Goal: Task Accomplishment & Management: Manage account settings

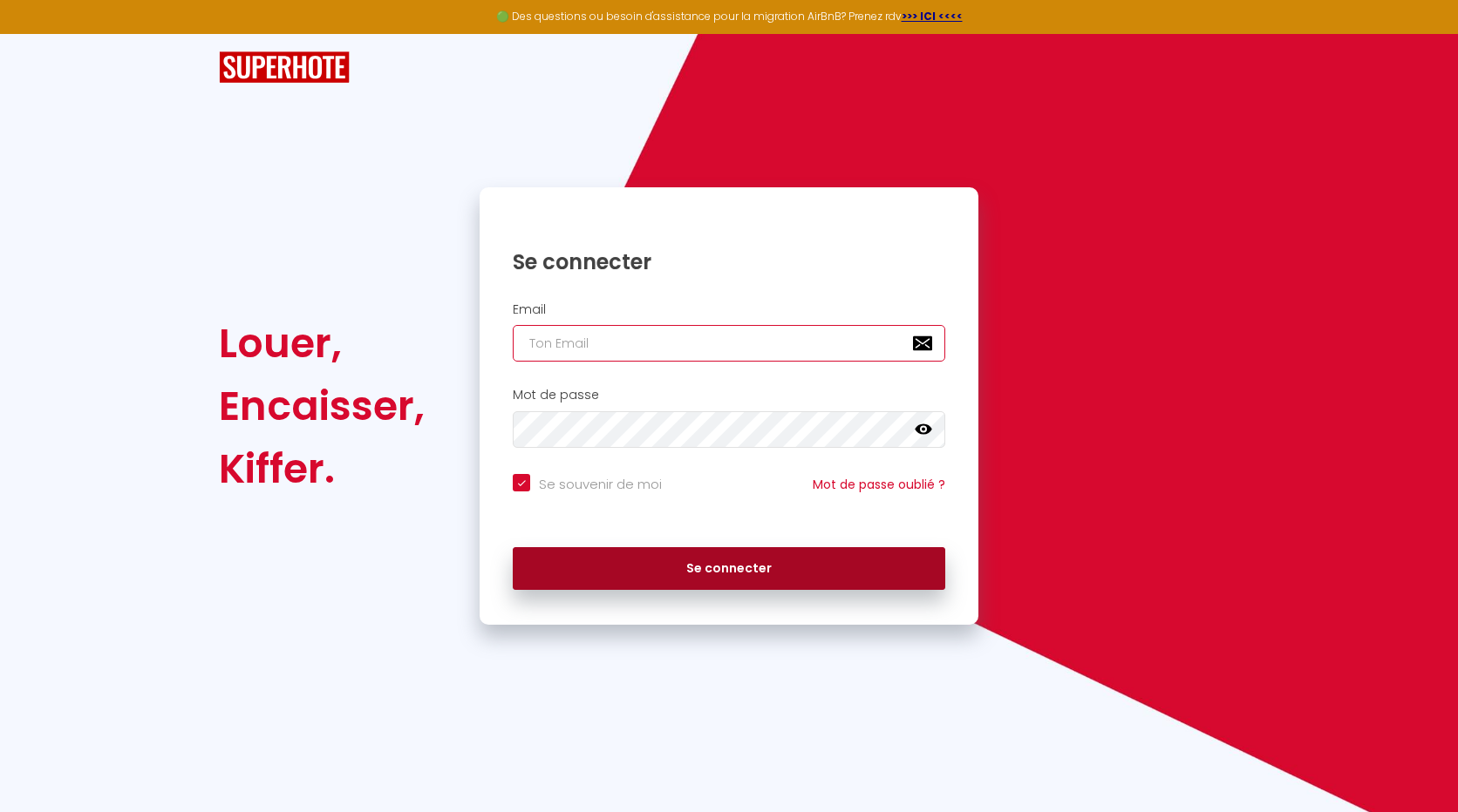
type input "[EMAIL_ADDRESS][DOMAIN_NAME]"
click at [718, 568] on button "Se connecter" at bounding box center [729, 568] width 432 height 43
checkbox input "true"
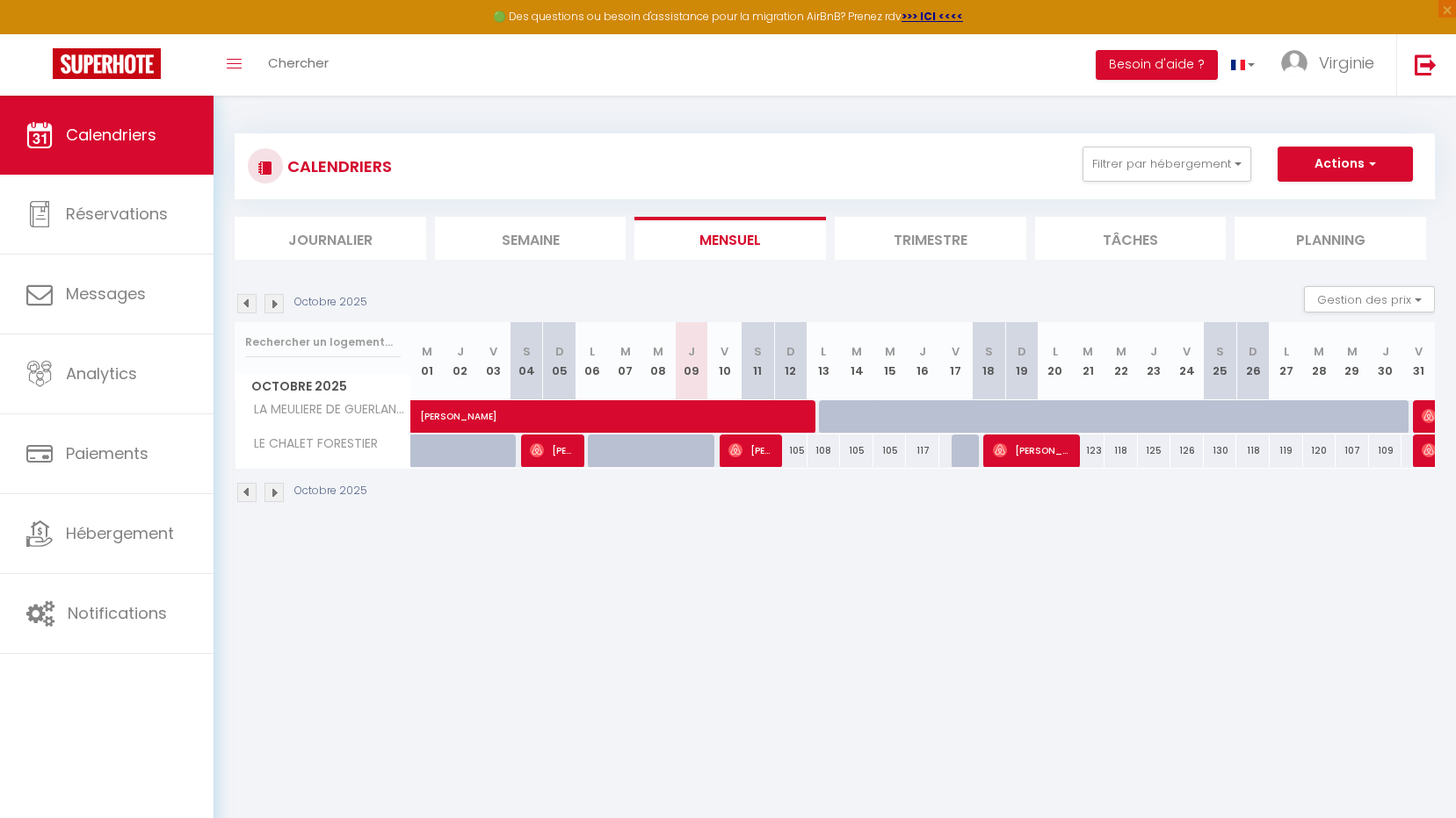
drag, startPoint x: 716, startPoint y: 565, endPoint x: 550, endPoint y: 563, distance: 166.0
click at [550, 563] on body "🟢 Des questions ou besoin d'assistance pour la migration AirBnB? Prenez rdv >>>…" at bounding box center [728, 504] width 1456 height 818
click at [936, 236] on li "Trimestre" at bounding box center [931, 238] width 192 height 43
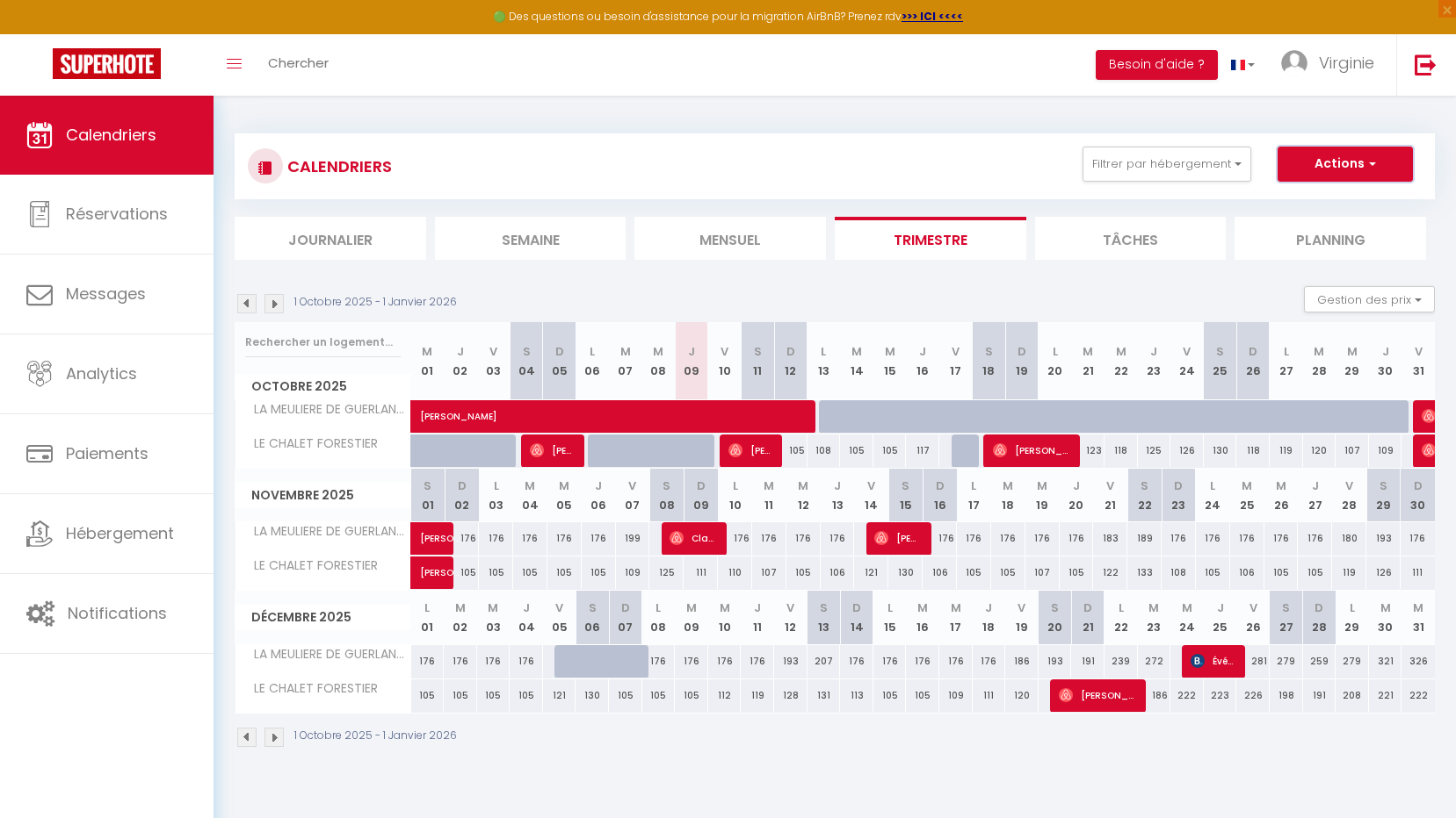
click at [1372, 164] on span "button" at bounding box center [1369, 163] width 10 height 18
click at [1358, 204] on link "Nouvelle réservation" at bounding box center [1326, 205] width 153 height 26
select select
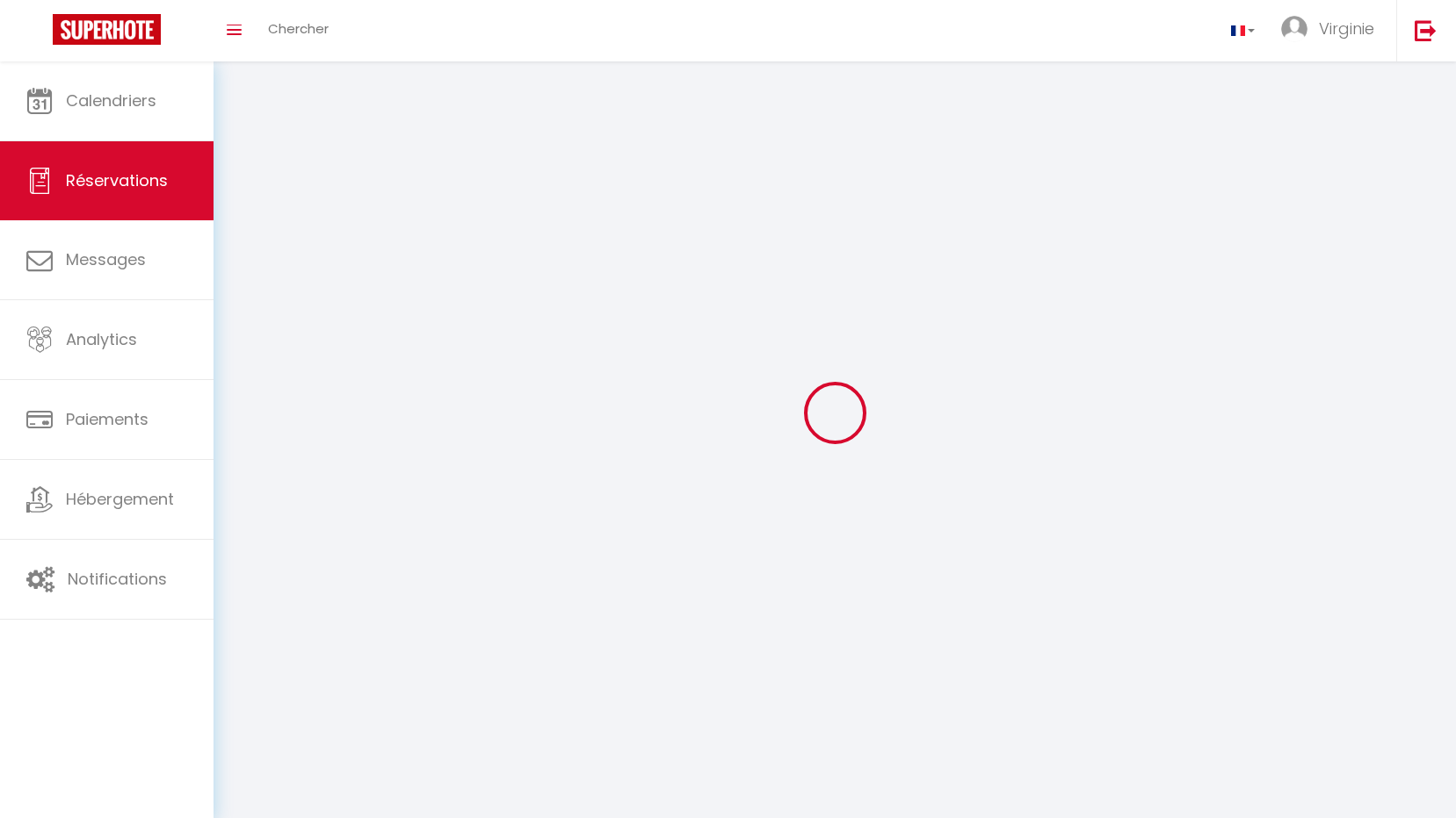
select select
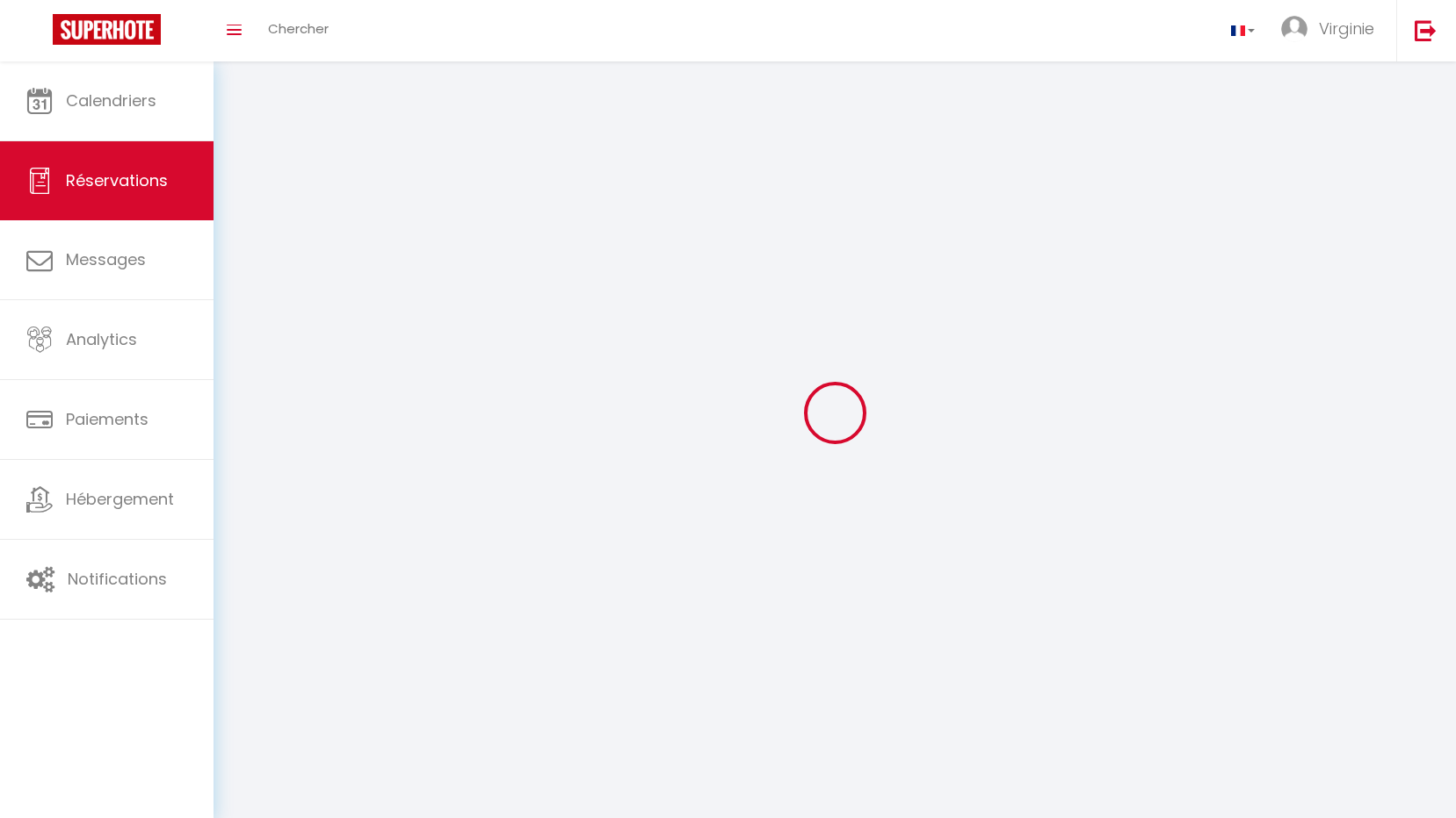
select select
checkbox input "false"
select select
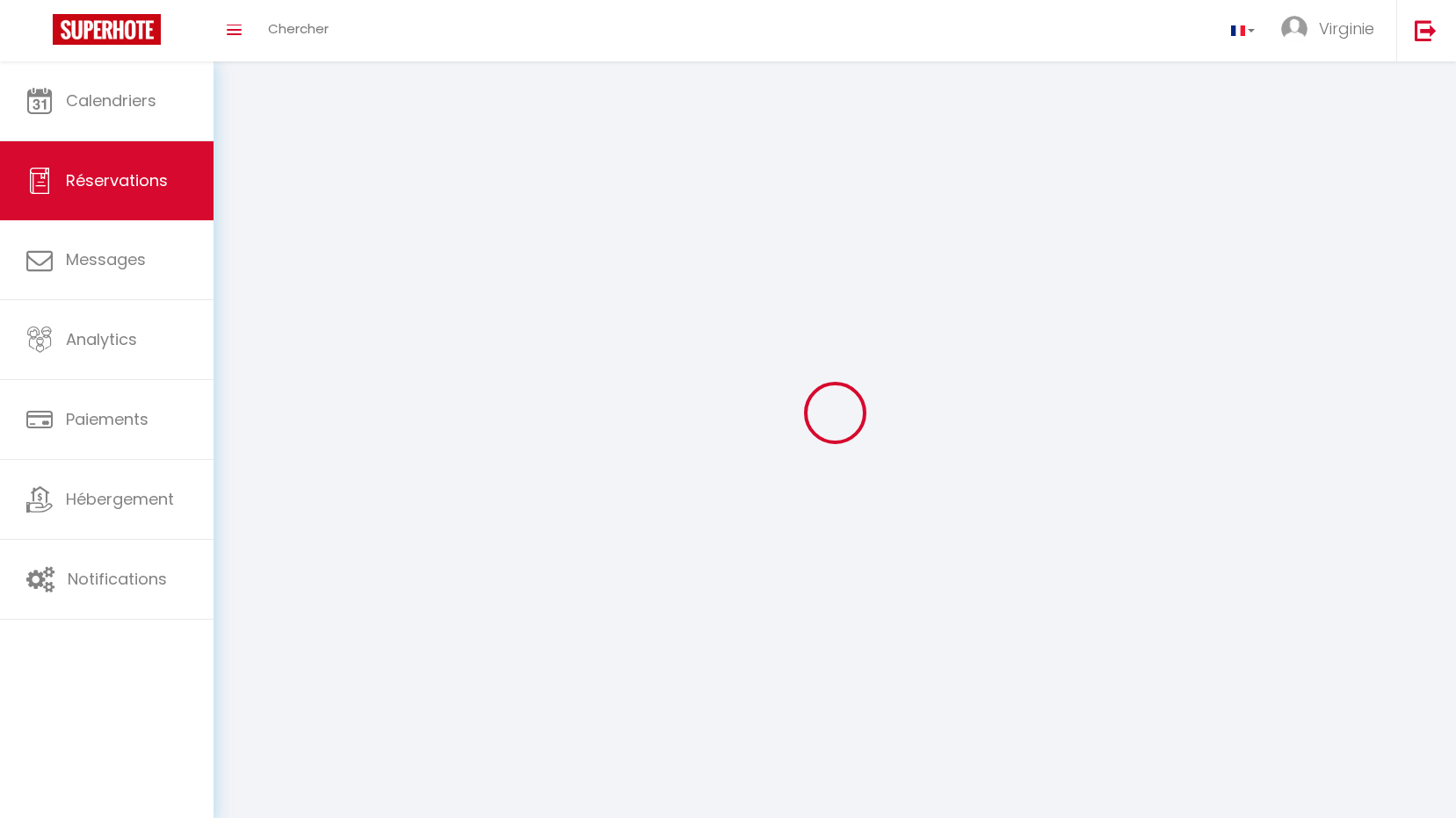
select select
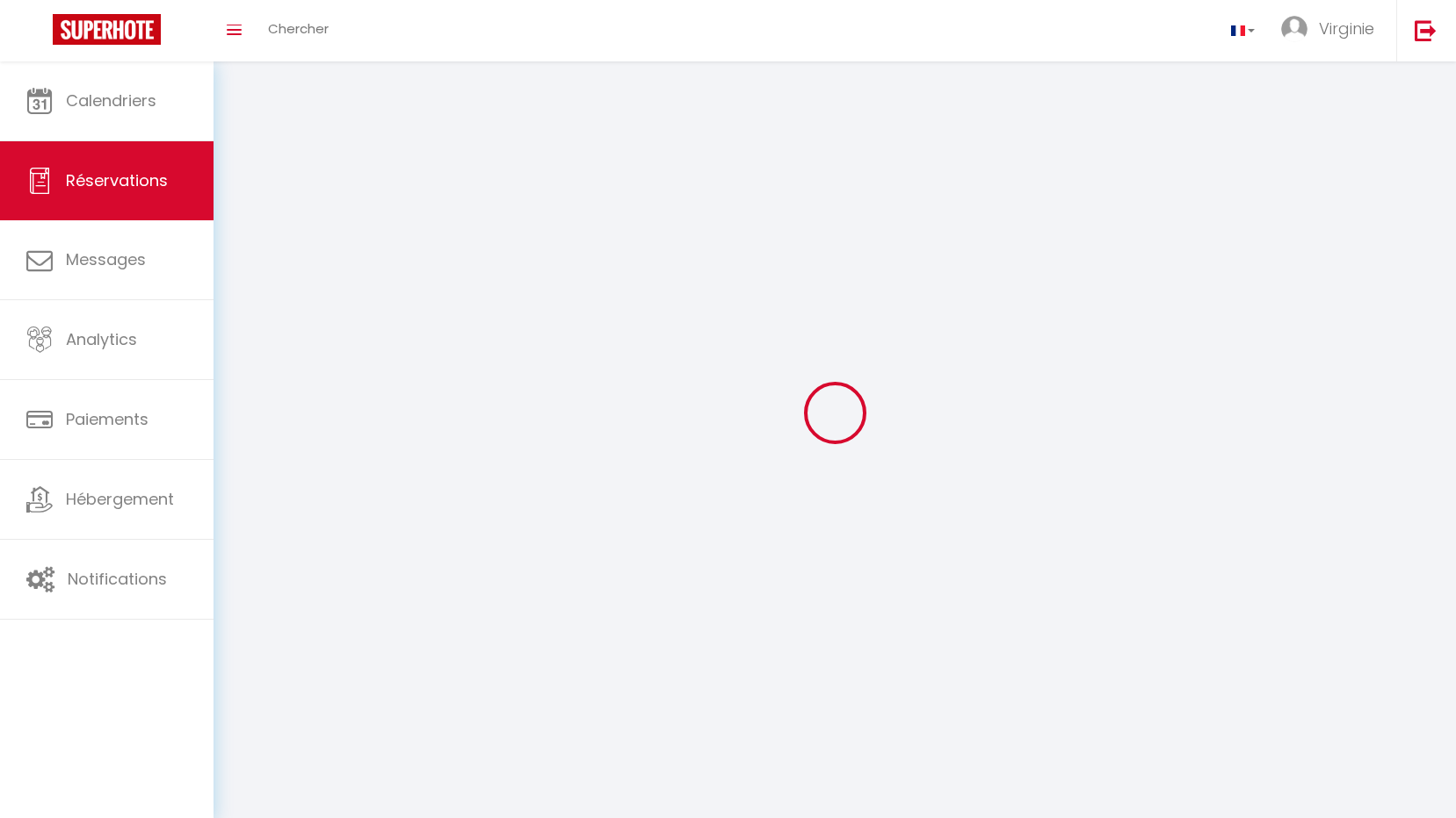
checkbox input "false"
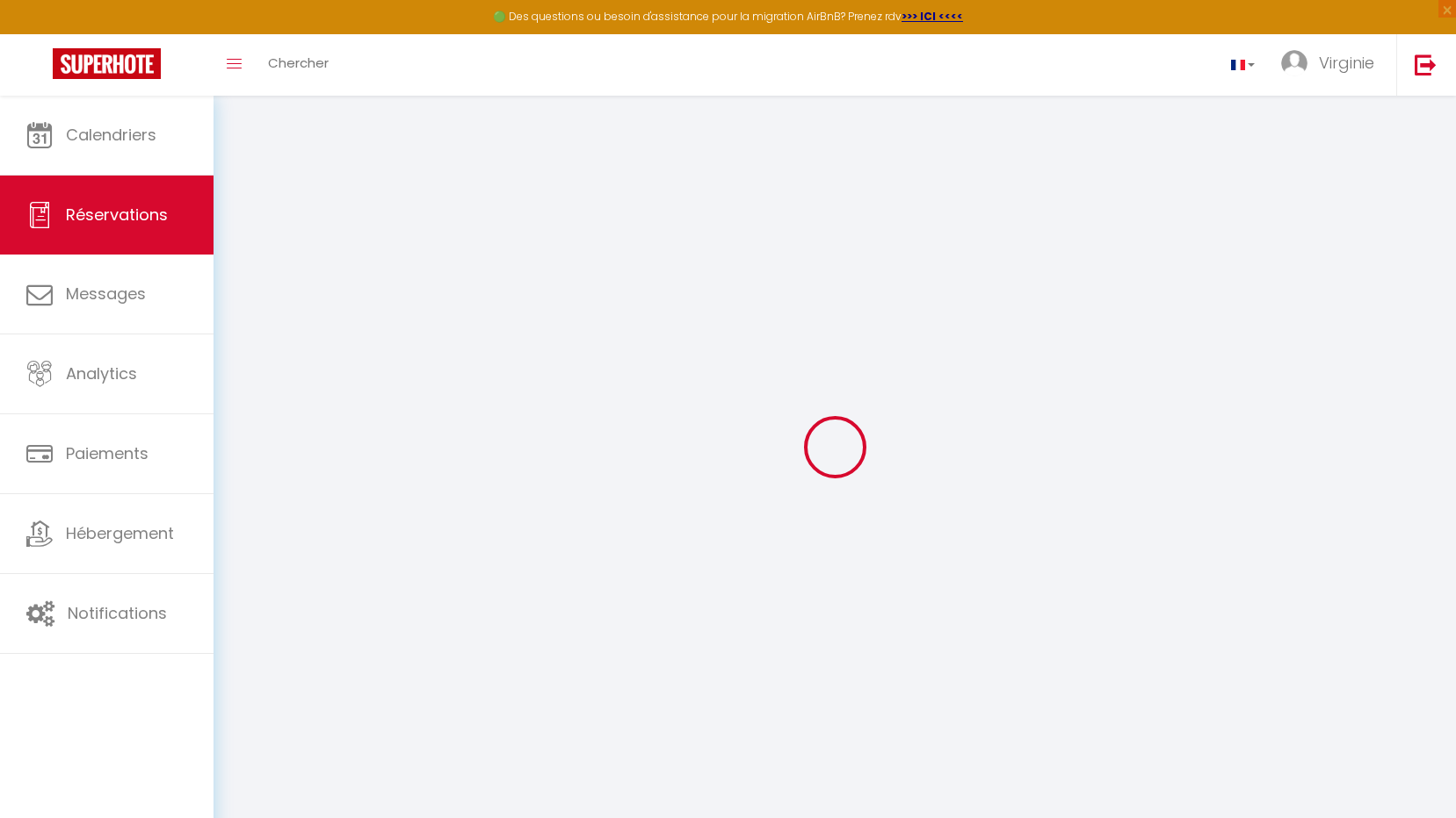
select select
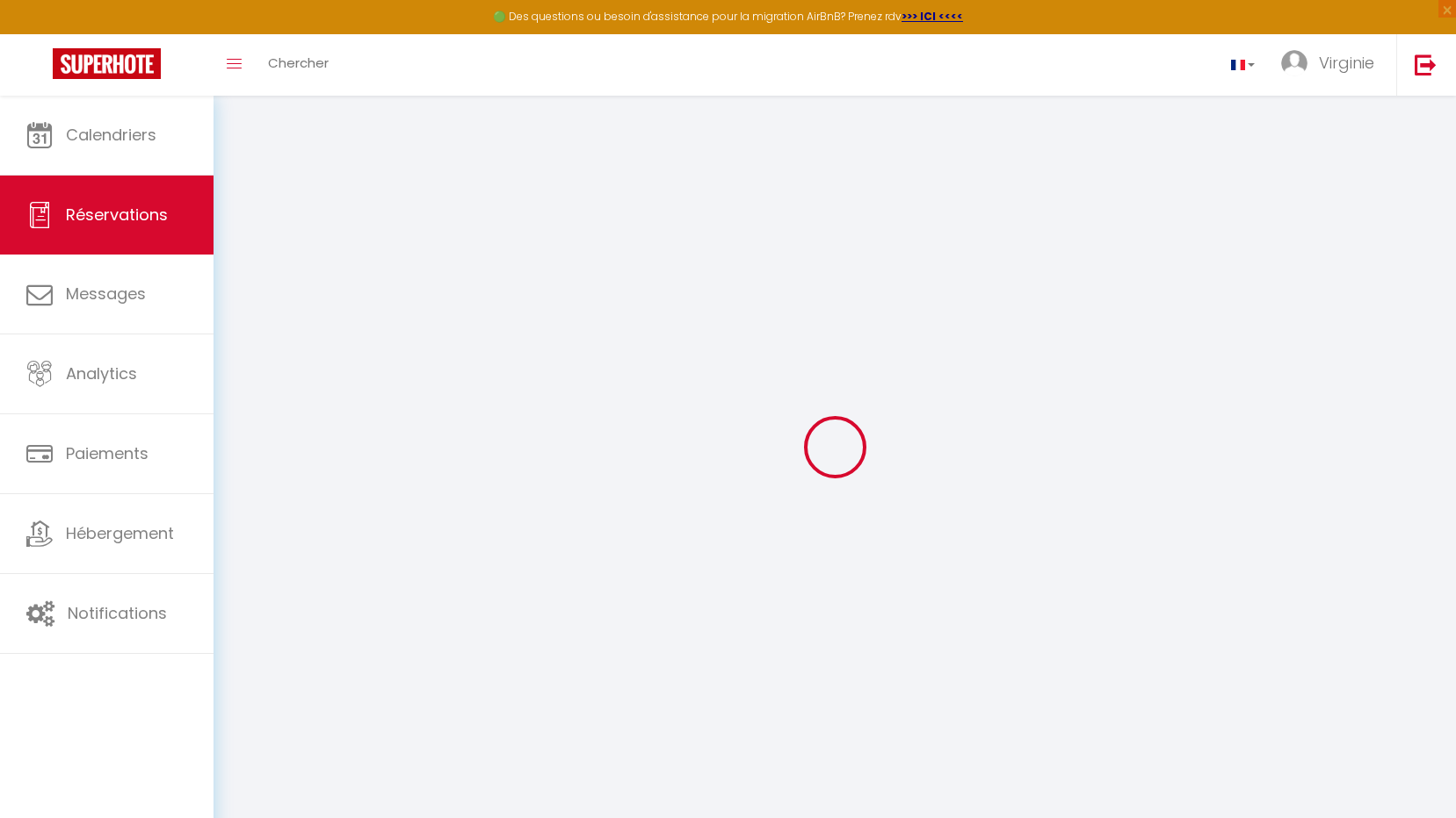
select select
checkbox input "false"
select select
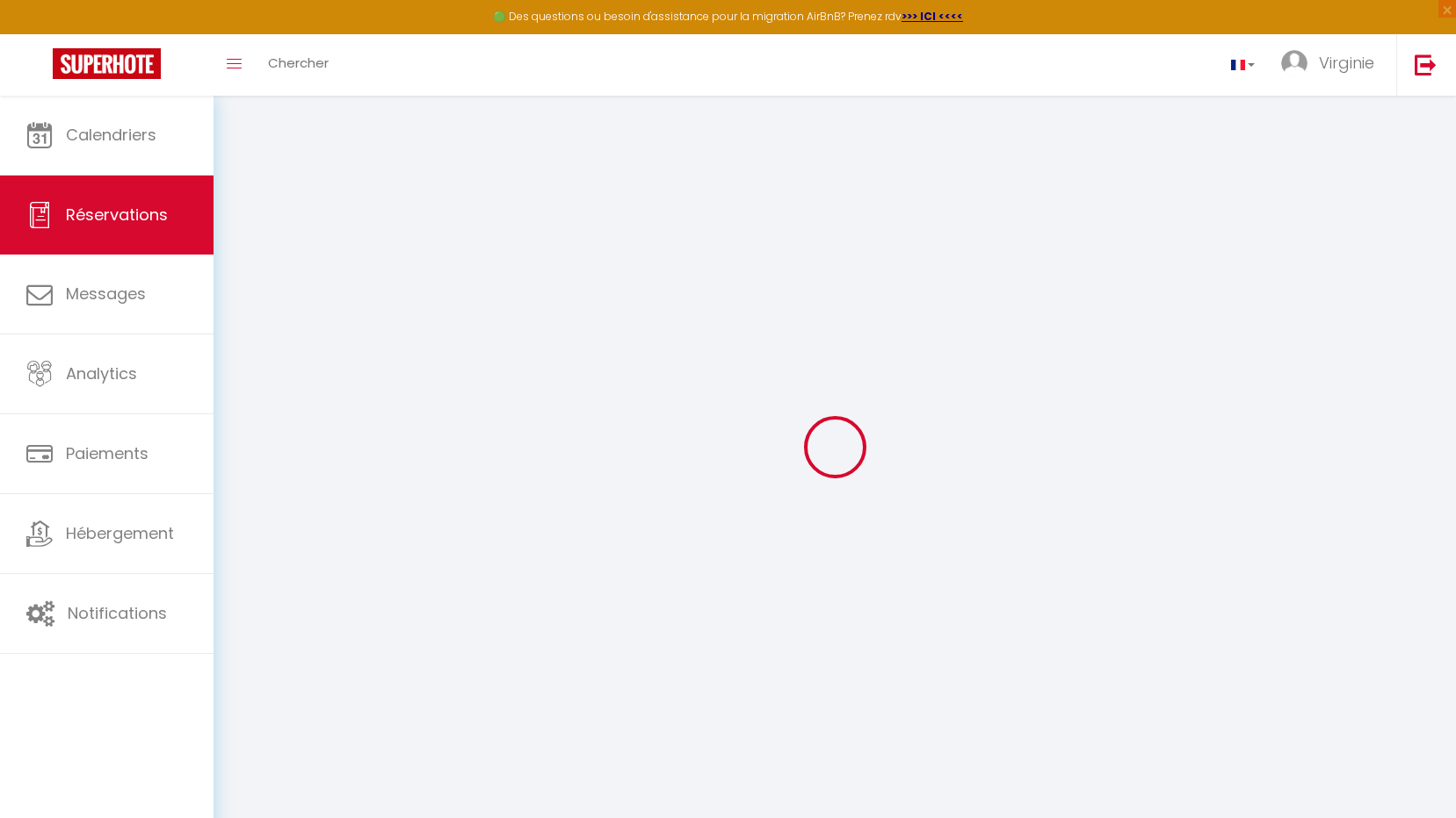
select select
checkbox input "false"
select select
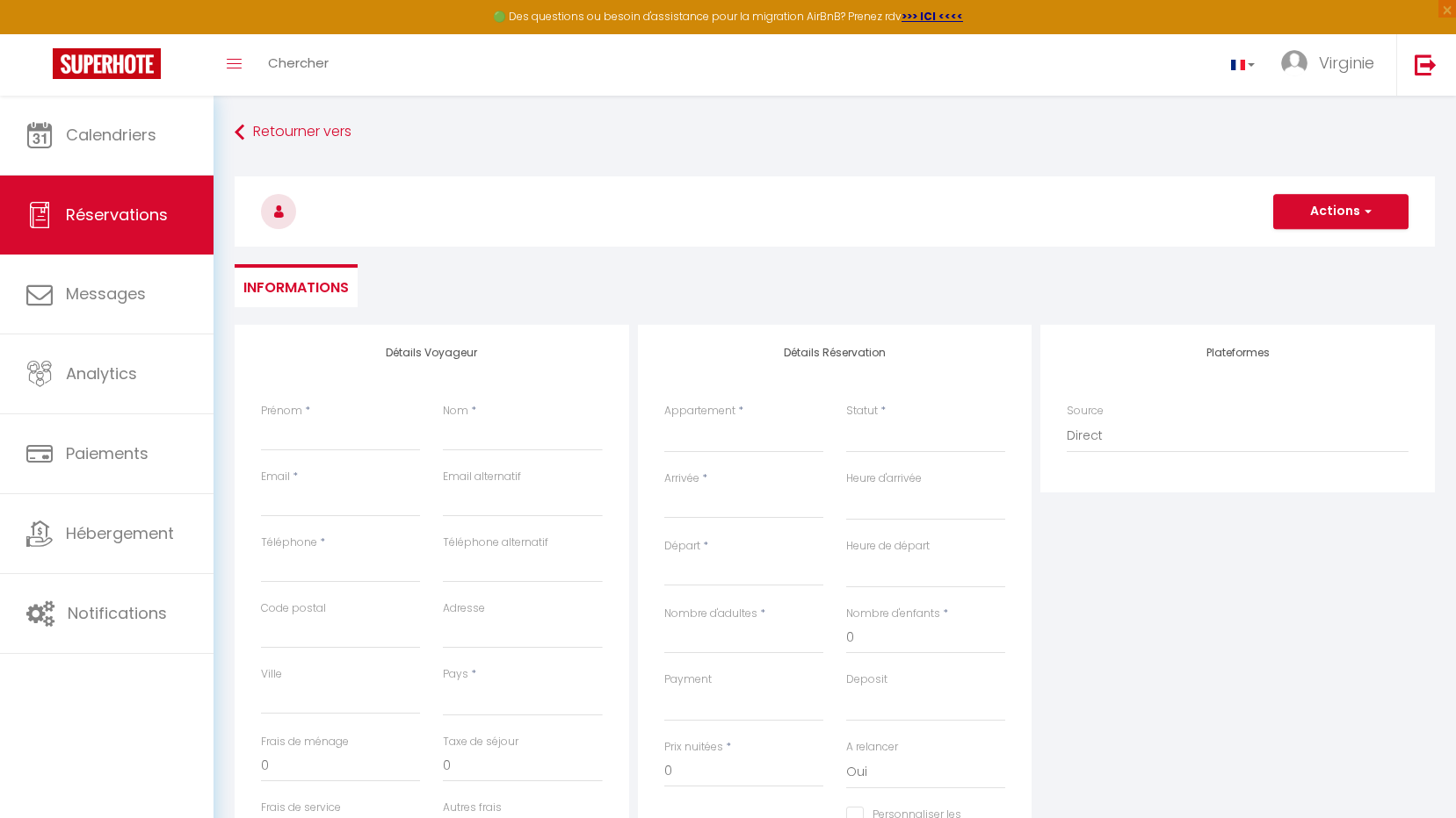
select select
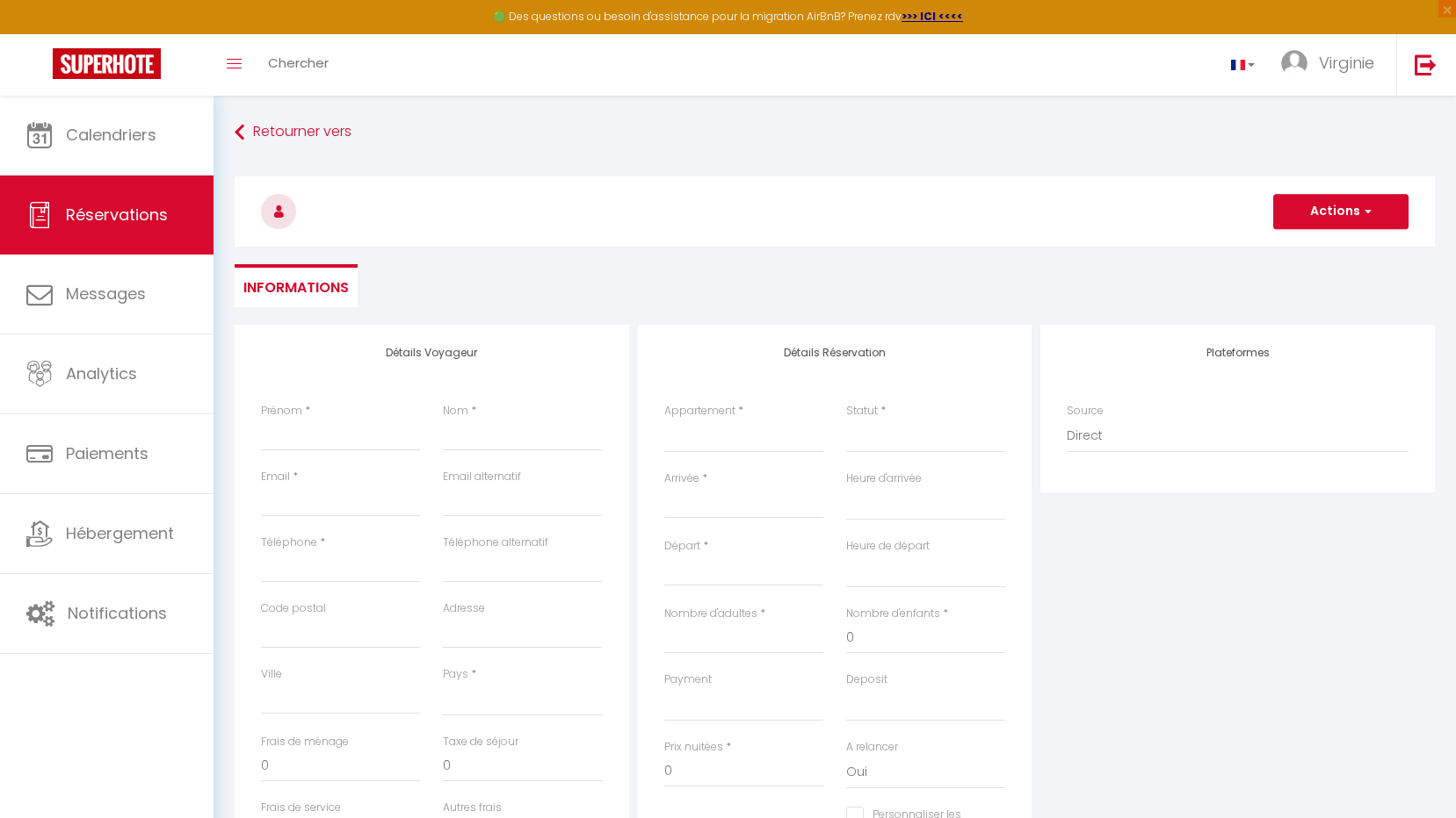
checkbox input "false"
select select
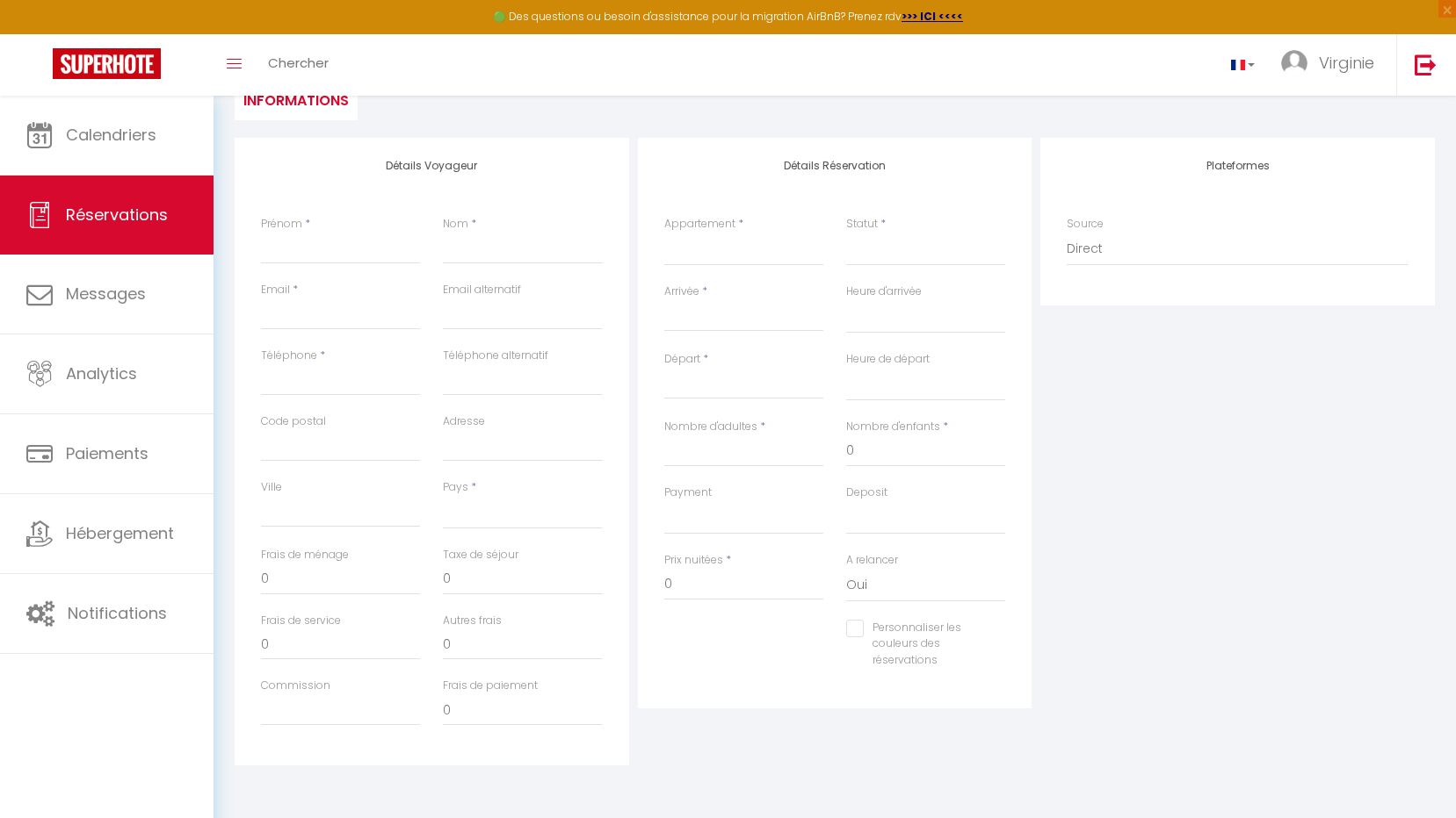
scroll to position [188, 0]
click at [701, 508] on select "OK KO" at bounding box center [744, 517] width 159 height 33
click at [688, 489] on label "Payment" at bounding box center [688, 492] width 47 height 17
click at [846, 265] on select "Confirmé Non Confirmé Annulé Annulé par le voyageur No Show Request" at bounding box center [926, 248] width 159 height 33
click at [294, 236] on input "Prénom" at bounding box center [341, 247] width 159 height 31
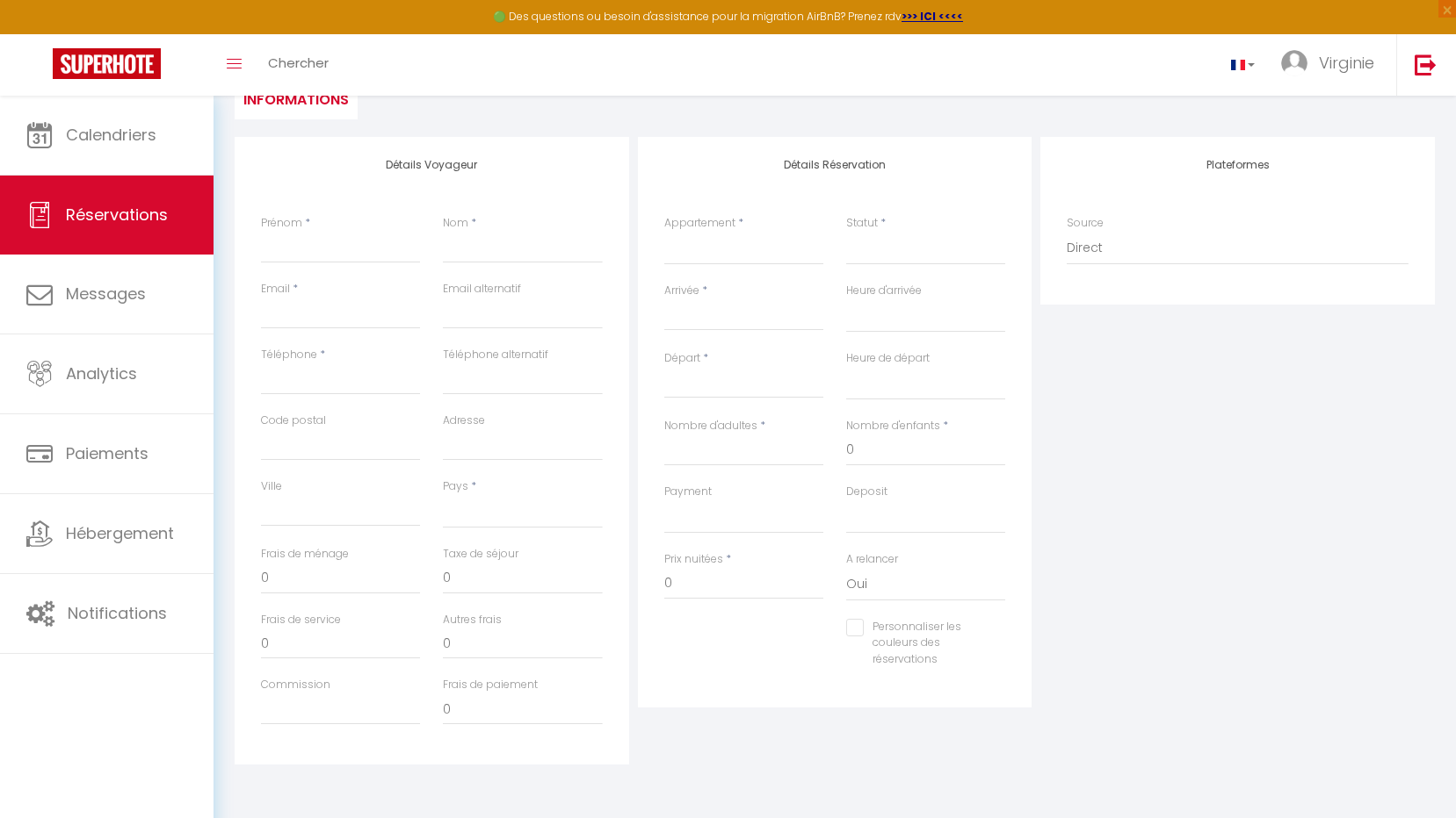
click at [401, 112] on ul "Informations" at bounding box center [834, 97] width 1200 height 43
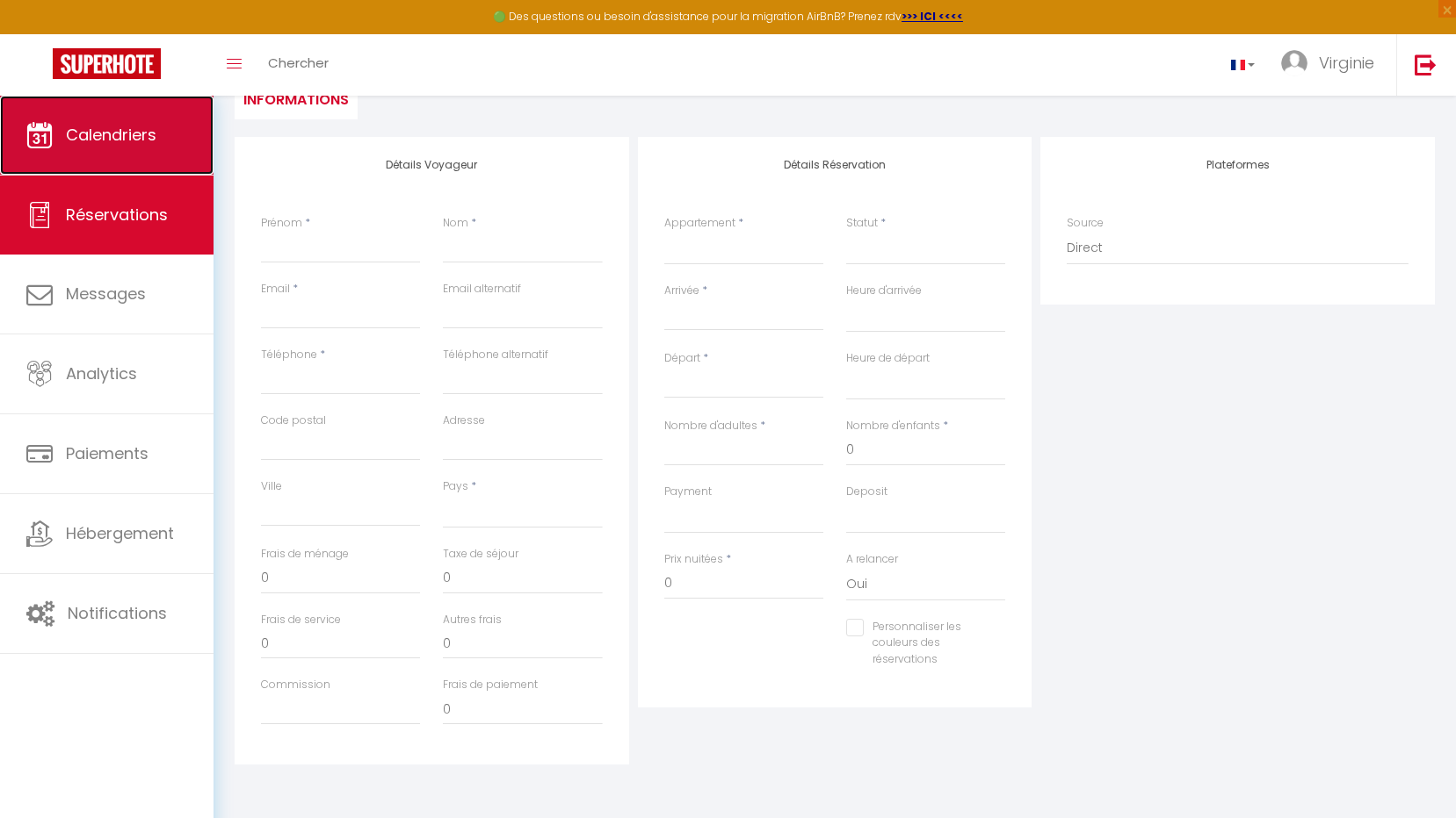
click at [132, 138] on span "Calendriers" at bounding box center [111, 135] width 91 height 22
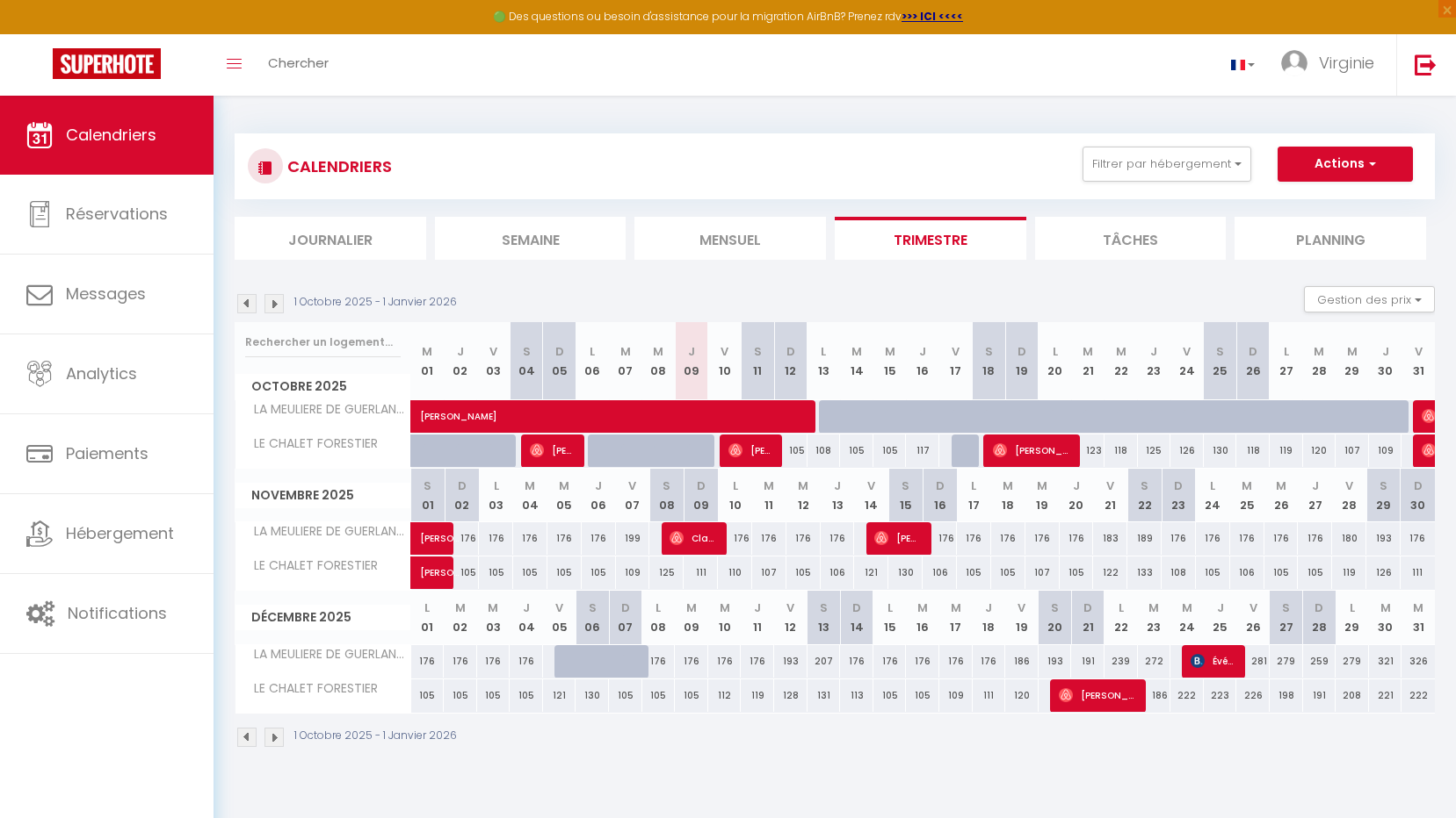
click at [692, 668] on div "176" at bounding box center [691, 661] width 33 height 32
click at [694, 663] on div "176" at bounding box center [691, 661] width 33 height 32
click at [886, 768] on div "CALENDRIERS Filtrer par hébergement Tous LA MEULIERE DE GUERLANDE LE CHALET FOR…" at bounding box center [834, 441] width 1242 height 691
click at [736, 765] on div "1 Octobre 2025 - 1 Janvier 2026" at bounding box center [834, 740] width 1200 height 52
click at [481, 109] on div "CALENDRIERS Filtrer par hébergement Tous LA MEULIERE DE GUERLANDE LE CHALET FOR…" at bounding box center [834, 441] width 1242 height 691
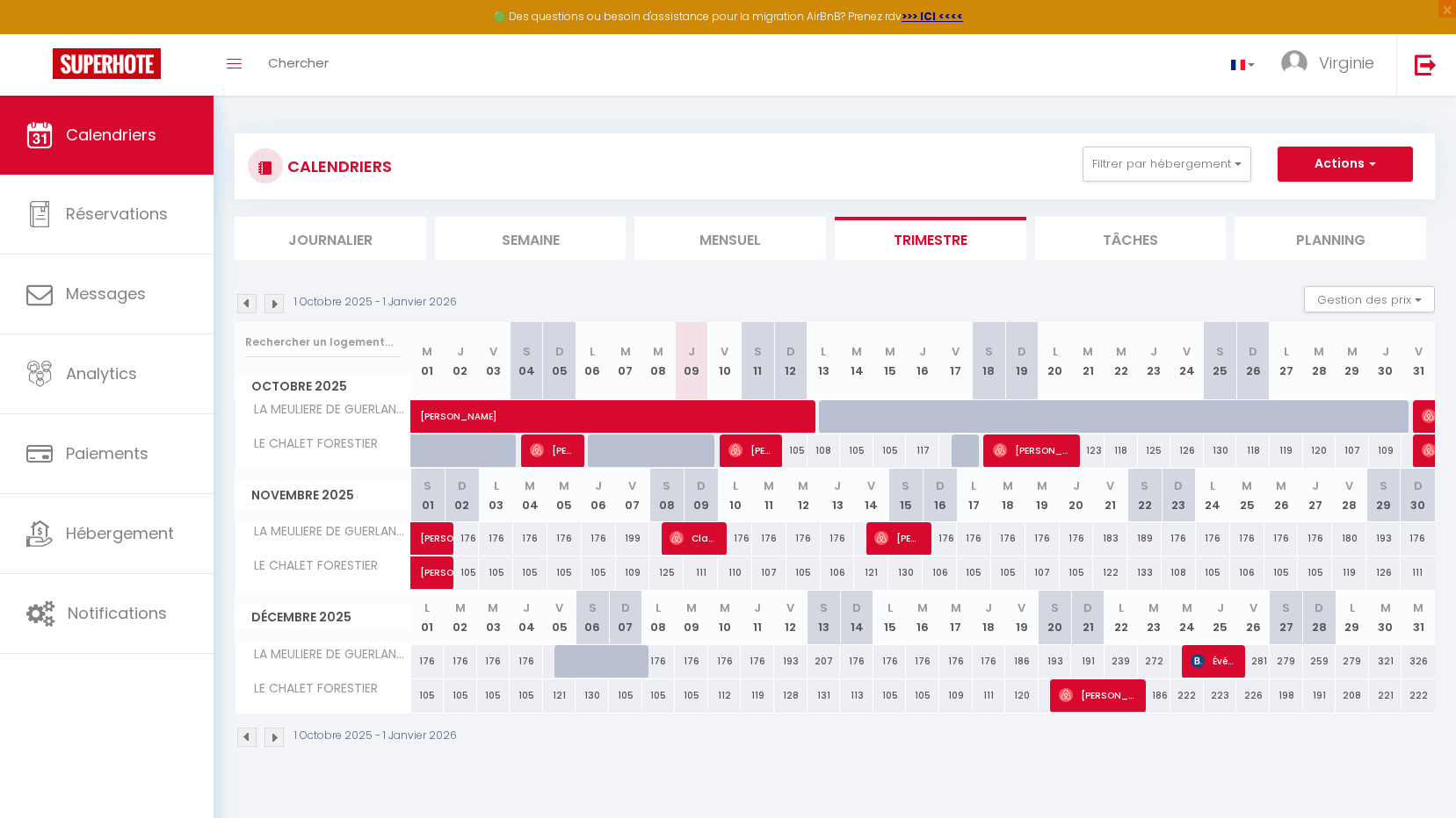
click at [428, 116] on div "CALENDRIERS Filtrer par hébergement Tous LA MEULIERE DE GUERLANDE LE CHALET FOR…" at bounding box center [834, 441] width 1242 height 691
drag, startPoint x: 236, startPoint y: 111, endPoint x: 415, endPoint y: 111, distance: 179.0
click at [415, 111] on div "CALENDRIERS Filtrer par hébergement Tous LA MEULIERE DE GUERLANDE LE CHALET FOR…" at bounding box center [834, 441] width 1242 height 691
click at [423, 108] on div "CALENDRIERS Filtrer par hébergement Tous LA MEULIERE DE GUERLANDE LE CHALET FOR…" at bounding box center [834, 441] width 1242 height 691
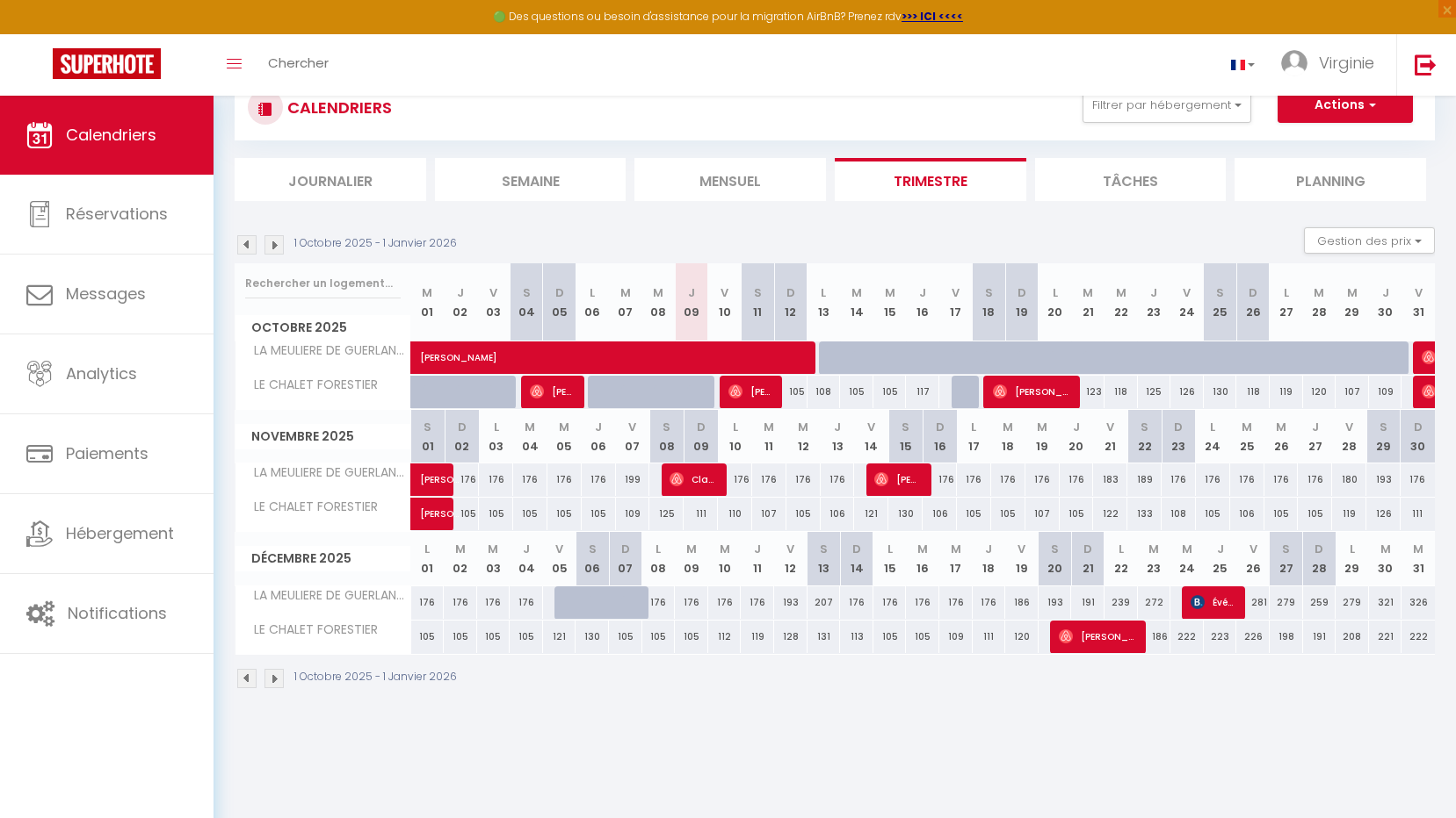
scroll to position [88, 0]
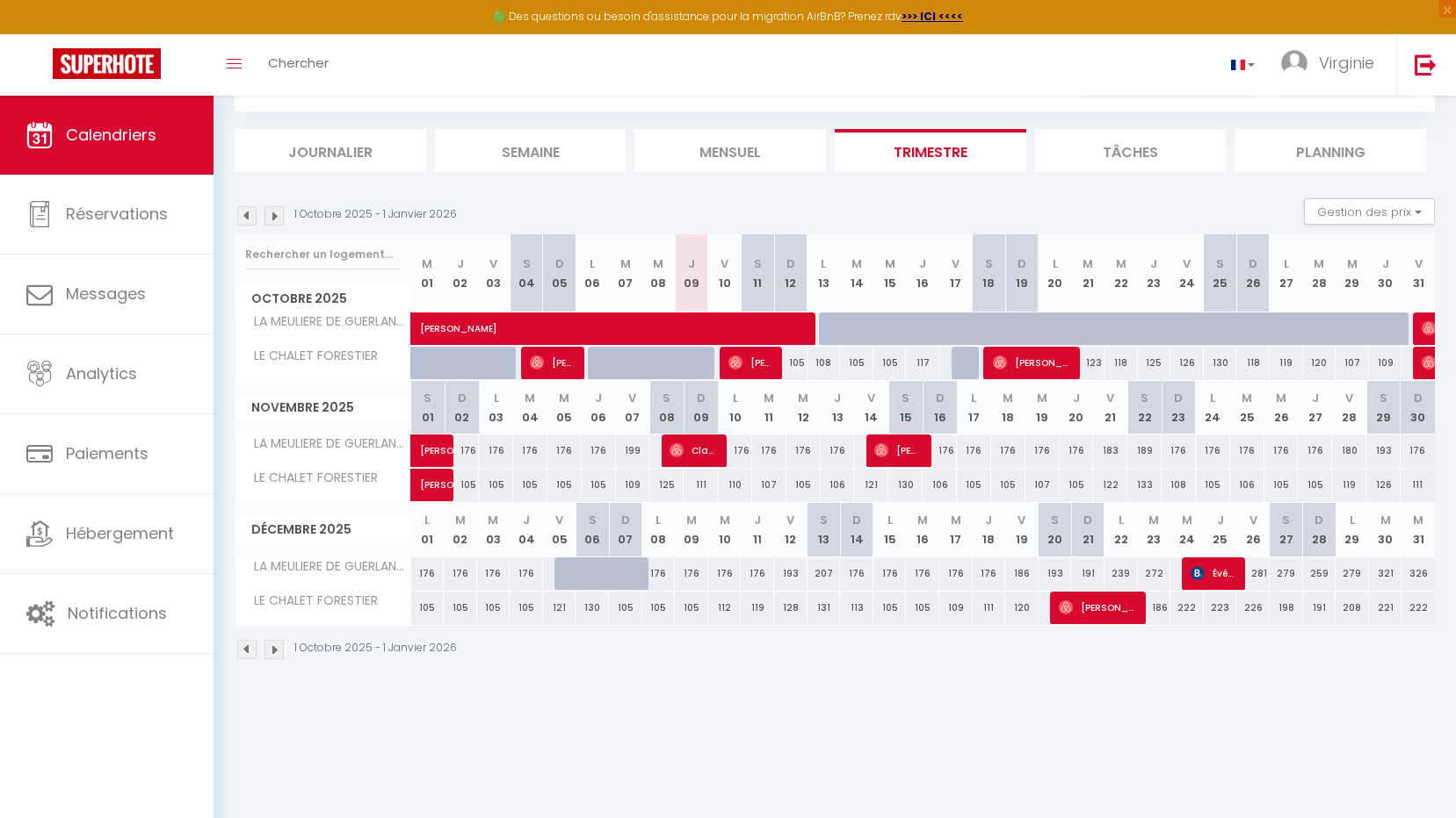
click at [588, 676] on div "1 Octobre 2025 - 1 Janvier 2026" at bounding box center [834, 652] width 1200 height 52
click at [838, 327] on span "[PERSON_NAME]" at bounding box center [662, 320] width 485 height 33
select select "OK"
select select "0"
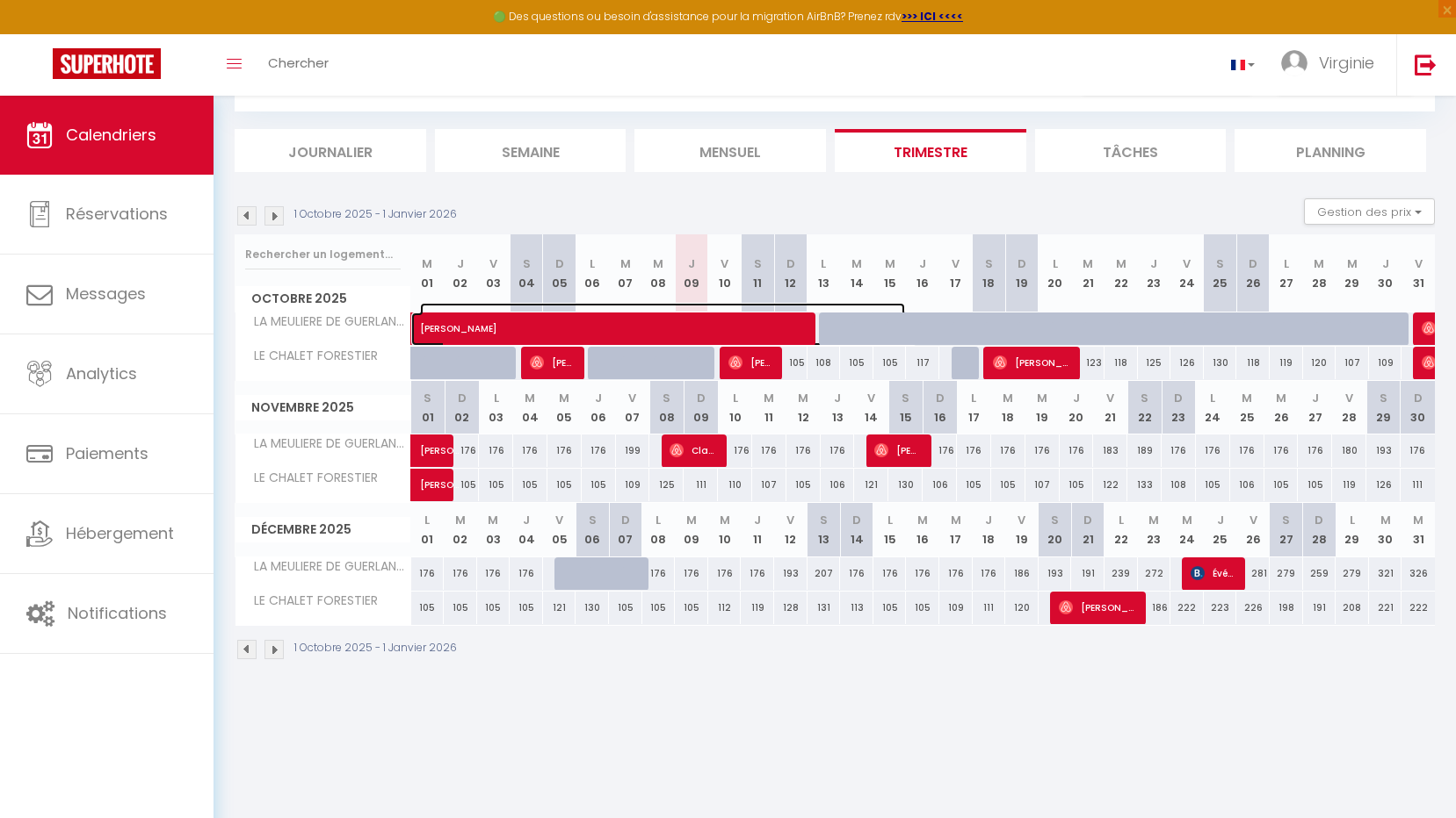
select select "0"
select select "1"
select select
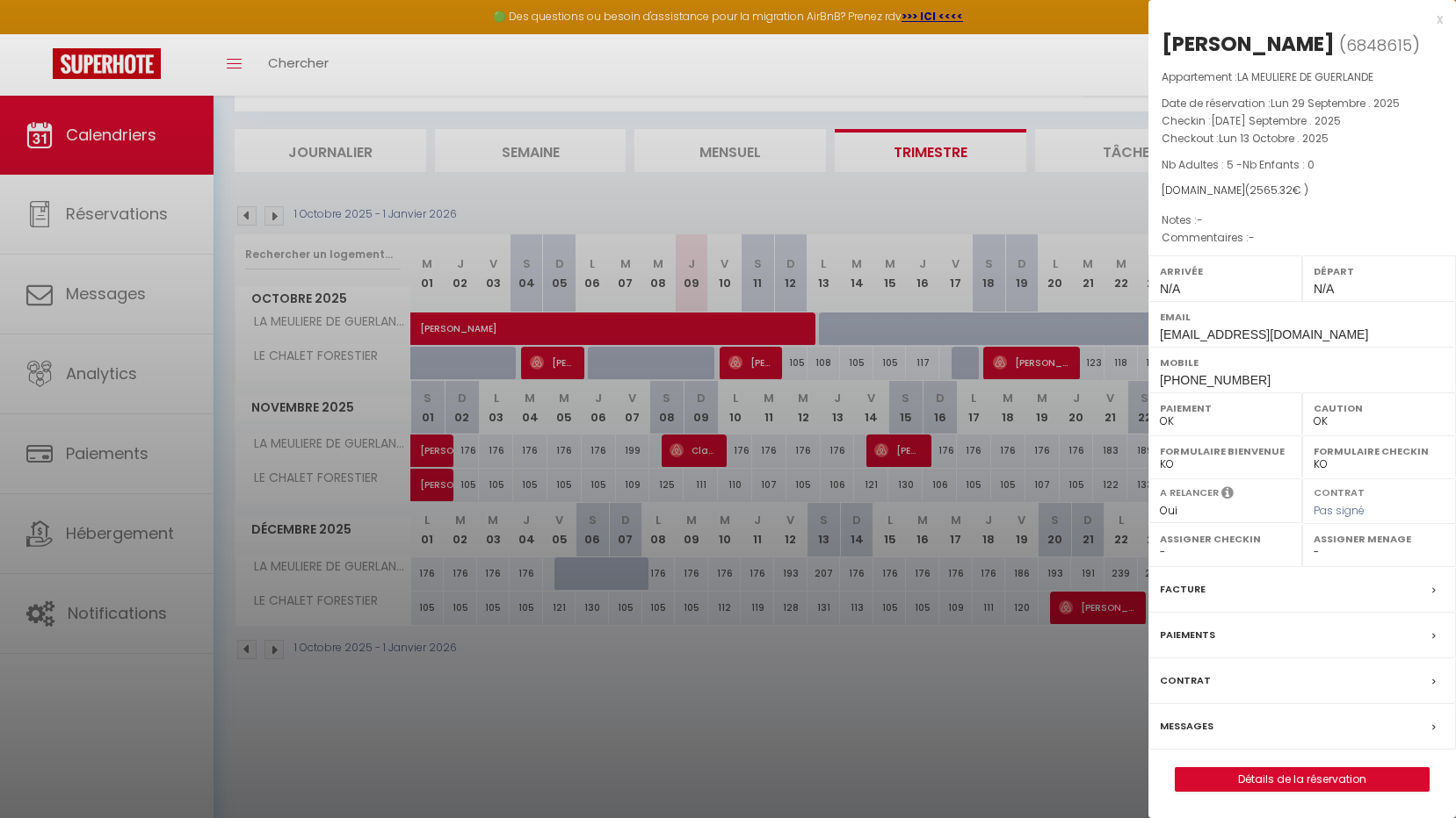
click at [640, 762] on div at bounding box center [728, 409] width 1456 height 818
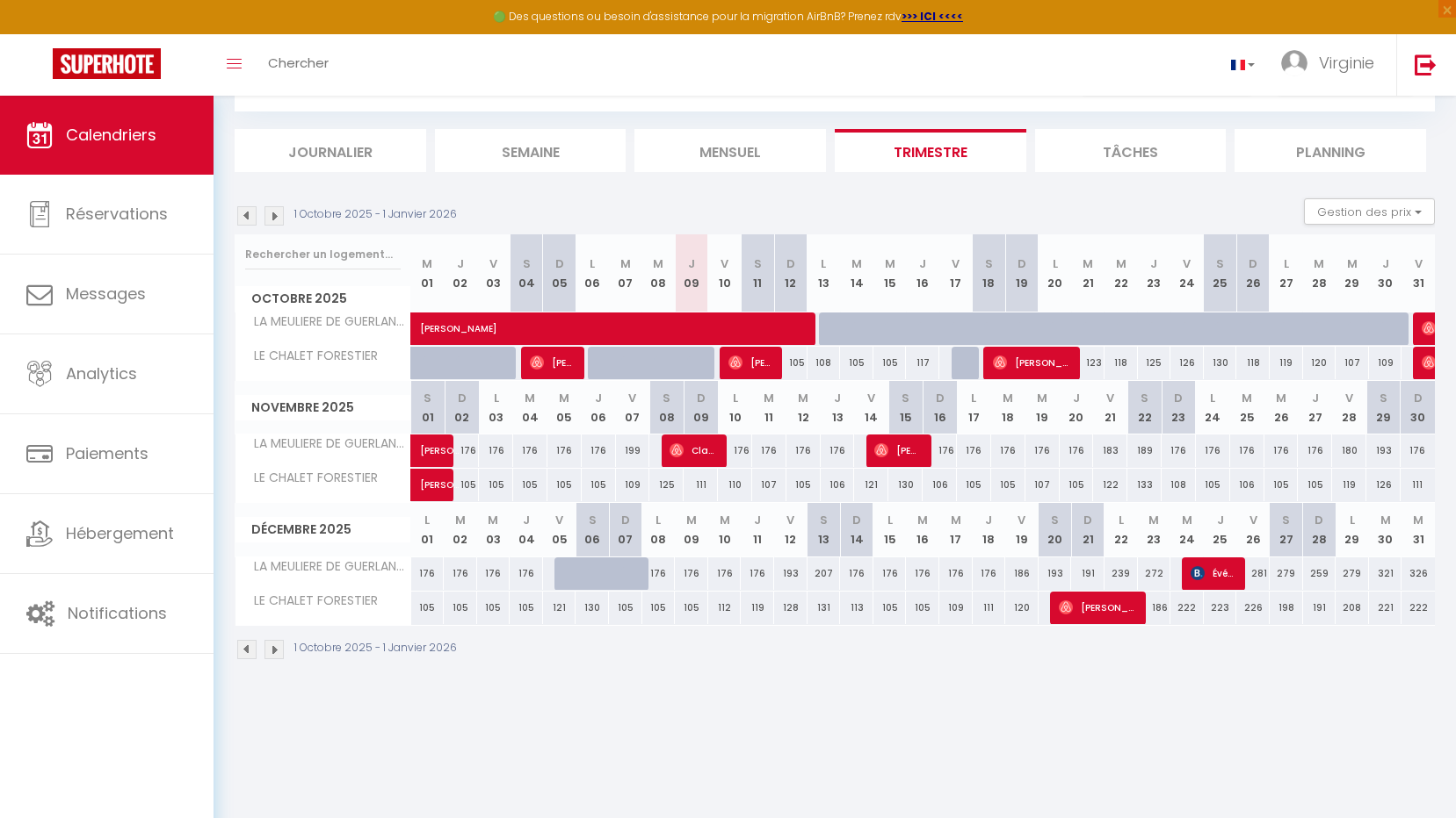
click at [566, 667] on div "1 Octobre 2025 - 1 Janvier 2026" at bounding box center [834, 652] width 1200 height 52
click at [659, 673] on div "1 Octobre 2025 - 1 Janvier 2026" at bounding box center [834, 652] width 1200 height 52
click at [402, 724] on body "🟢 Des questions ou besoin d'assistance pour la migration AirBnB? Prenez rdv >>>…" at bounding box center [728, 417] width 1456 height 818
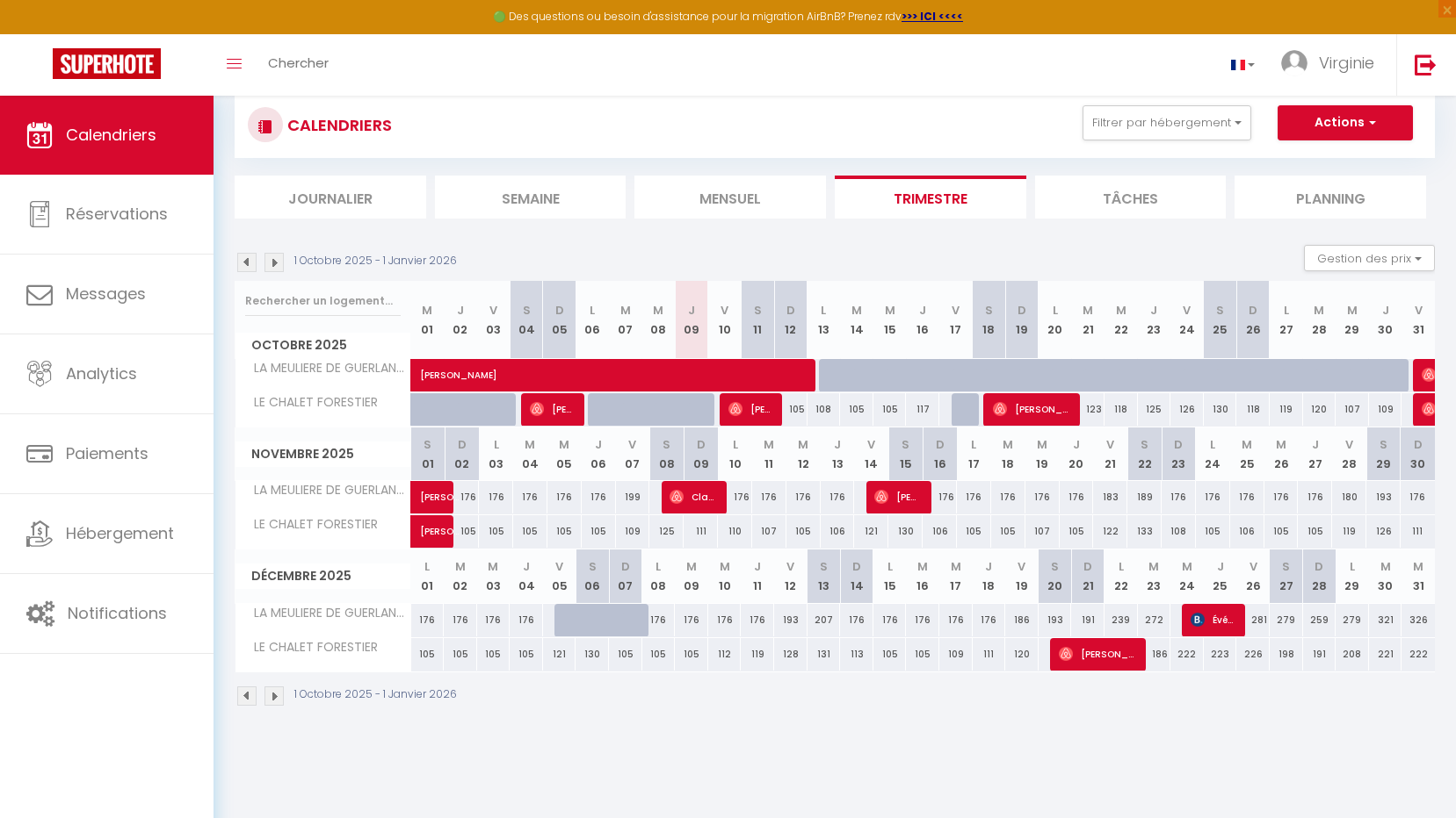
scroll to position [0, 0]
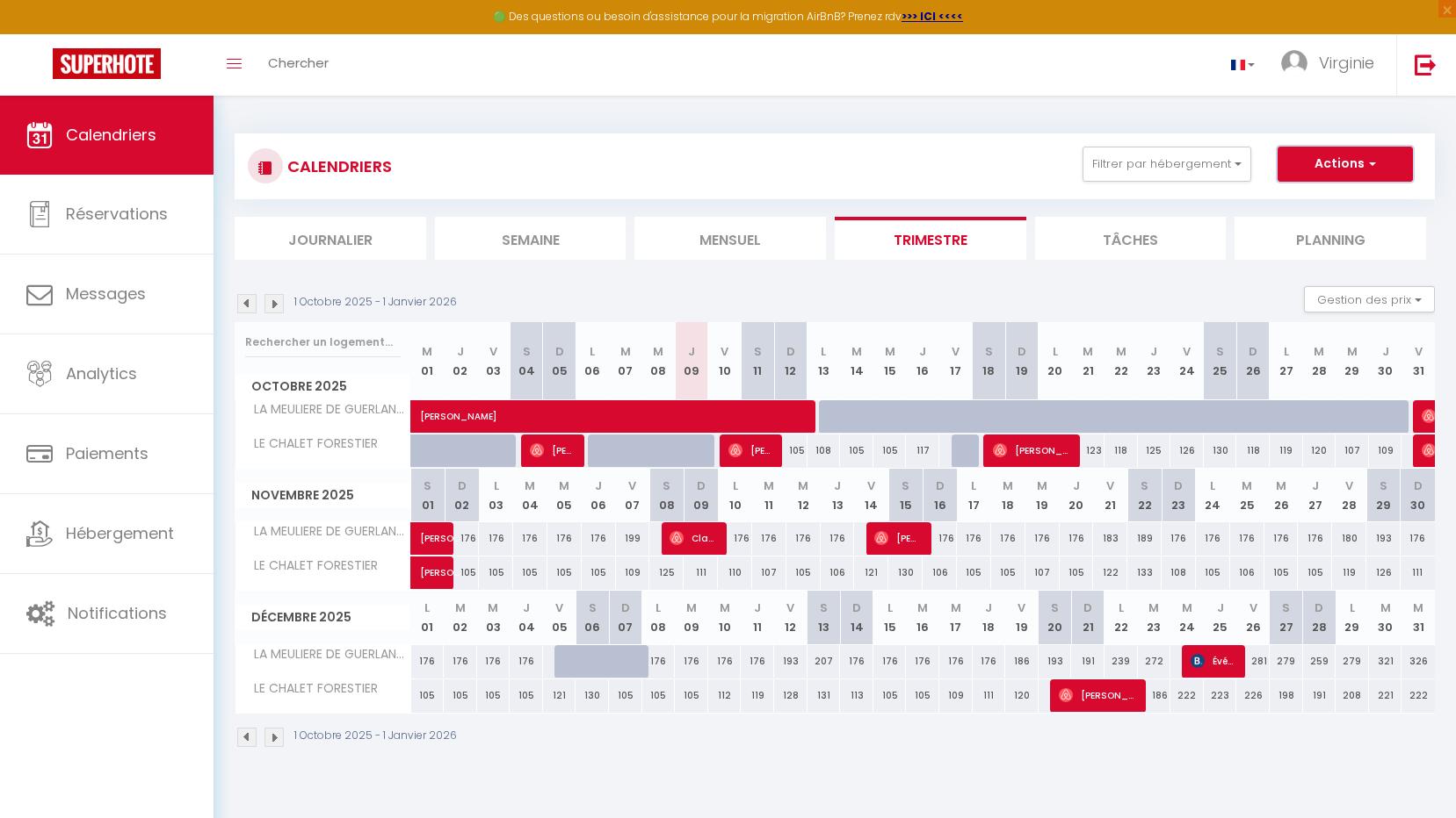
click at [1377, 164] on button "Actions" at bounding box center [1345, 164] width 135 height 35
click at [1349, 201] on link "Nouvelle réservation" at bounding box center [1326, 205] width 153 height 26
select select
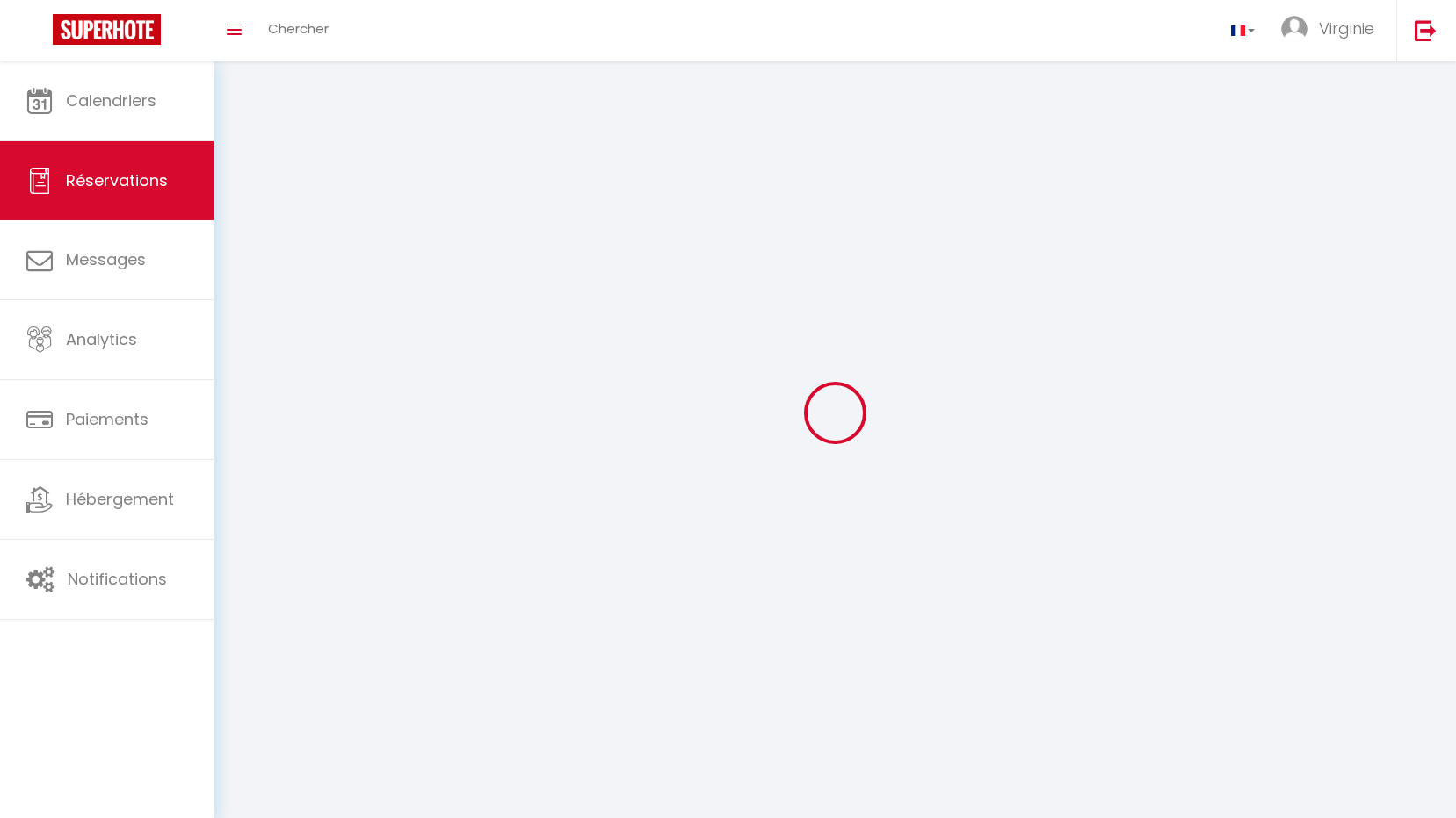
select select
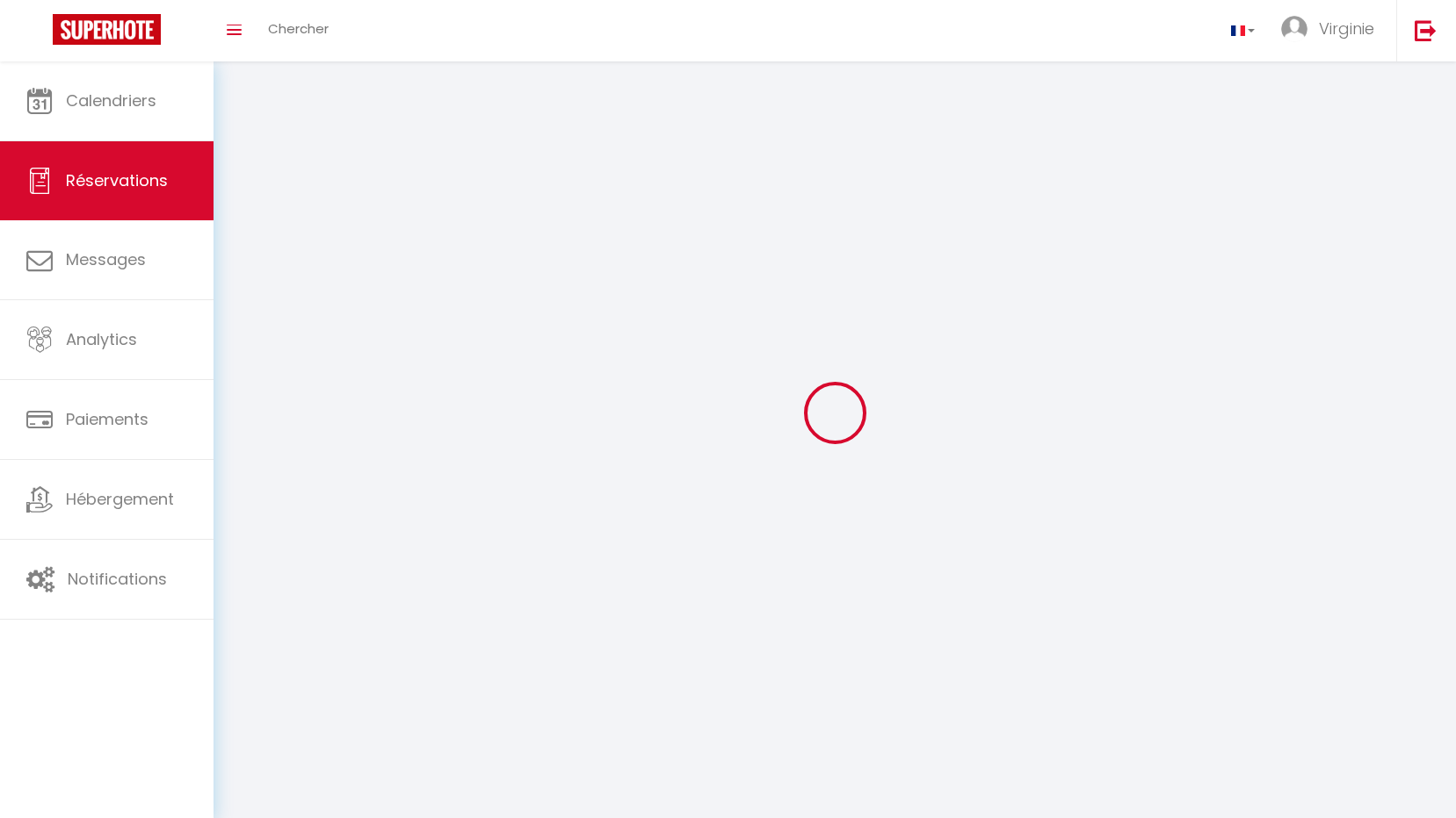
select select
checkbox input "false"
select select
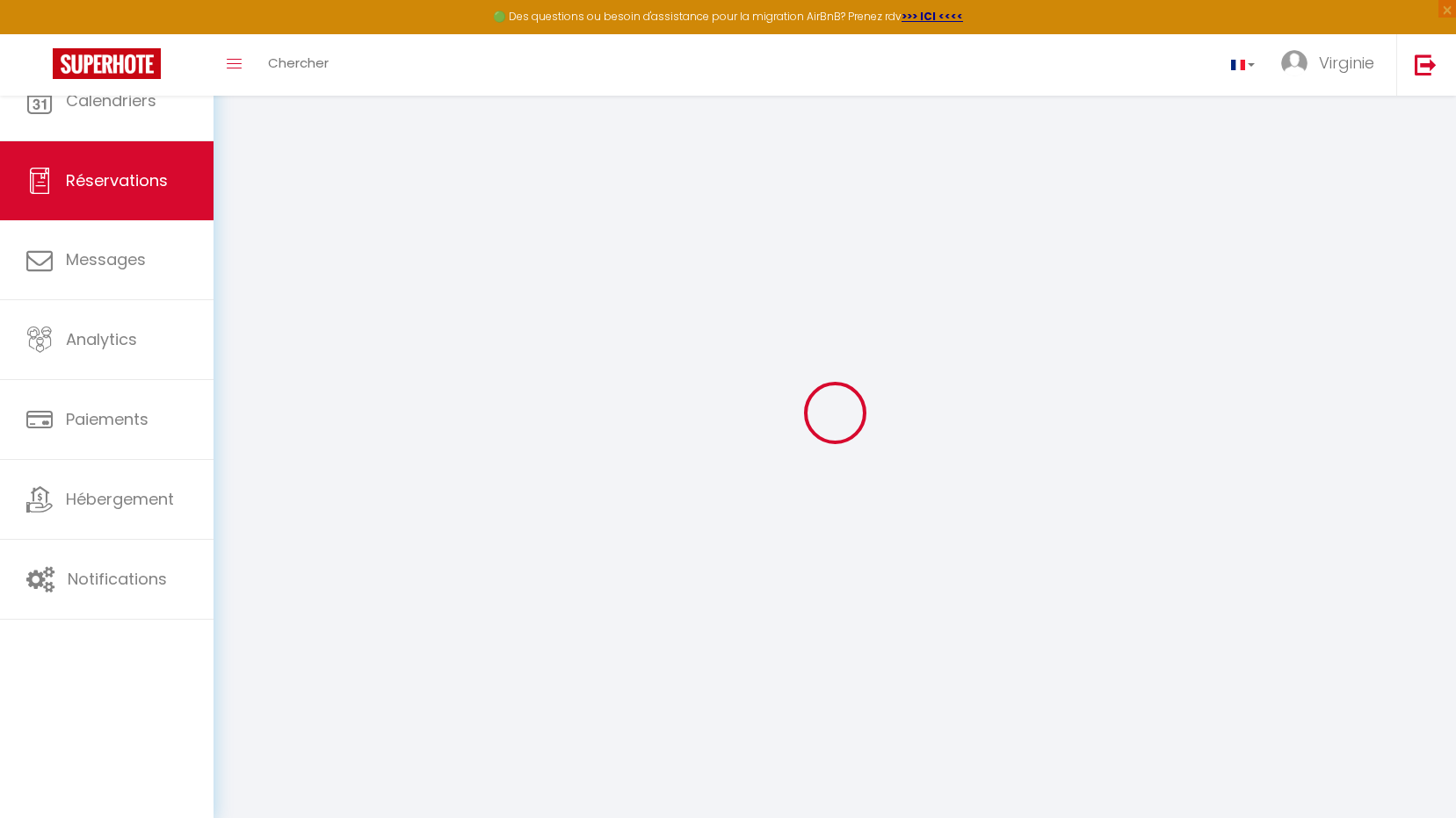
select select
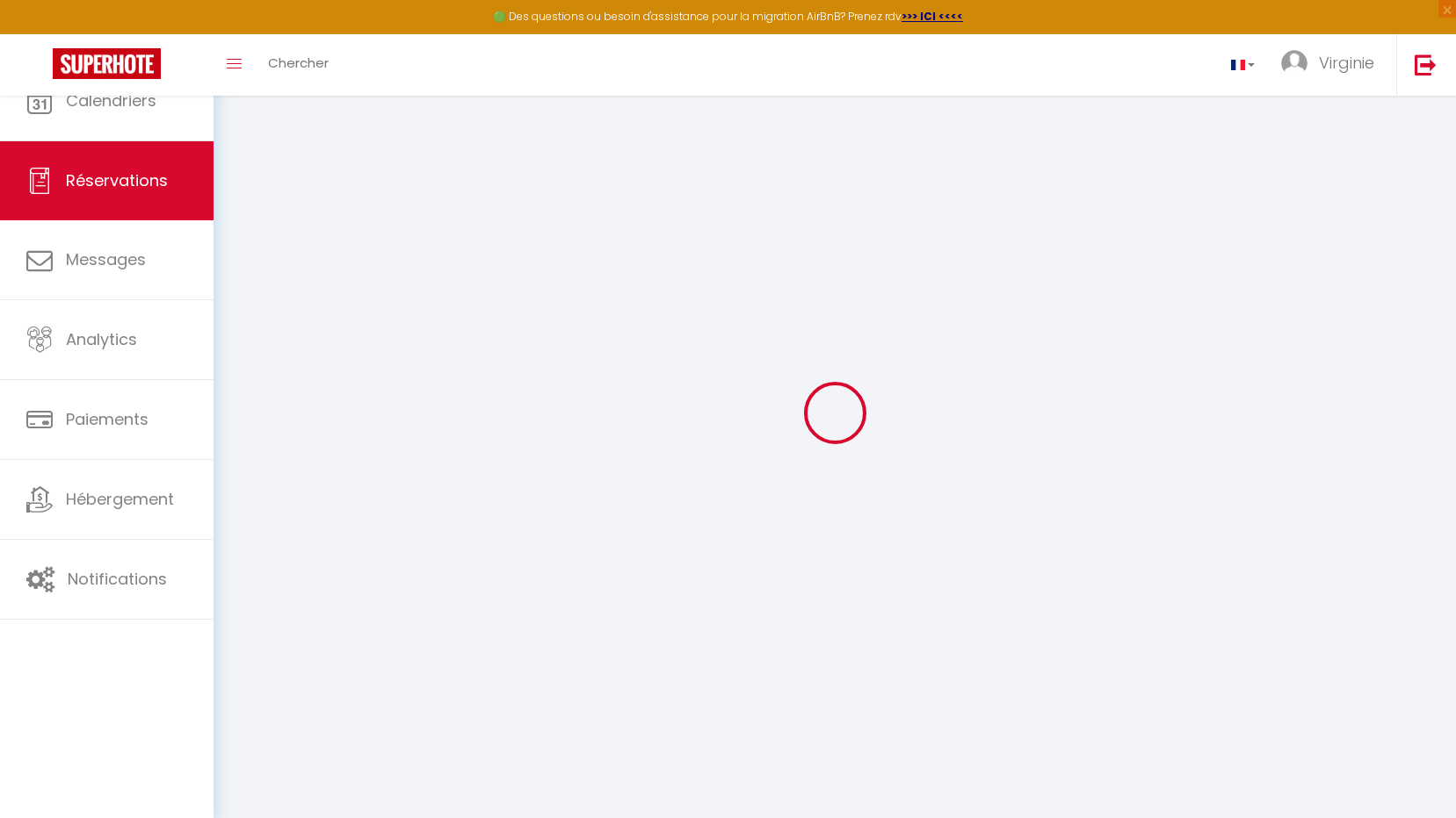
select select
checkbox input "false"
select select
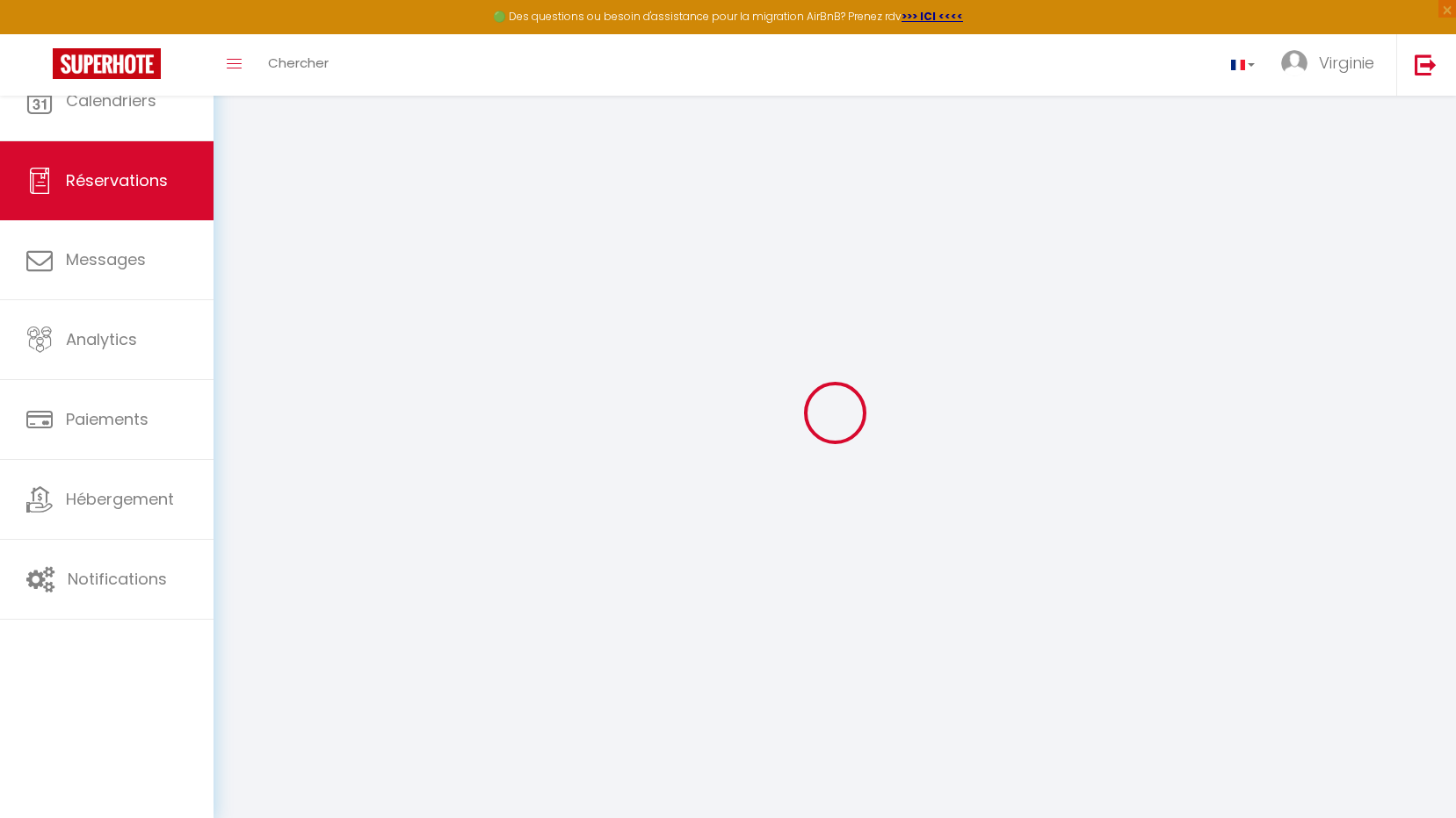
select select
checkbox input "false"
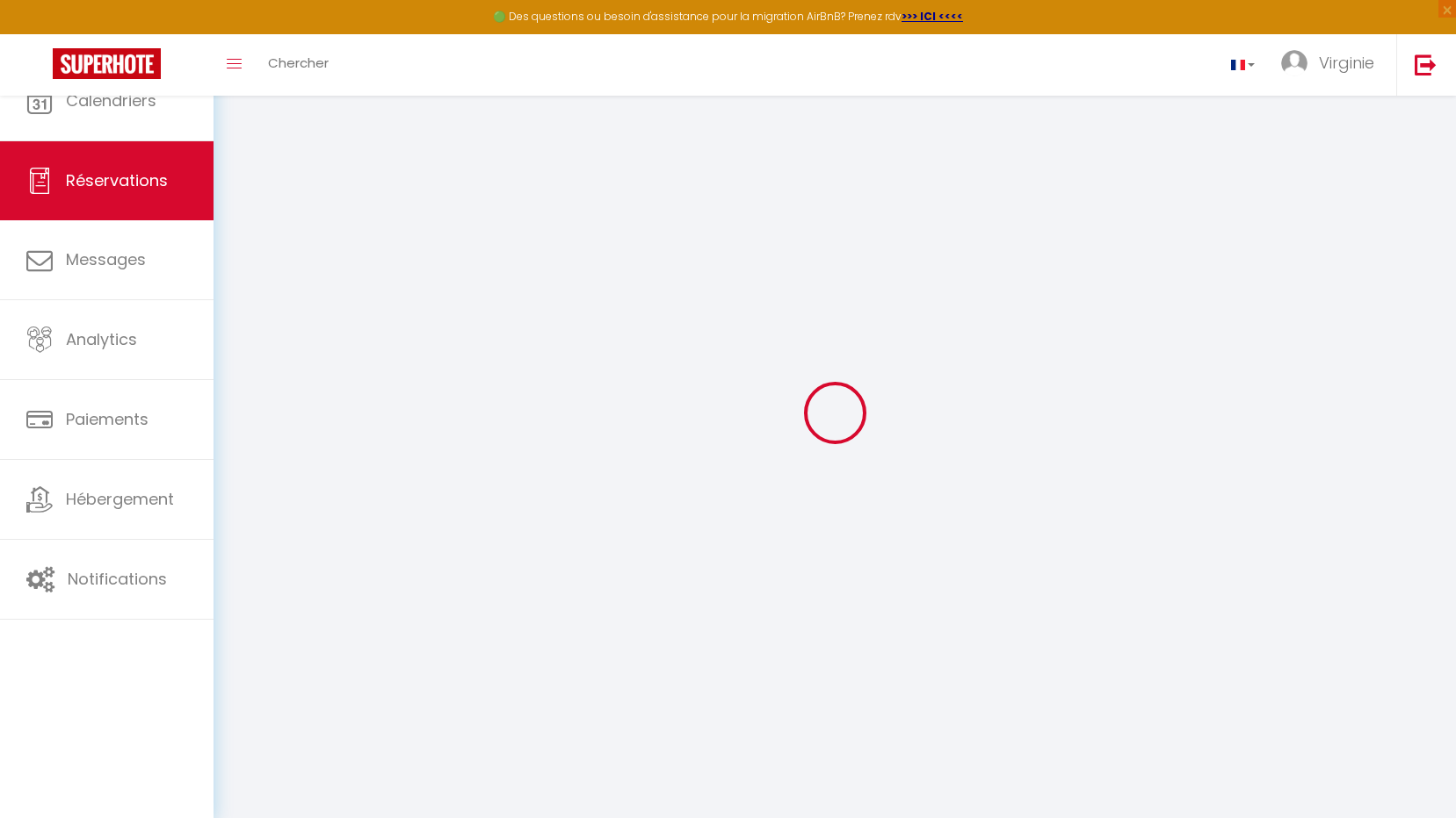
select select
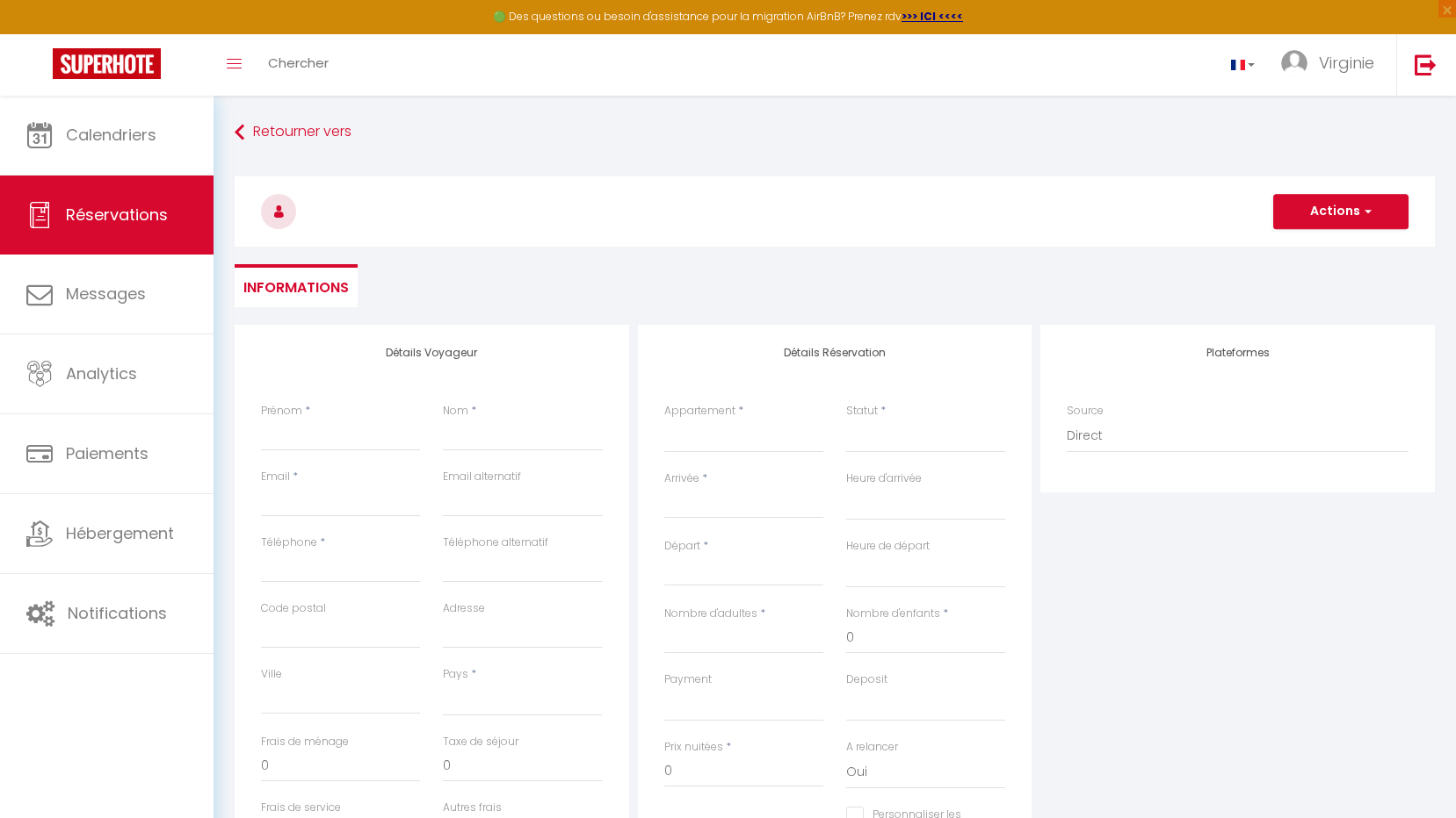
select select
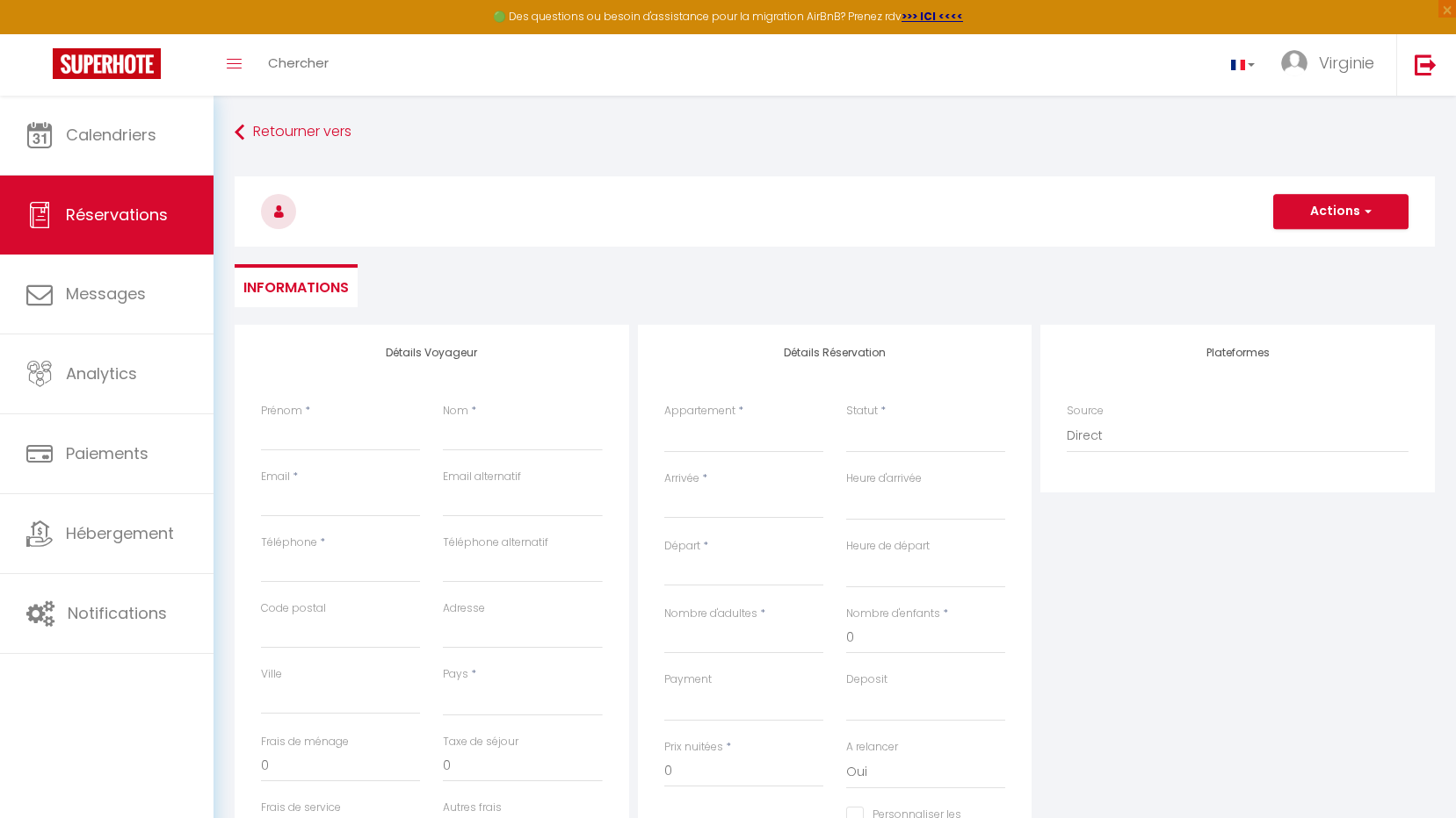
checkbox input "false"
select select
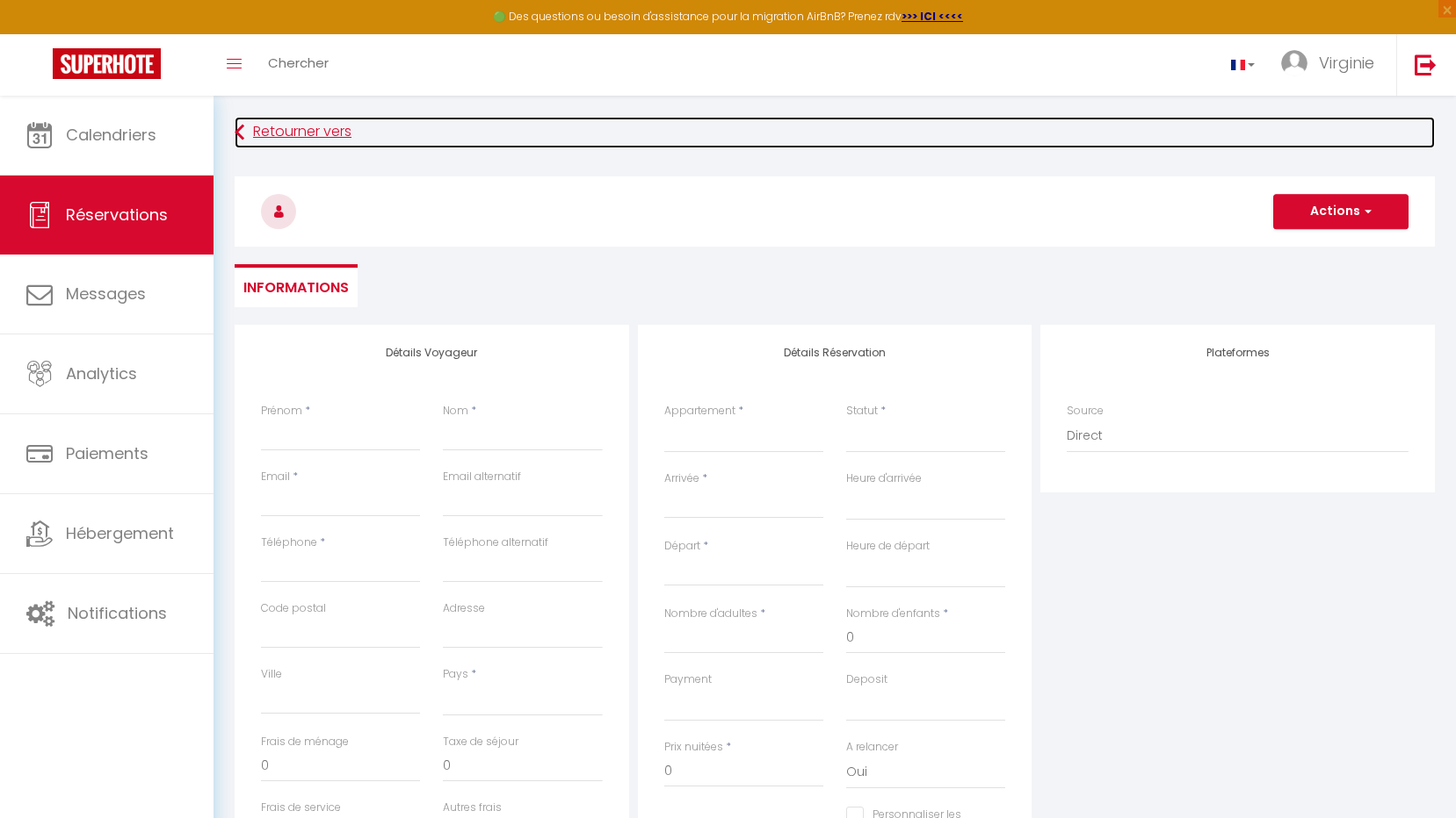
click at [238, 129] on icon at bounding box center [239, 132] width 9 height 31
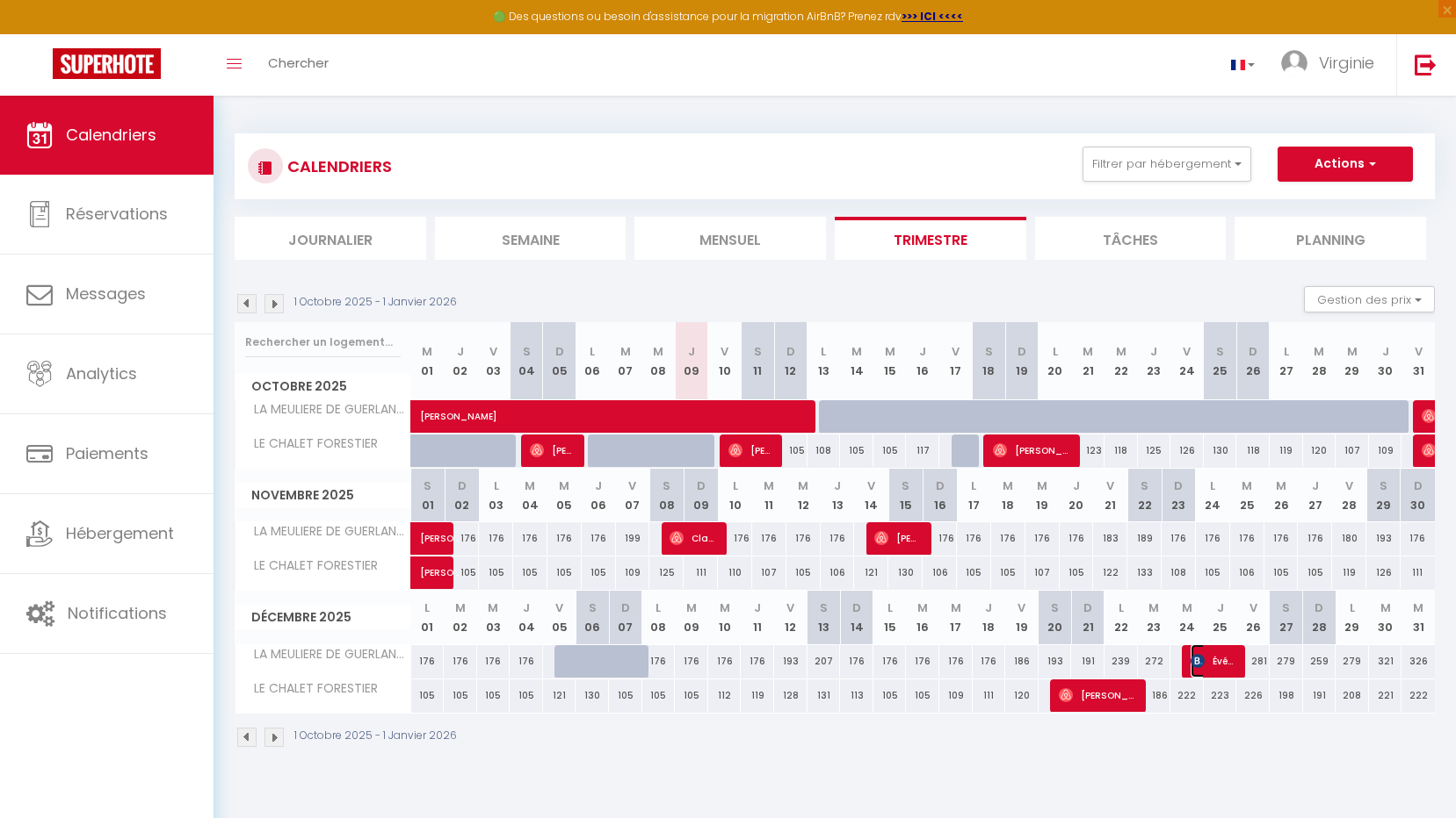
click at [1211, 666] on span "Évé la Duchesse" at bounding box center [1212, 661] width 44 height 33
select select "OK"
select select "0"
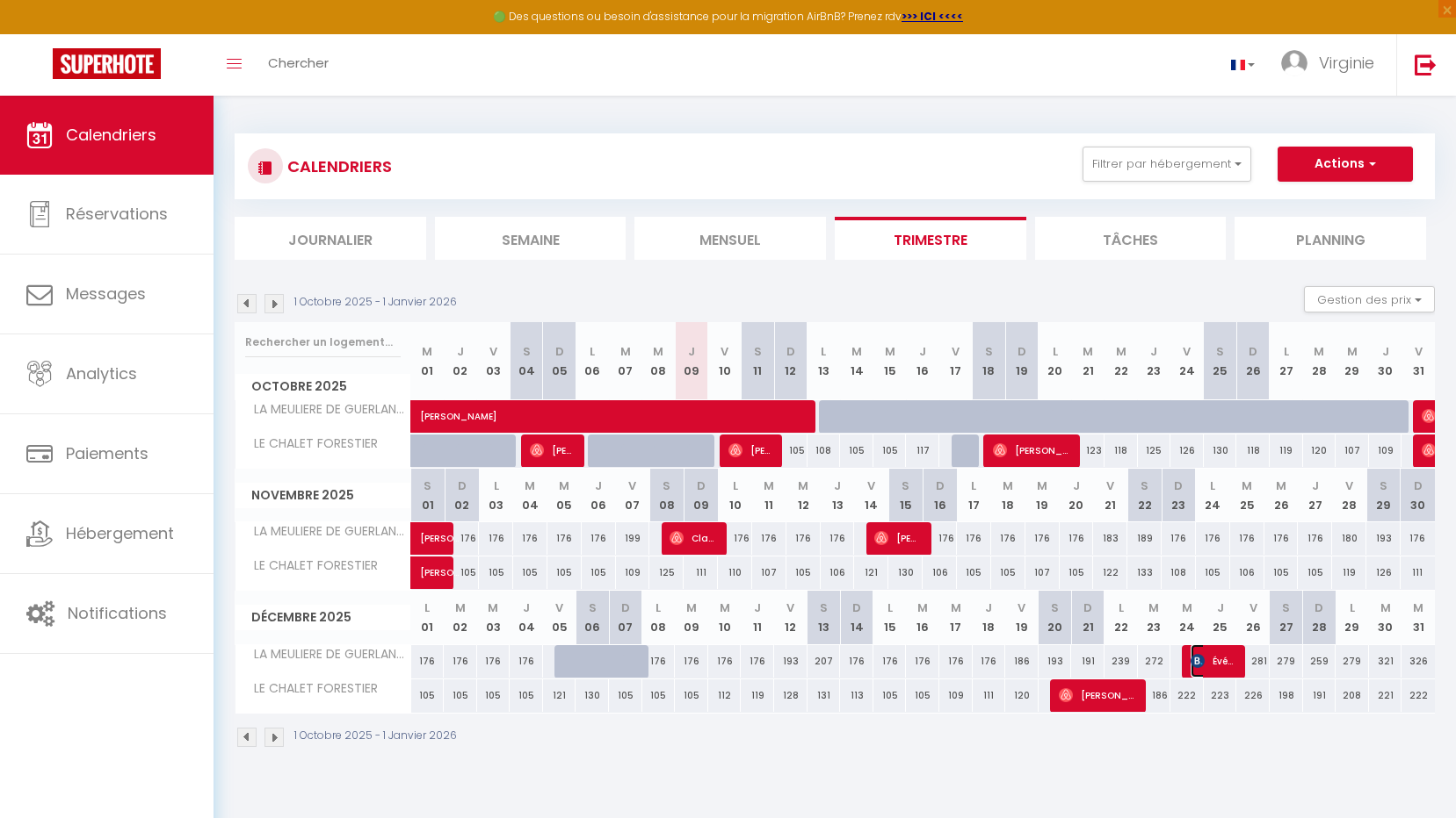
select select "1"
select select
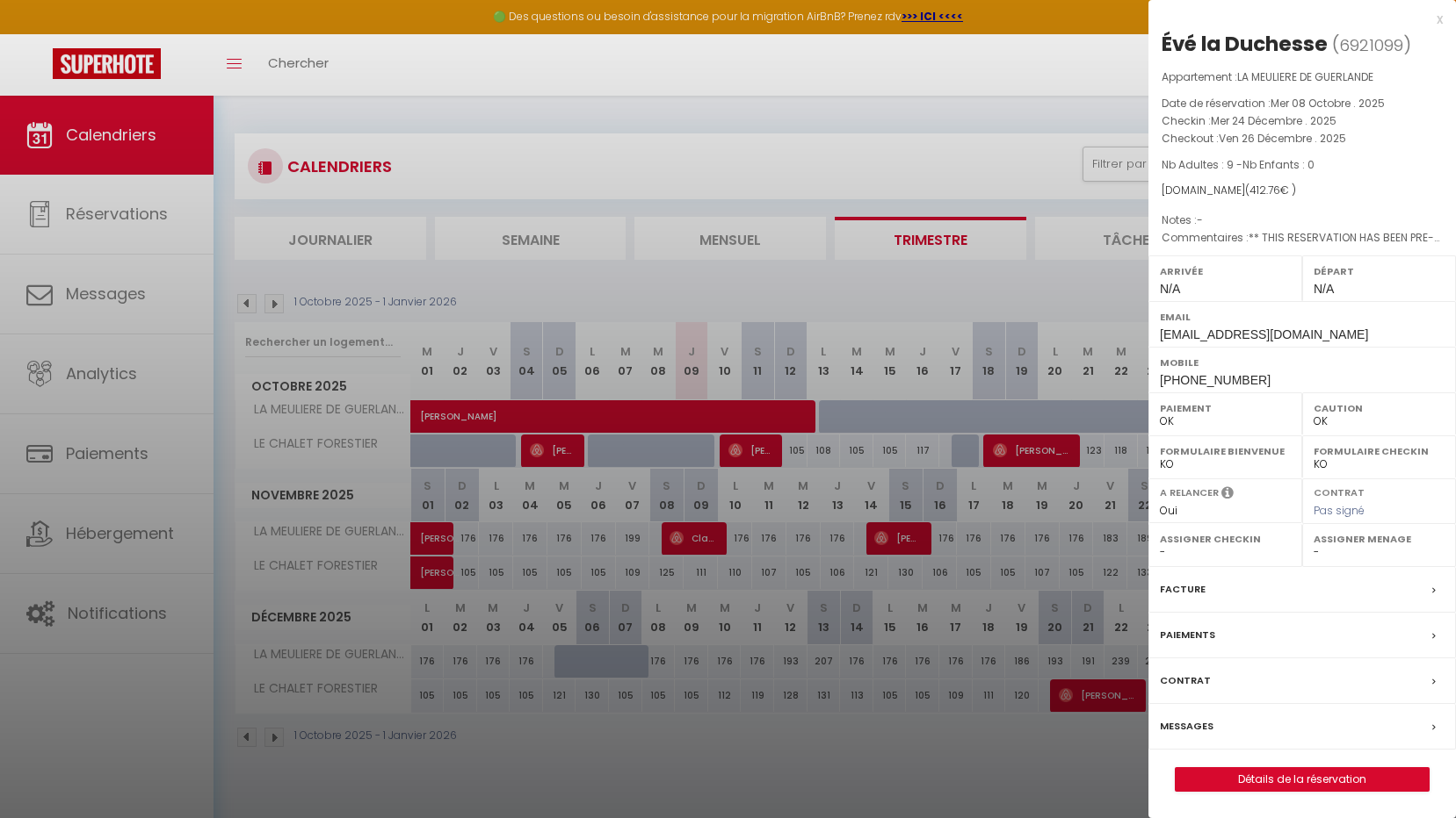
select select "53207"
click at [1319, 781] on link "Détails de la réservation" at bounding box center [1301, 779] width 253 height 23
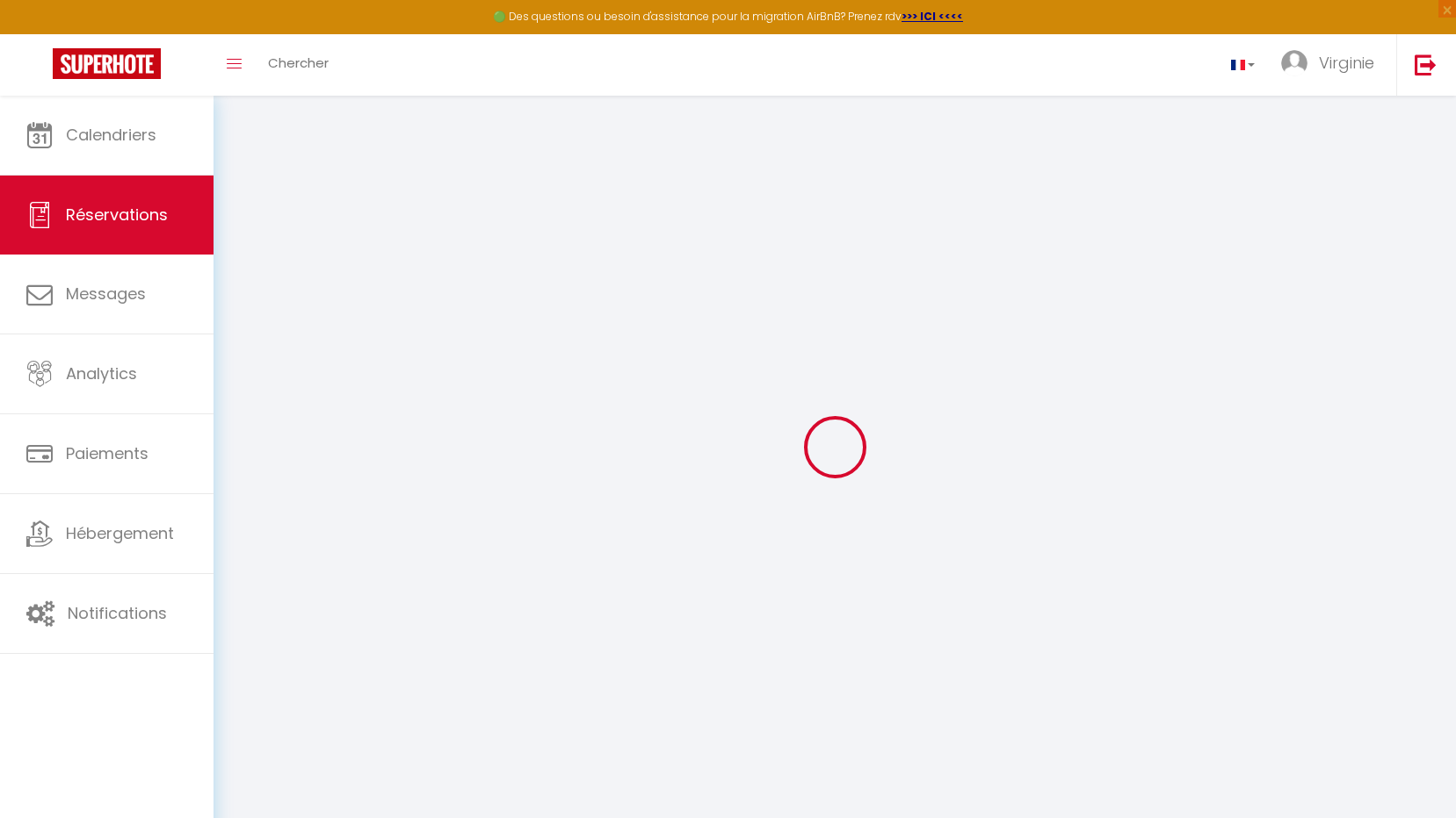
type input "Évé"
type input "la Duchesse"
type input "[EMAIL_ADDRESS][DOMAIN_NAME]"
type input "[PHONE_NUMBER]"
type input "."
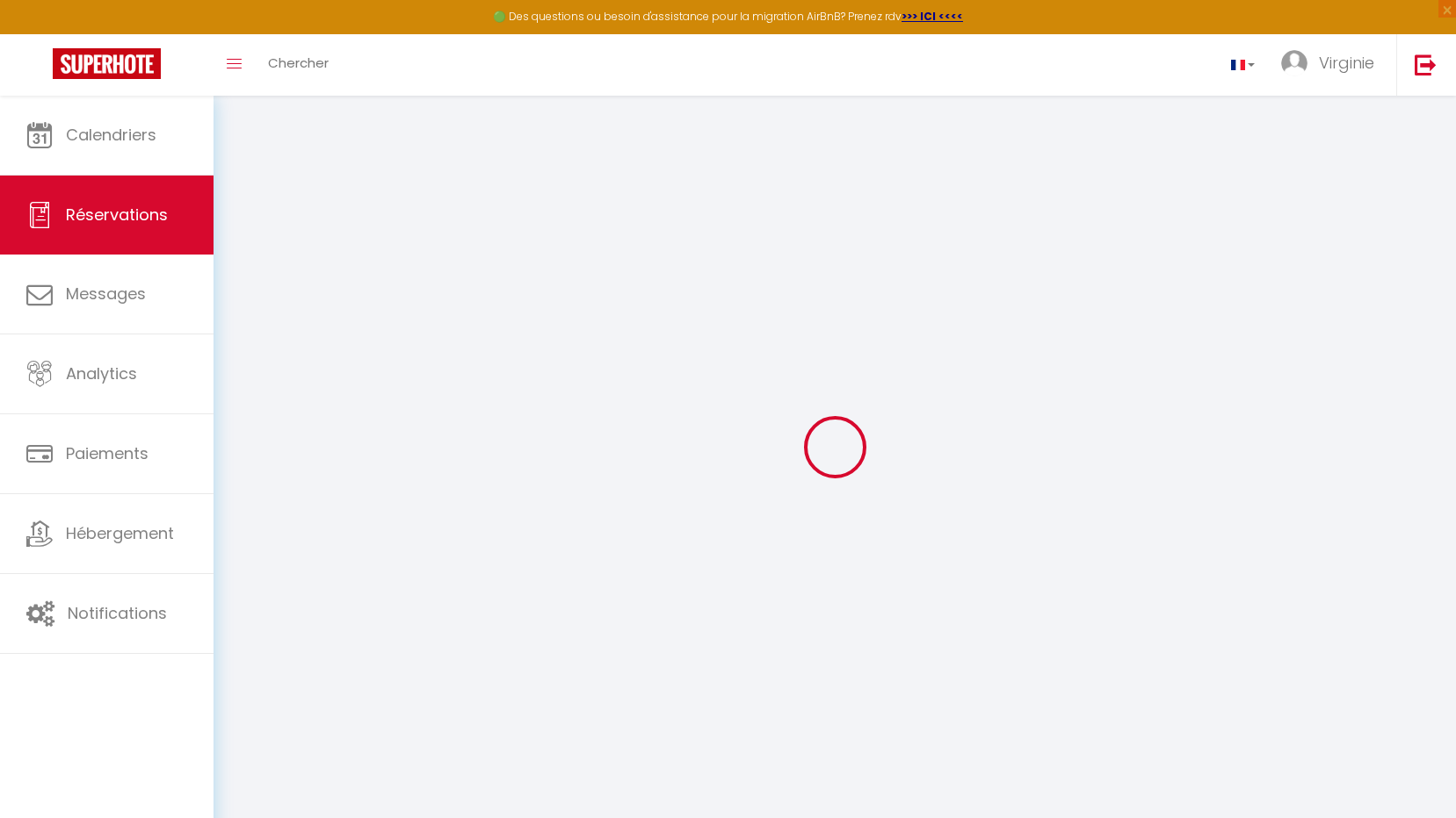
select select "FR"
type input "70.17"
type input "5.78"
select select "77875"
select select "1"
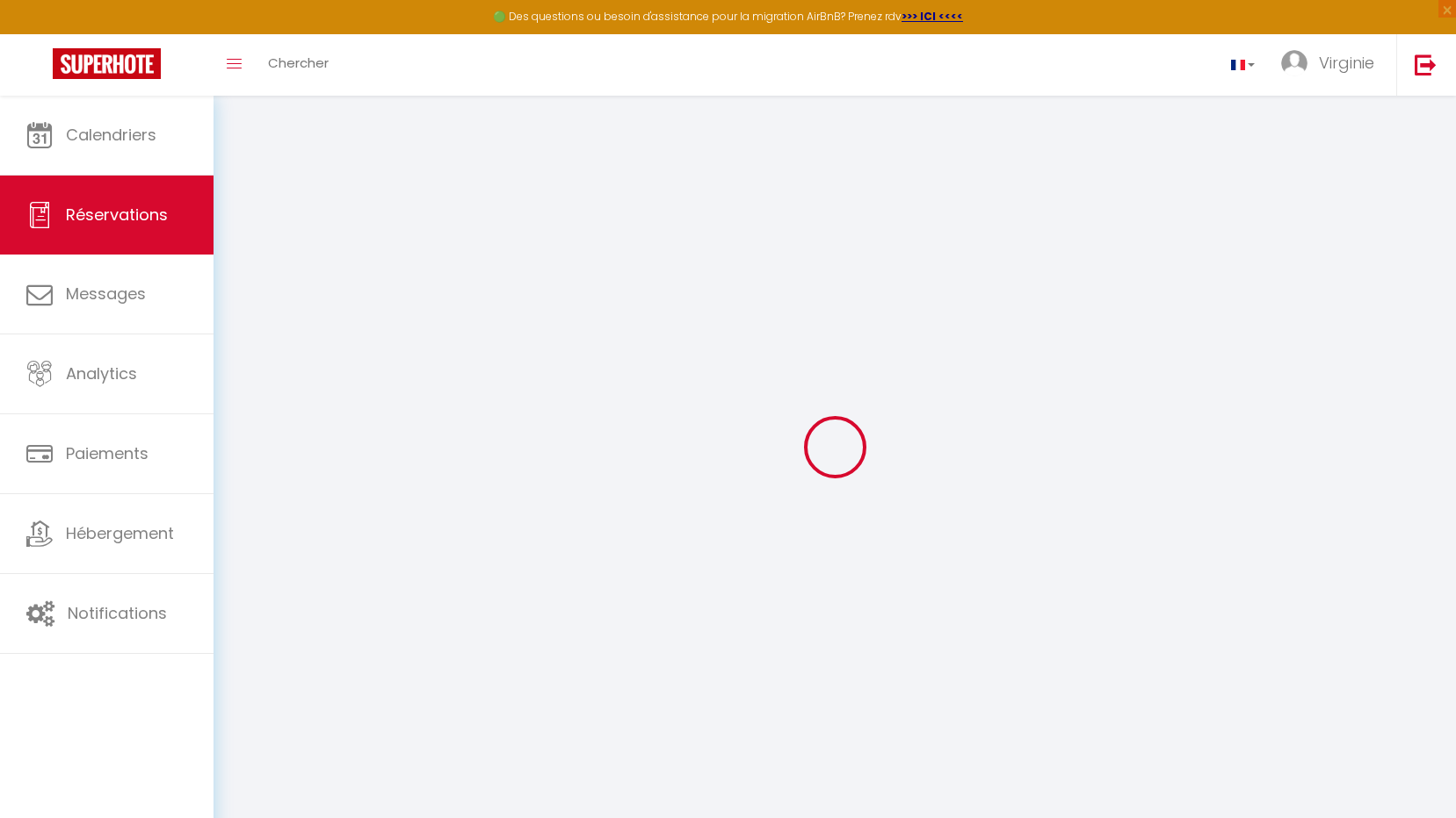
select select
type input "9"
select select "12"
select select "15"
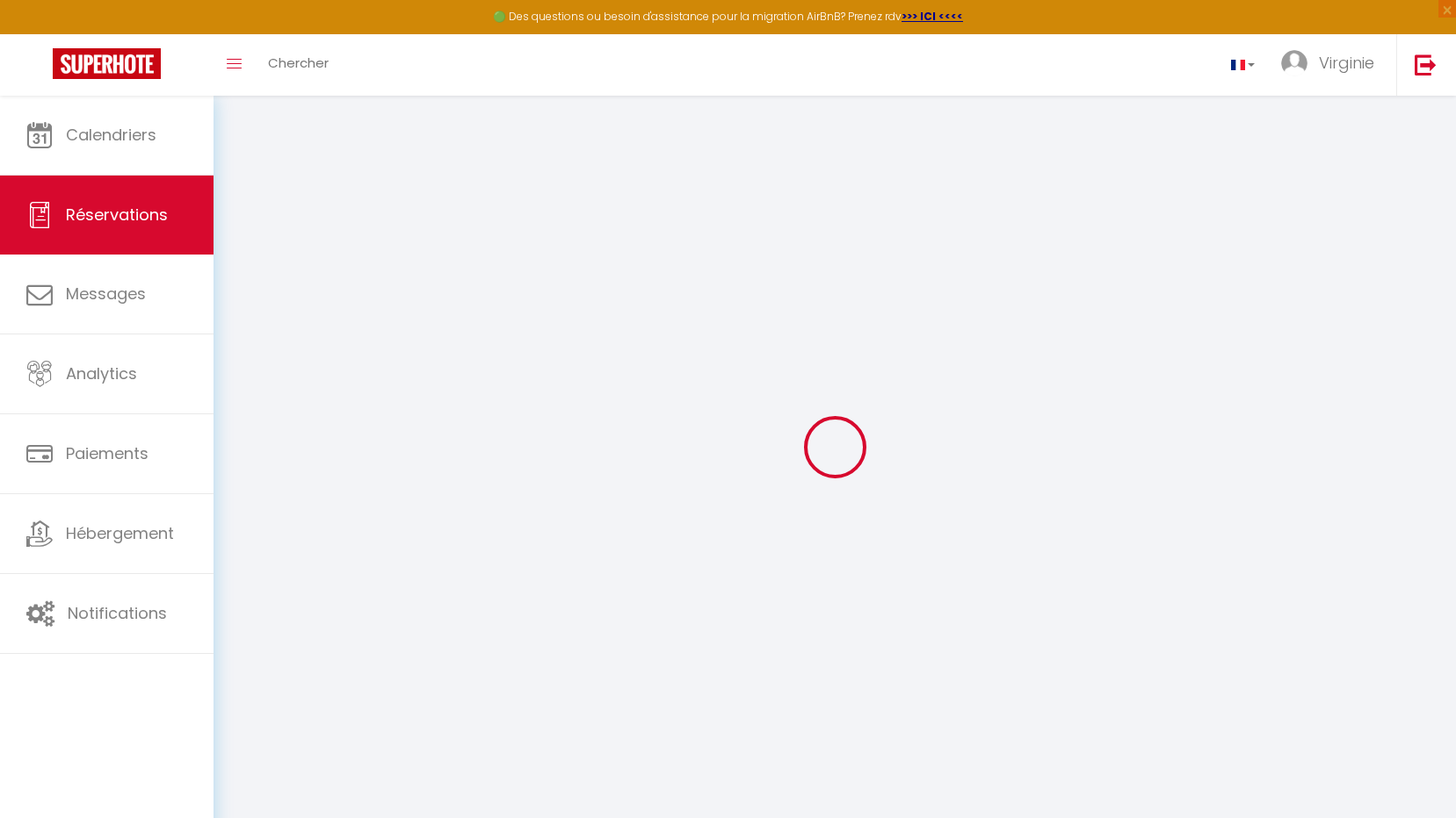
type input "412.76"
checkbox input "false"
select select "2"
type input "0"
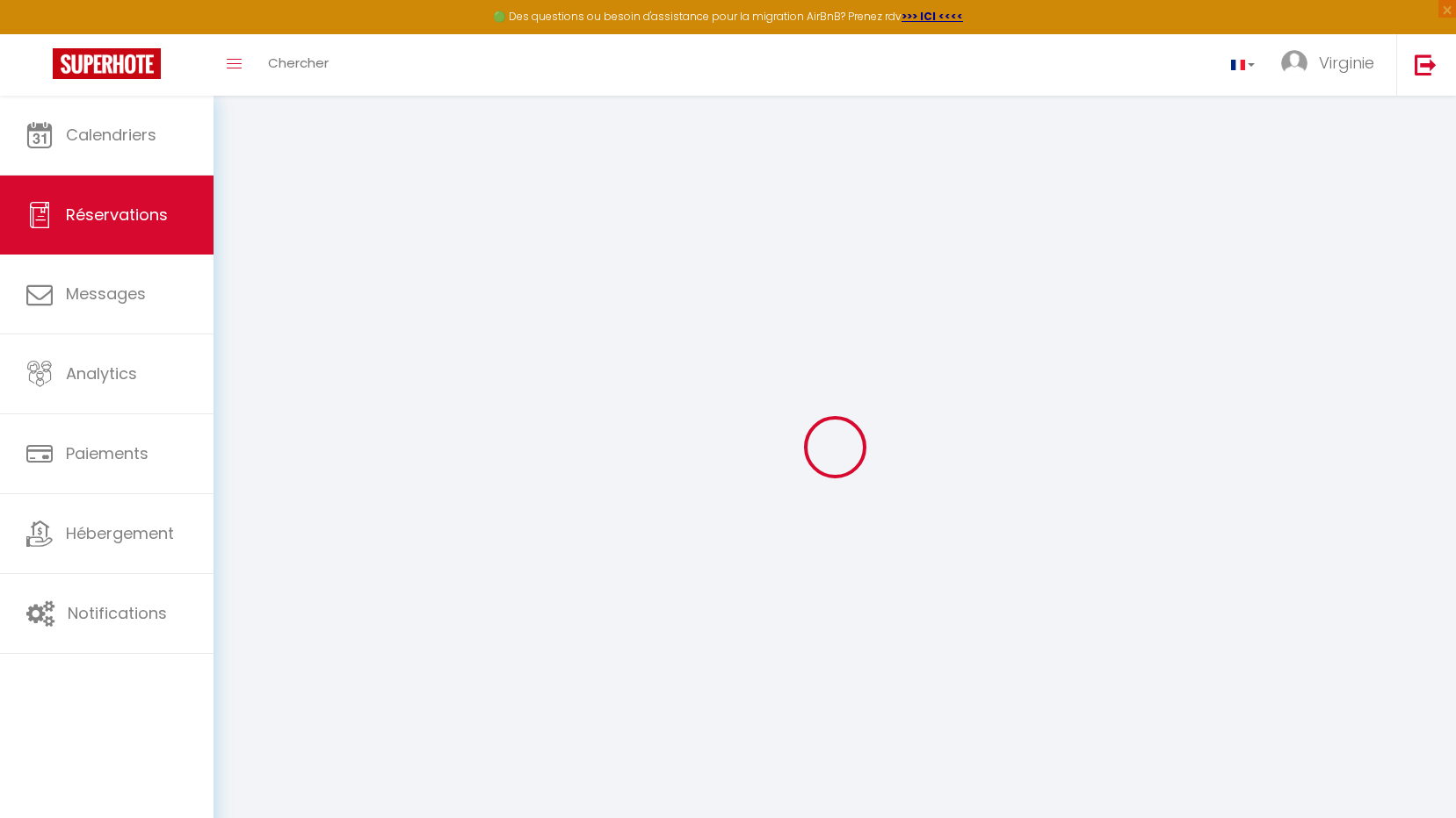
type input "0"
select select
checkbox input "false"
select select
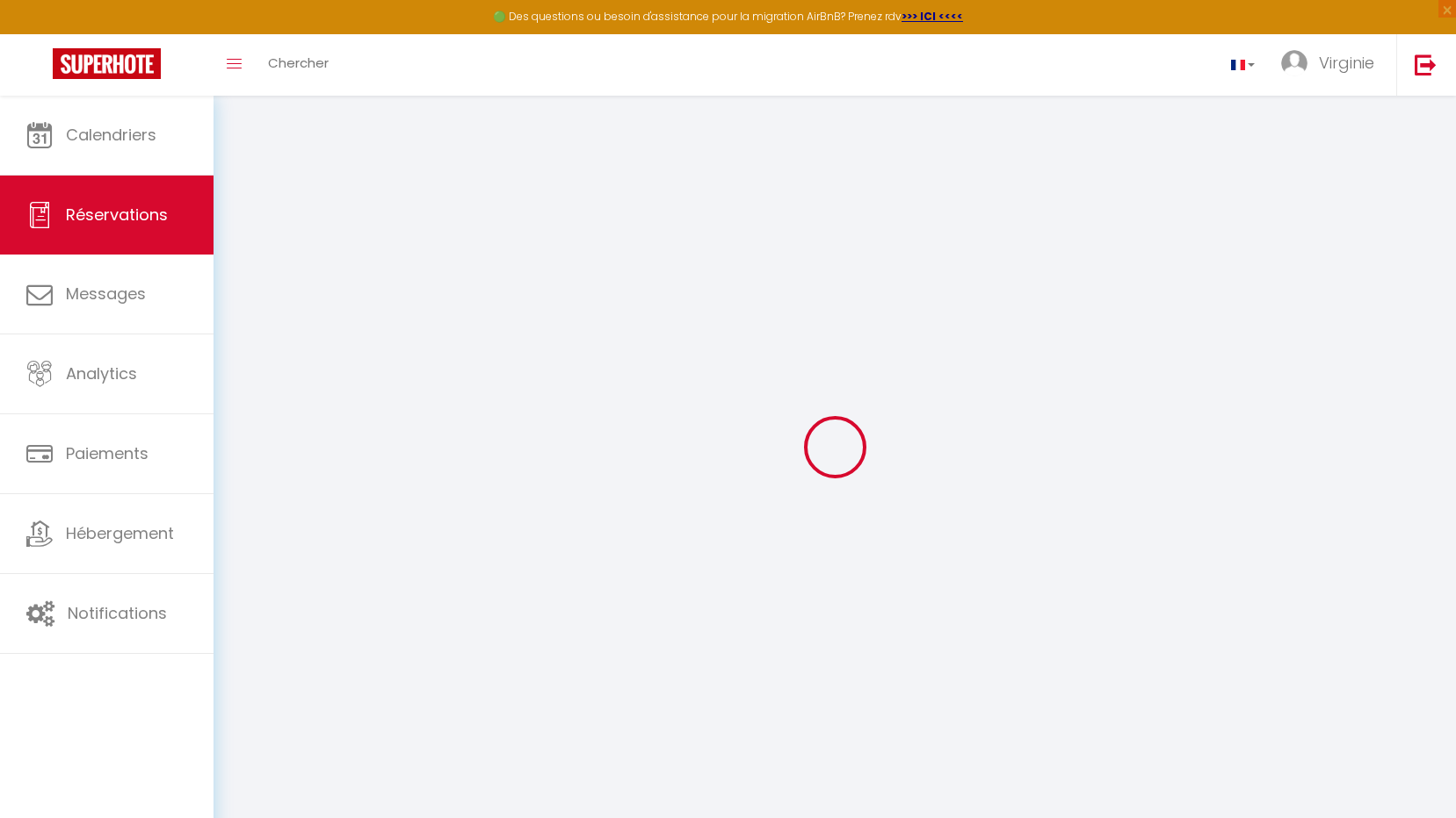
select select
checkbox input "false"
select select
checkbox input "false"
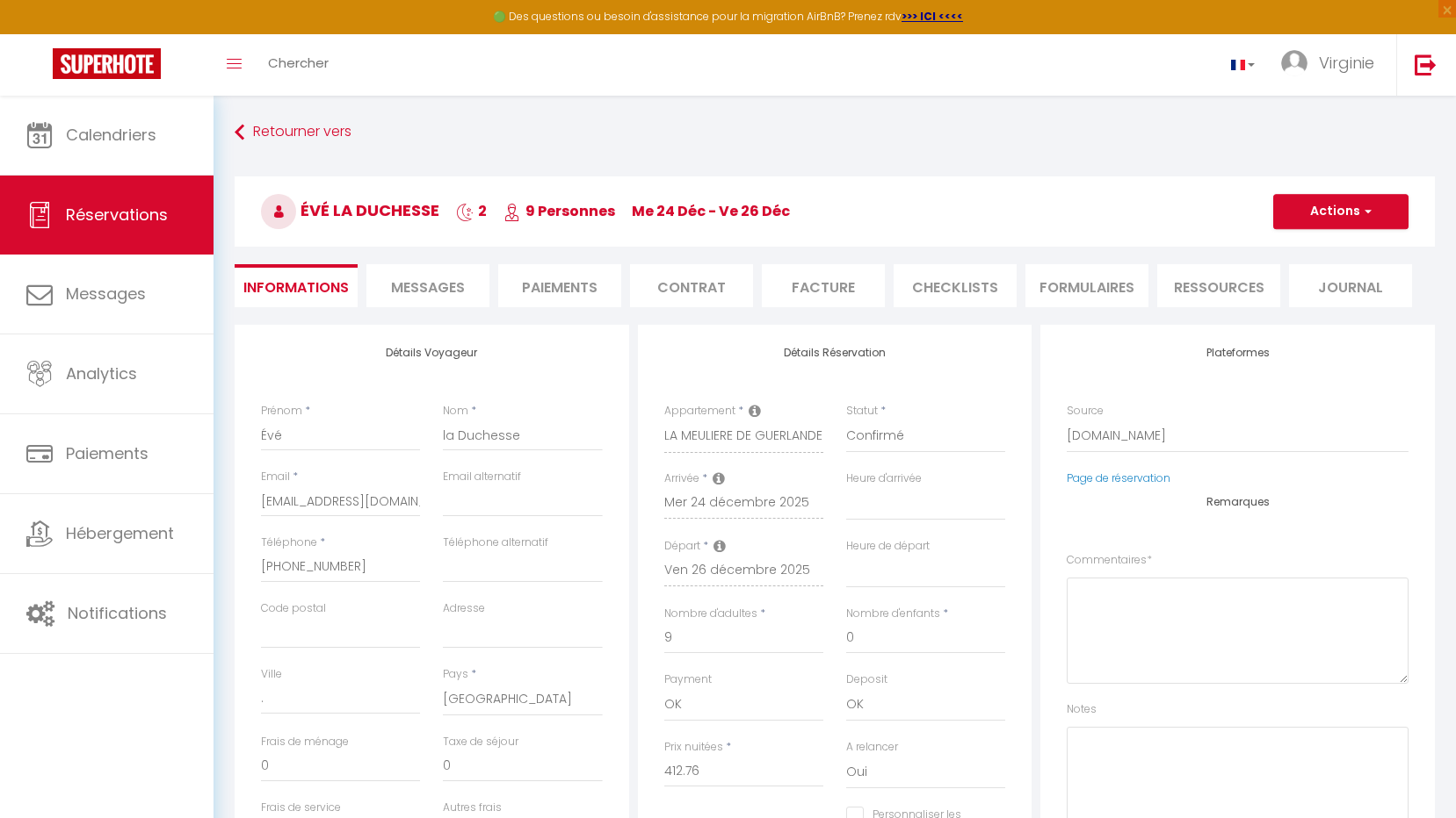
select select
checkbox input "false"
type textarea "** THIS RESERVATION HAS BEEN PRE-PAID ** BOOKING NOTE : Payment charge is EUR 5…"
select select
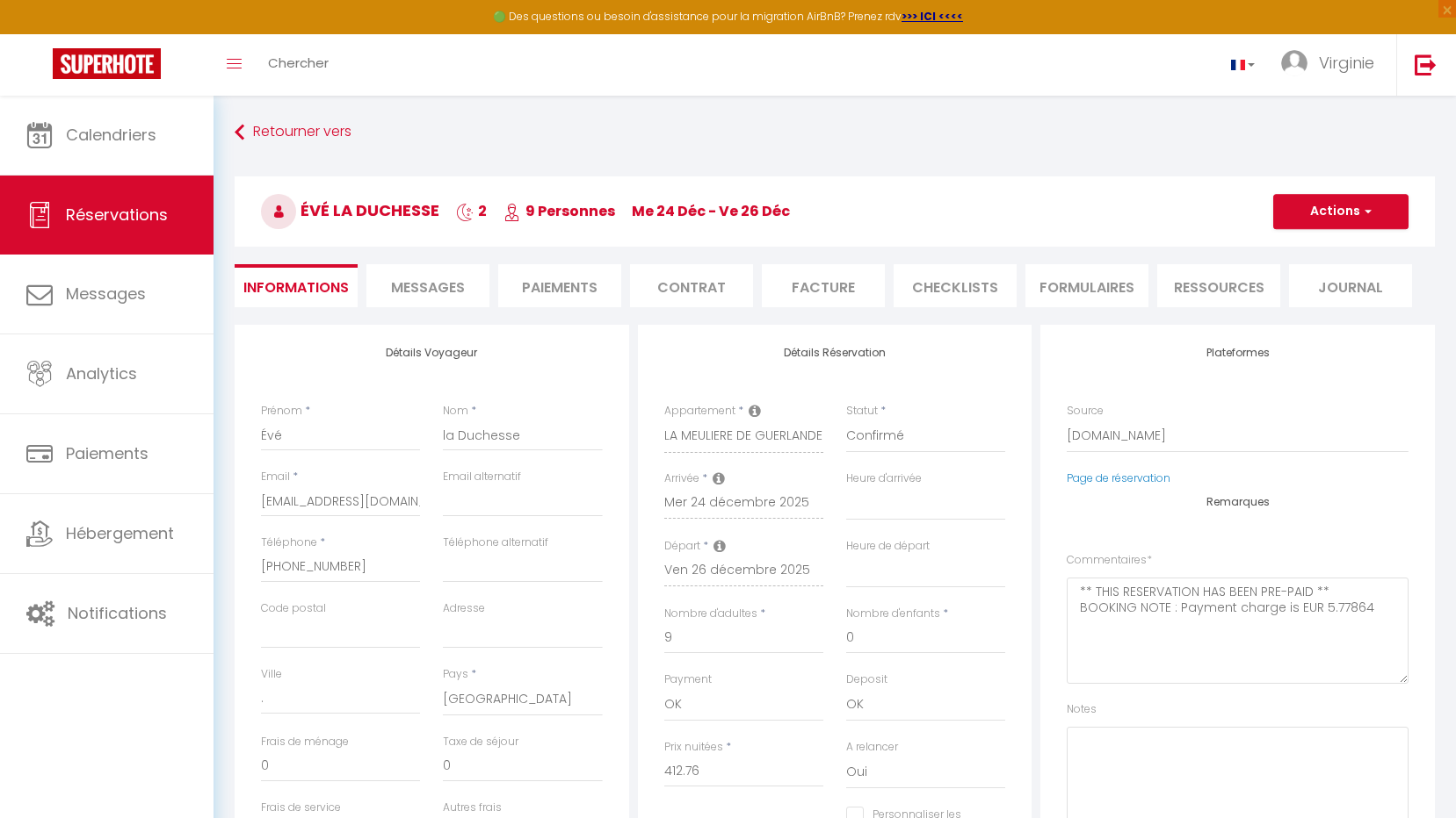
select select
checkbox input "false"
select select
click at [695, 286] on li "Contrat" at bounding box center [691, 285] width 123 height 43
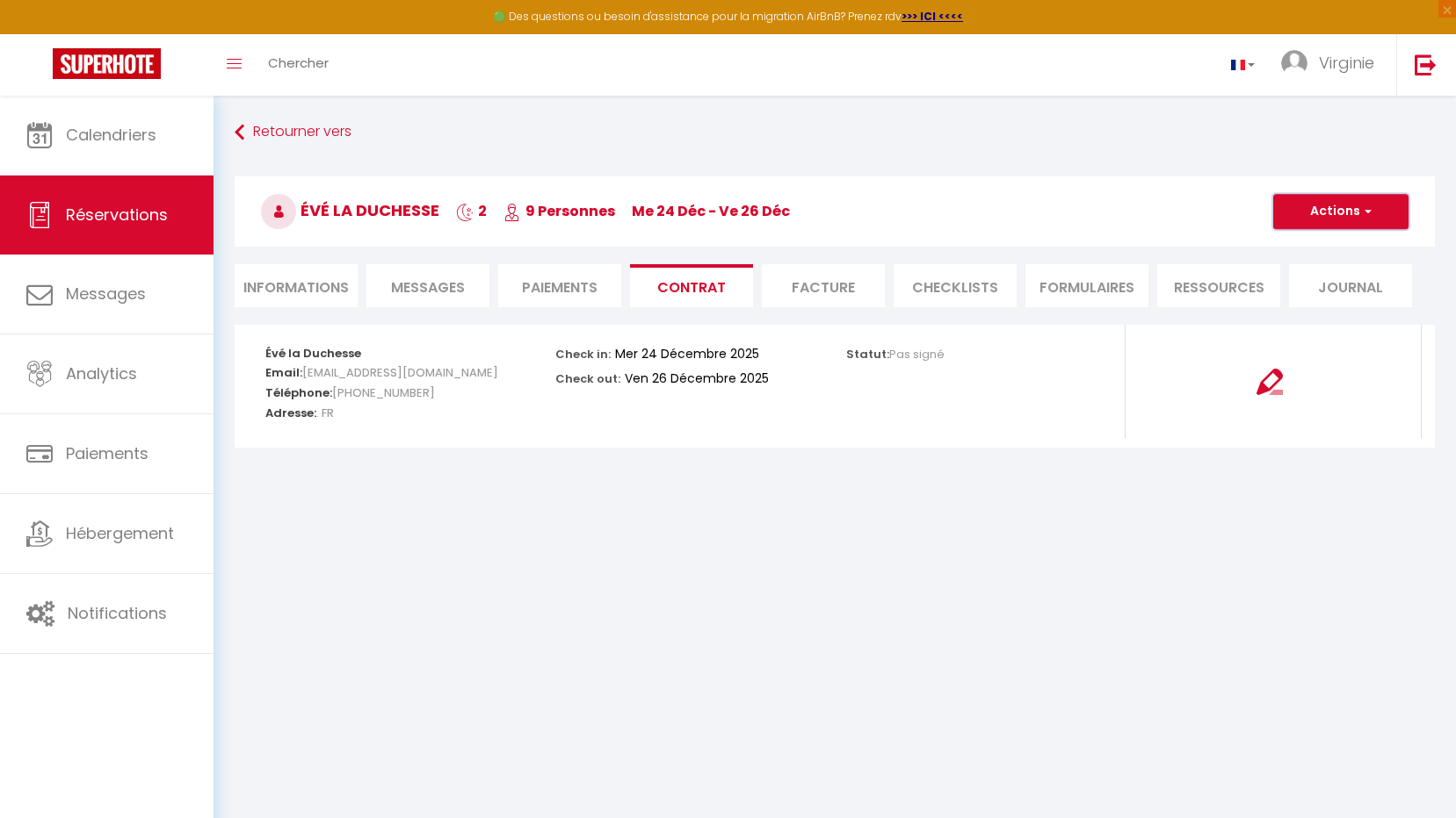
click at [1370, 211] on span "button" at bounding box center [1364, 211] width 10 height 16
click at [1129, 174] on div "Évé la Duchesse 2 9 Personnes me 24 Déc - ve 26 Déc Actions Enregistrer Dupliqu…" at bounding box center [835, 208] width 1223 height 94
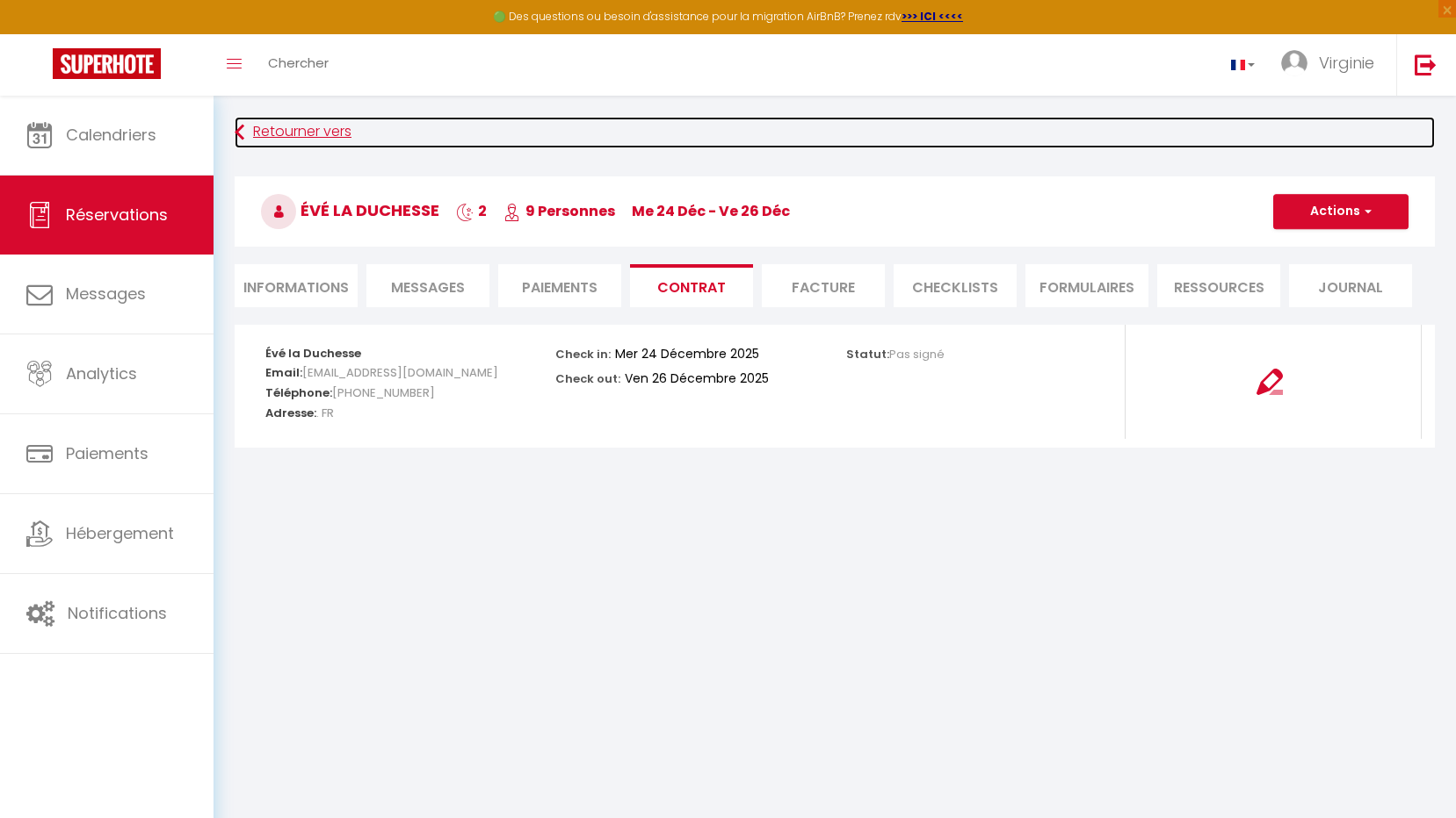
click at [294, 128] on link "Retourner vers" at bounding box center [834, 132] width 1200 height 31
select select
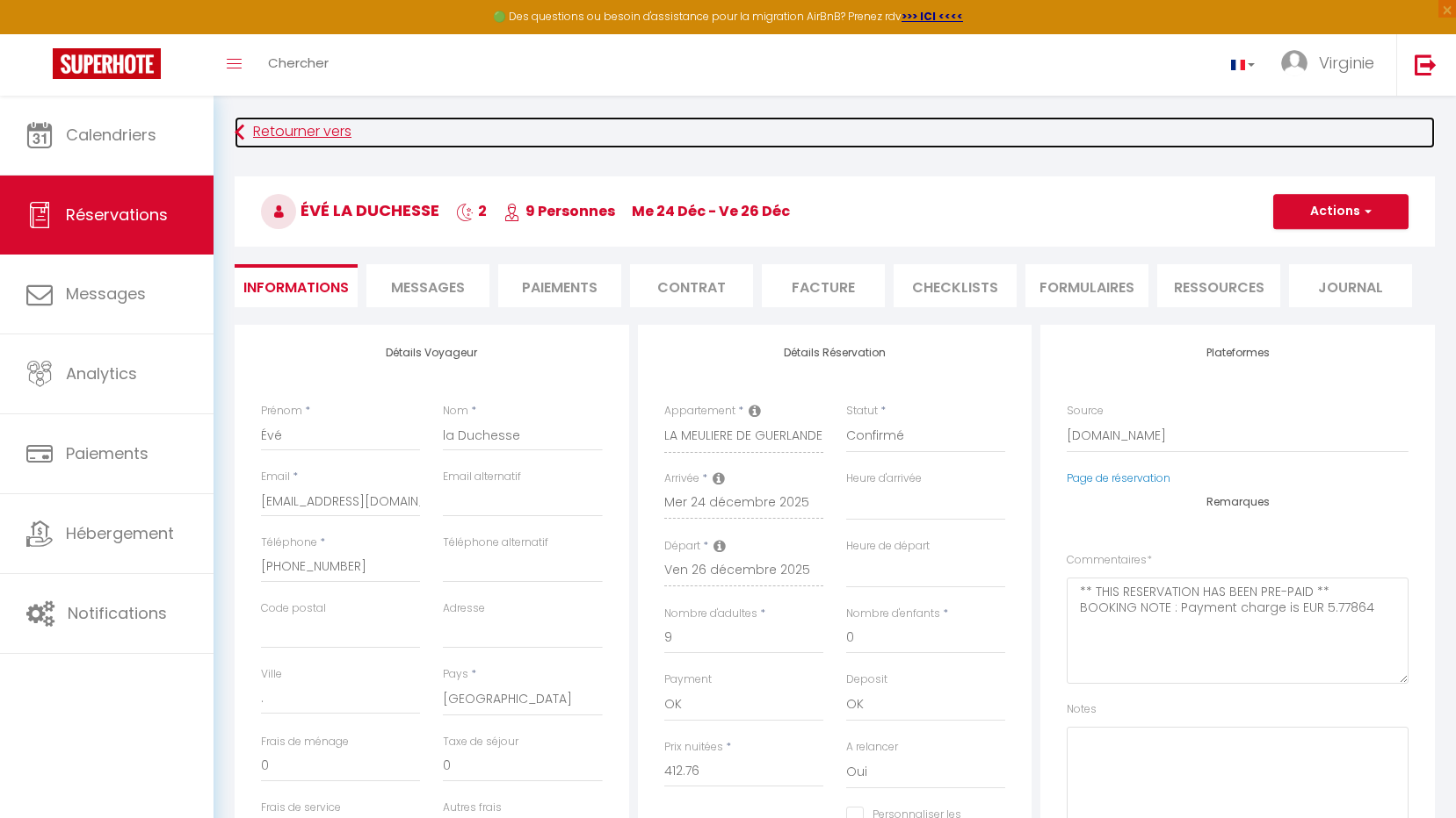
click at [237, 128] on icon at bounding box center [239, 132] width 9 height 31
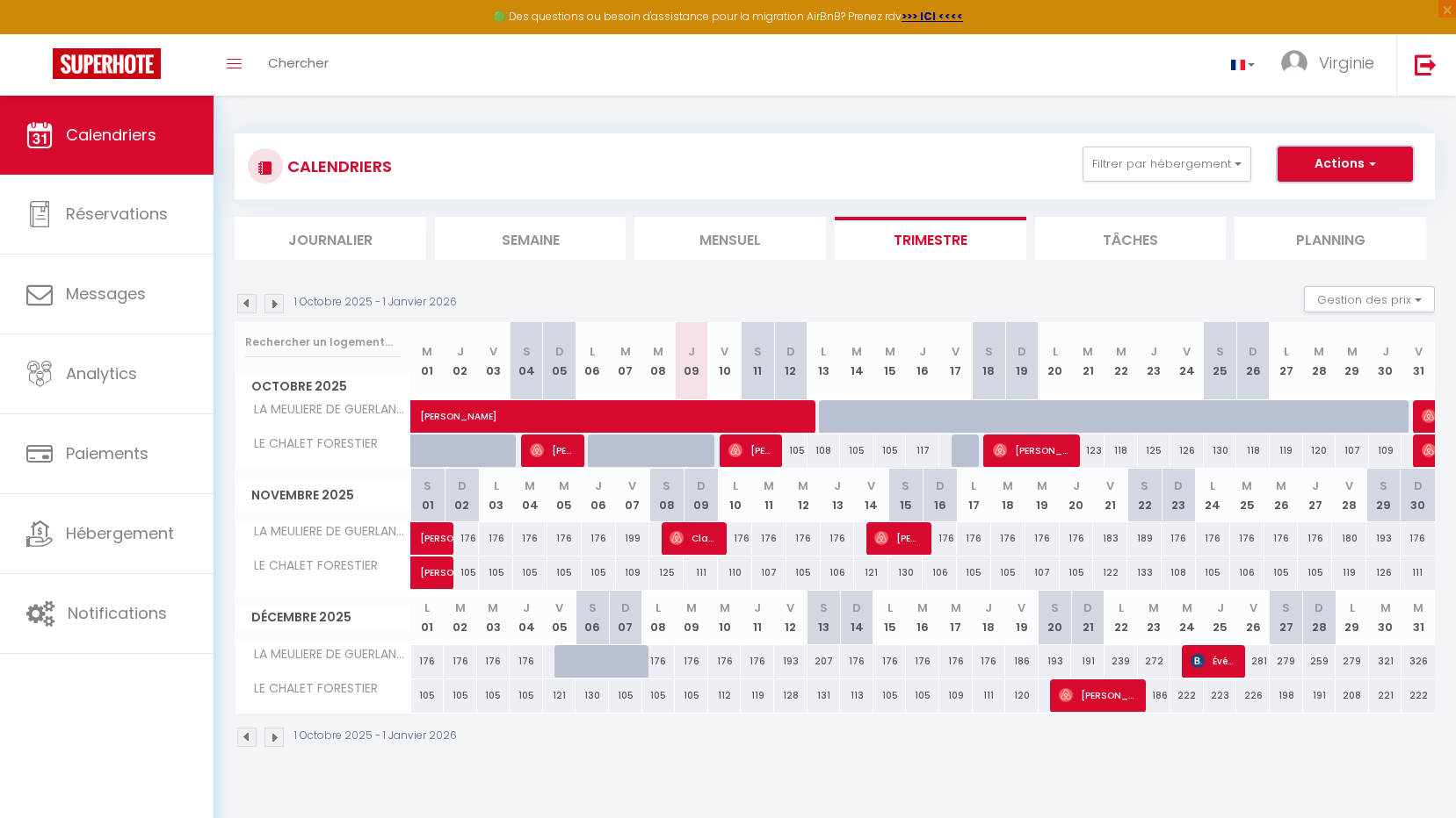
click at [1374, 160] on span "button" at bounding box center [1369, 163] width 10 height 18
click at [1358, 200] on link "Nouvelle réservation" at bounding box center [1326, 205] width 153 height 26
select select
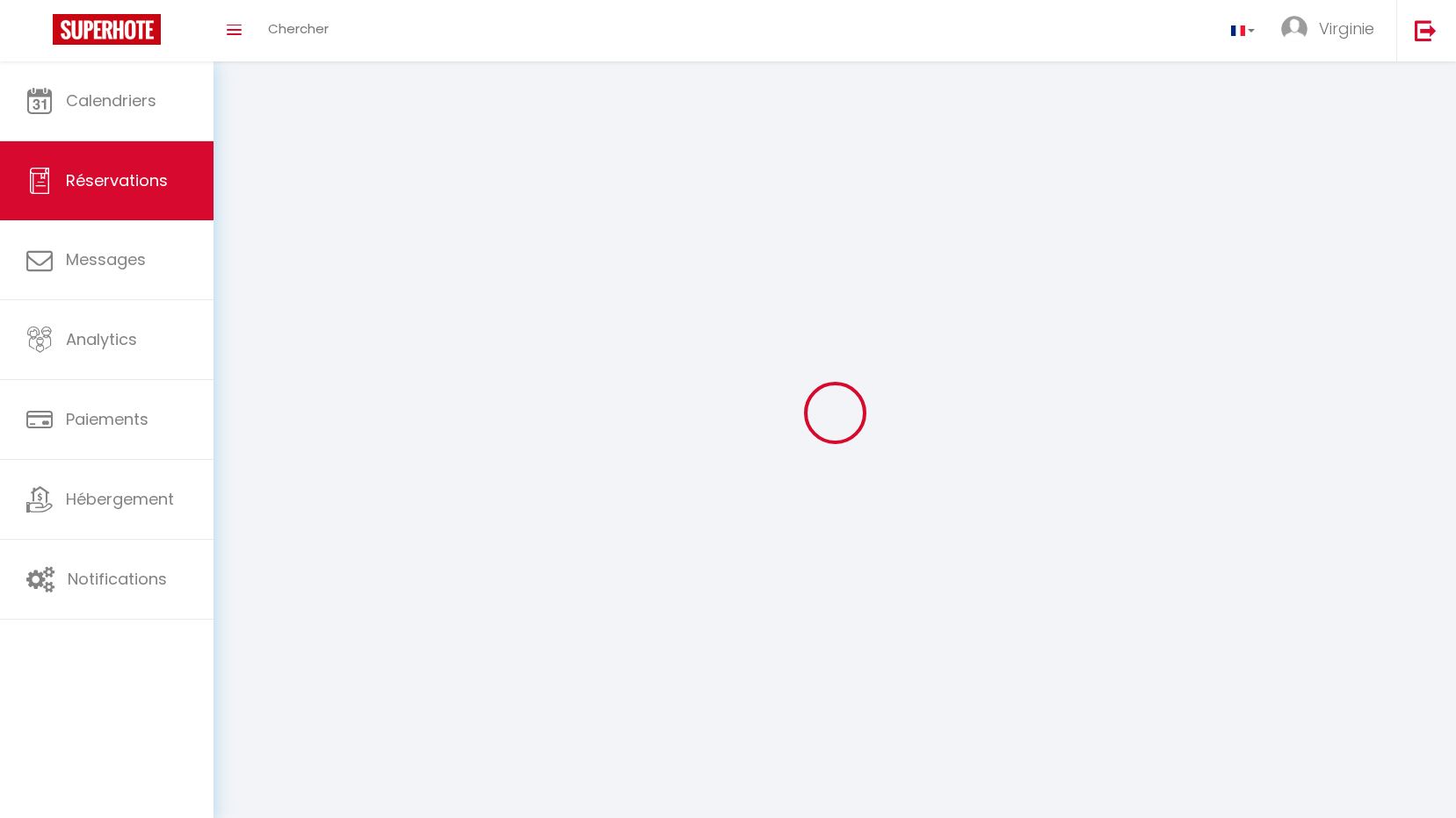
select select
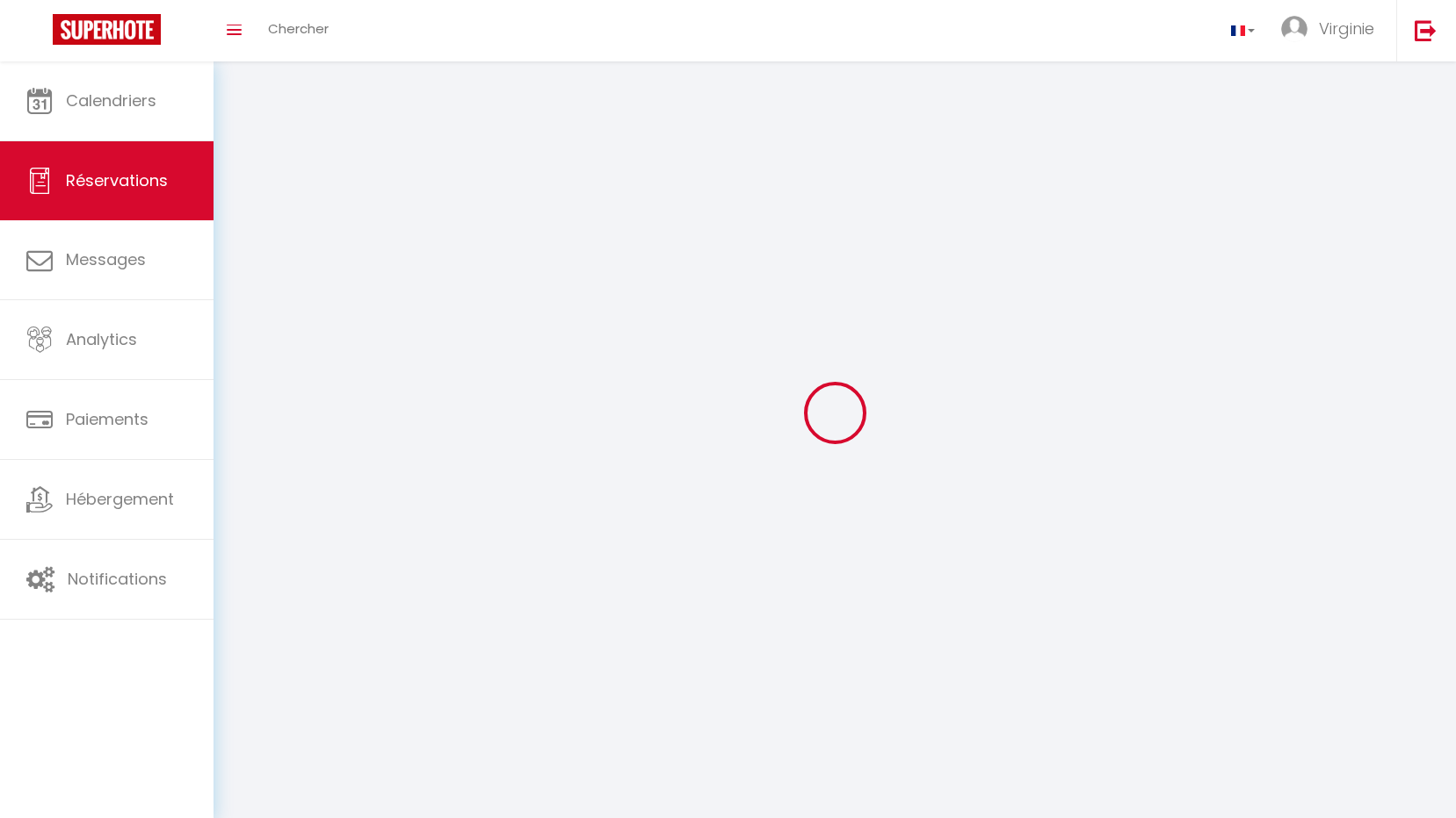
select select
checkbox input "false"
select select
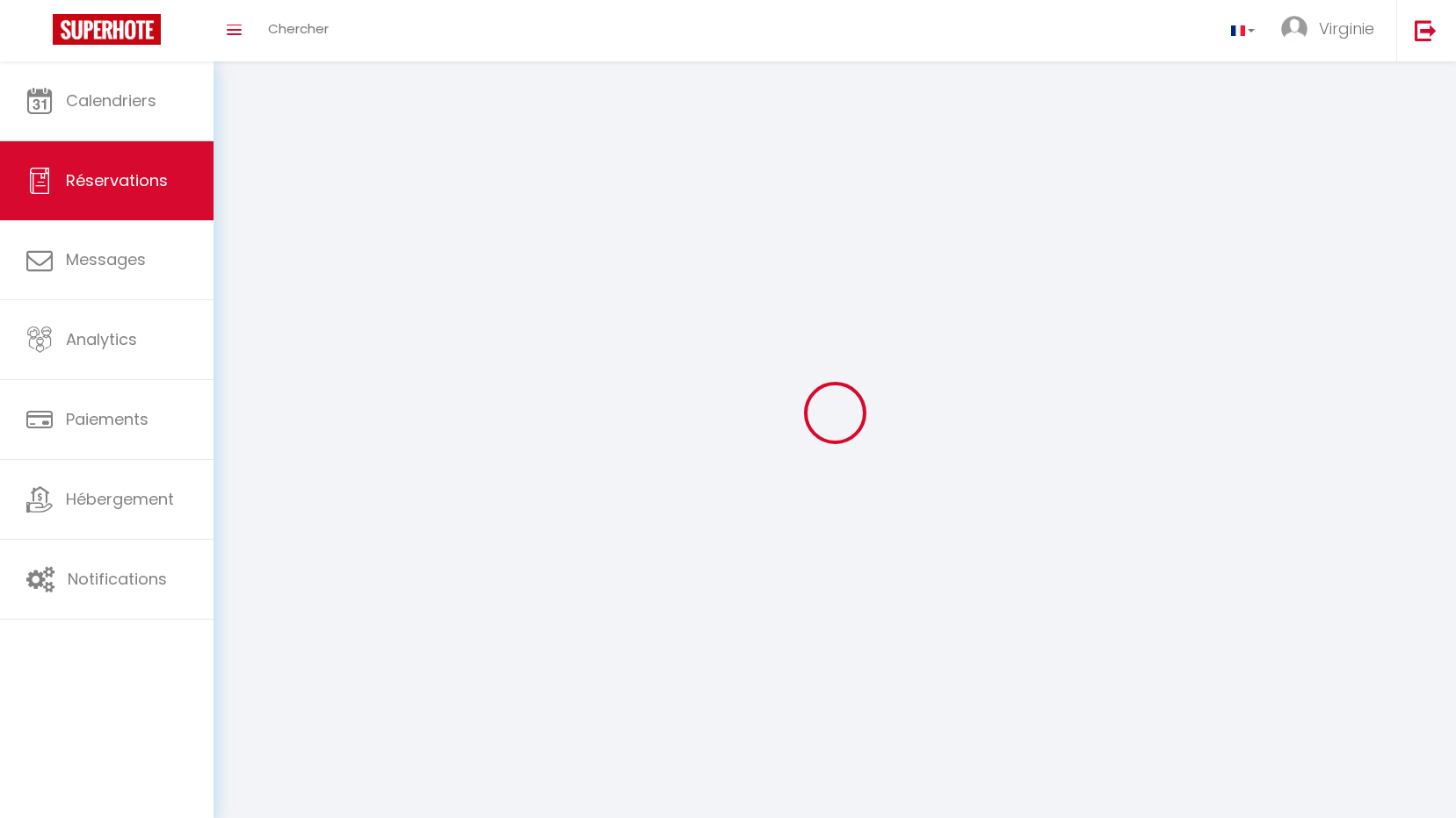
select select
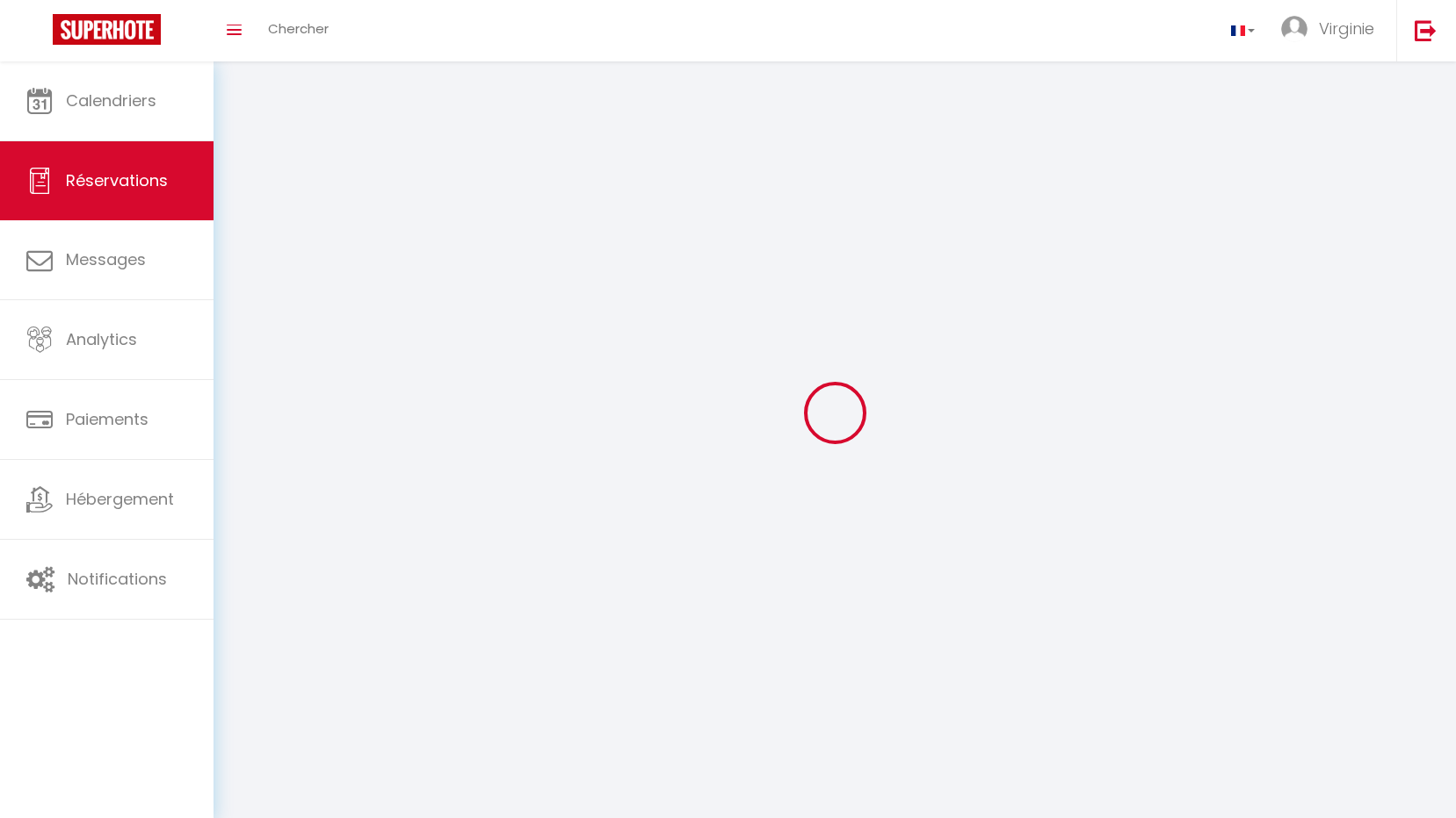
checkbox input "false"
select select
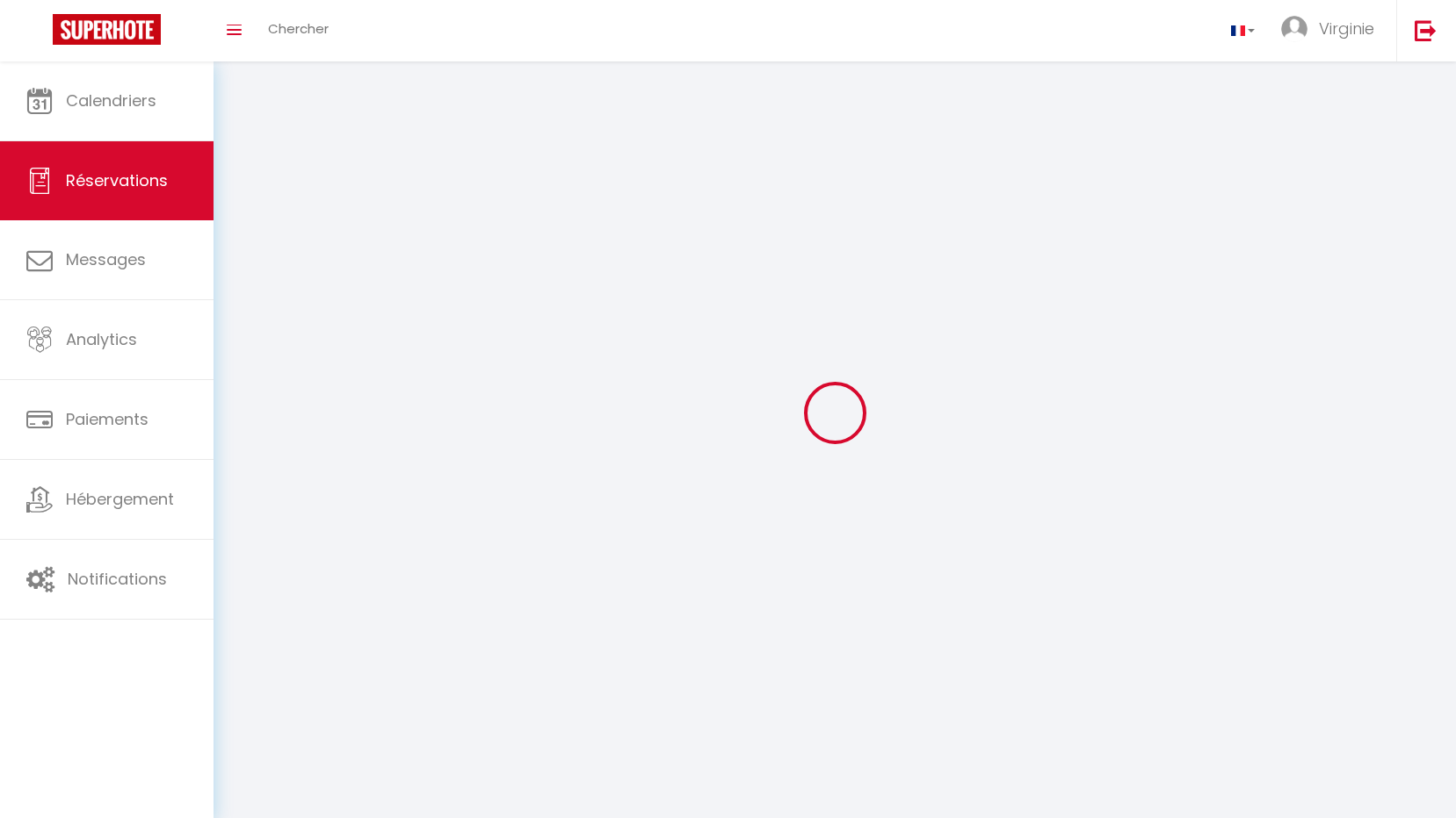
select select
checkbox input "false"
select select
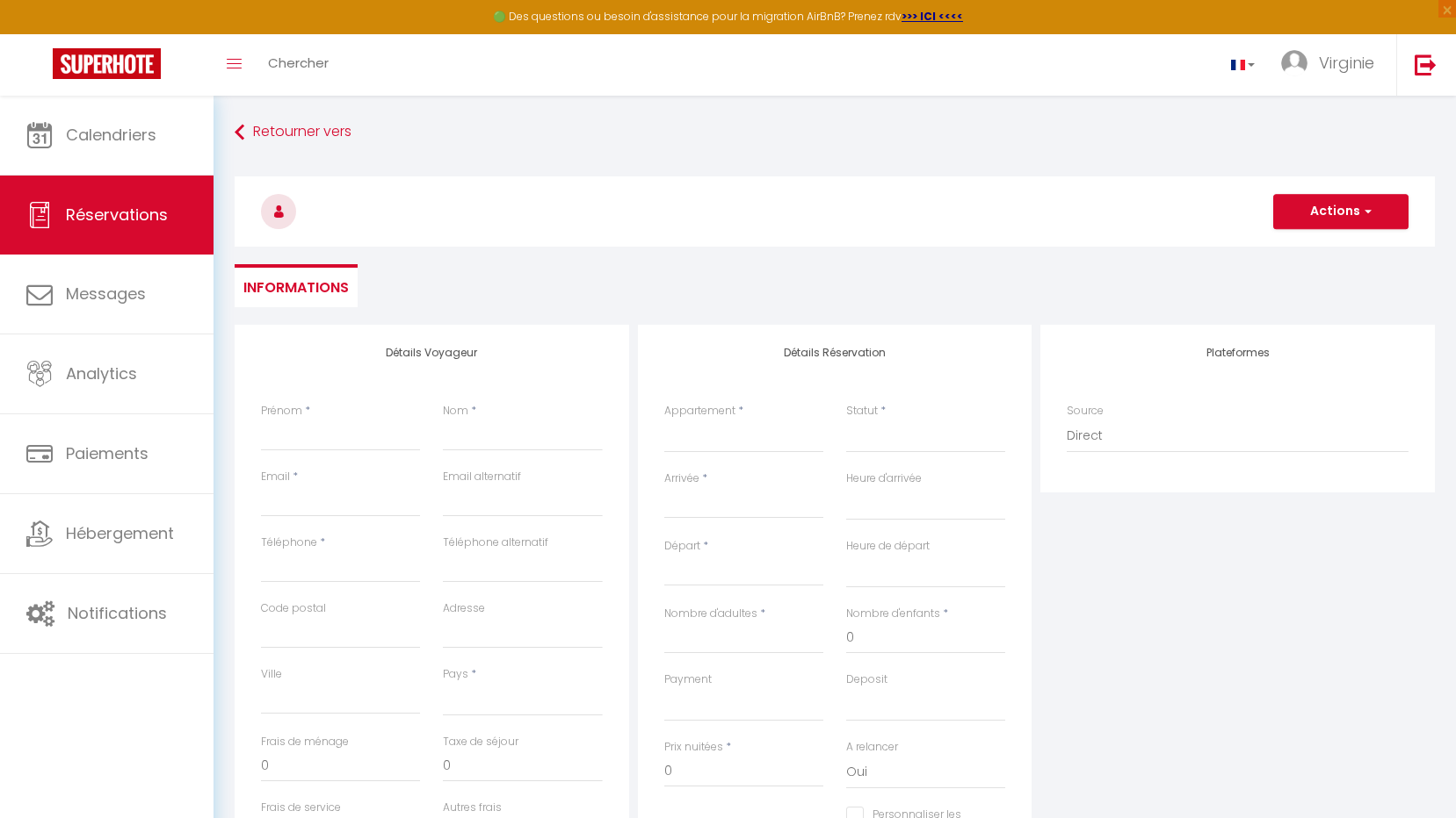
select select
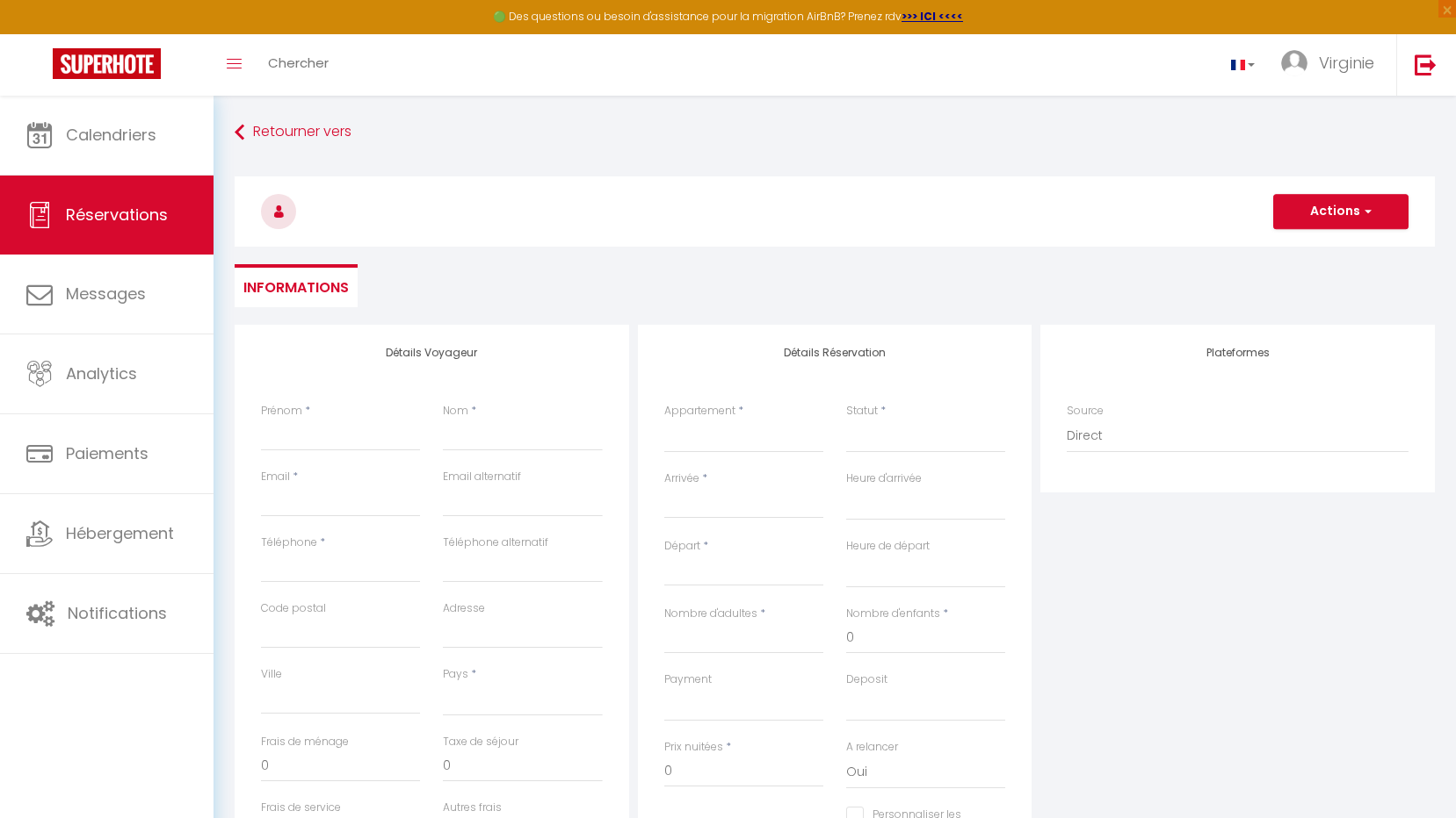
select select
checkbox input "false"
select select
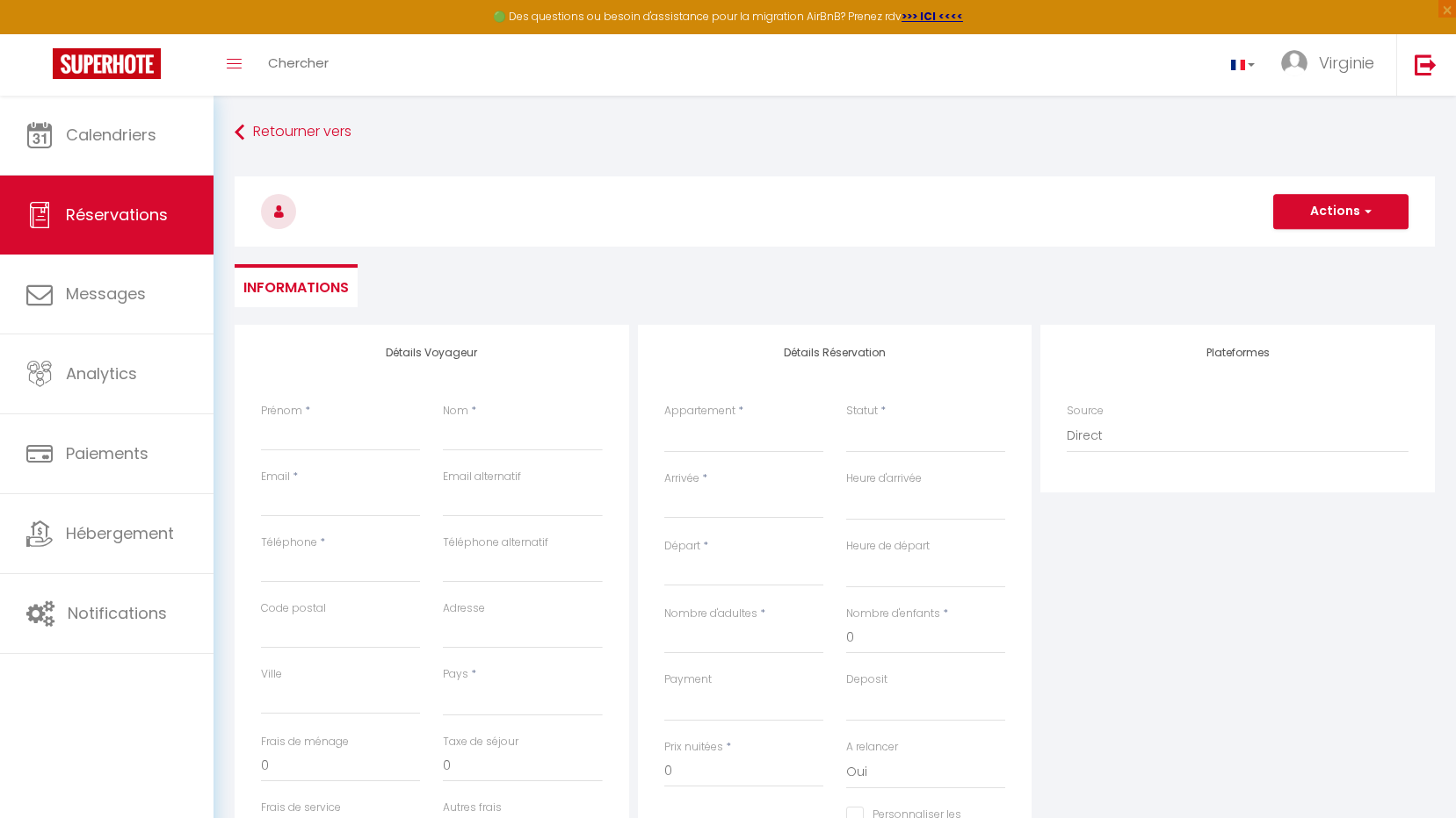
select select
checkbox input "false"
select select
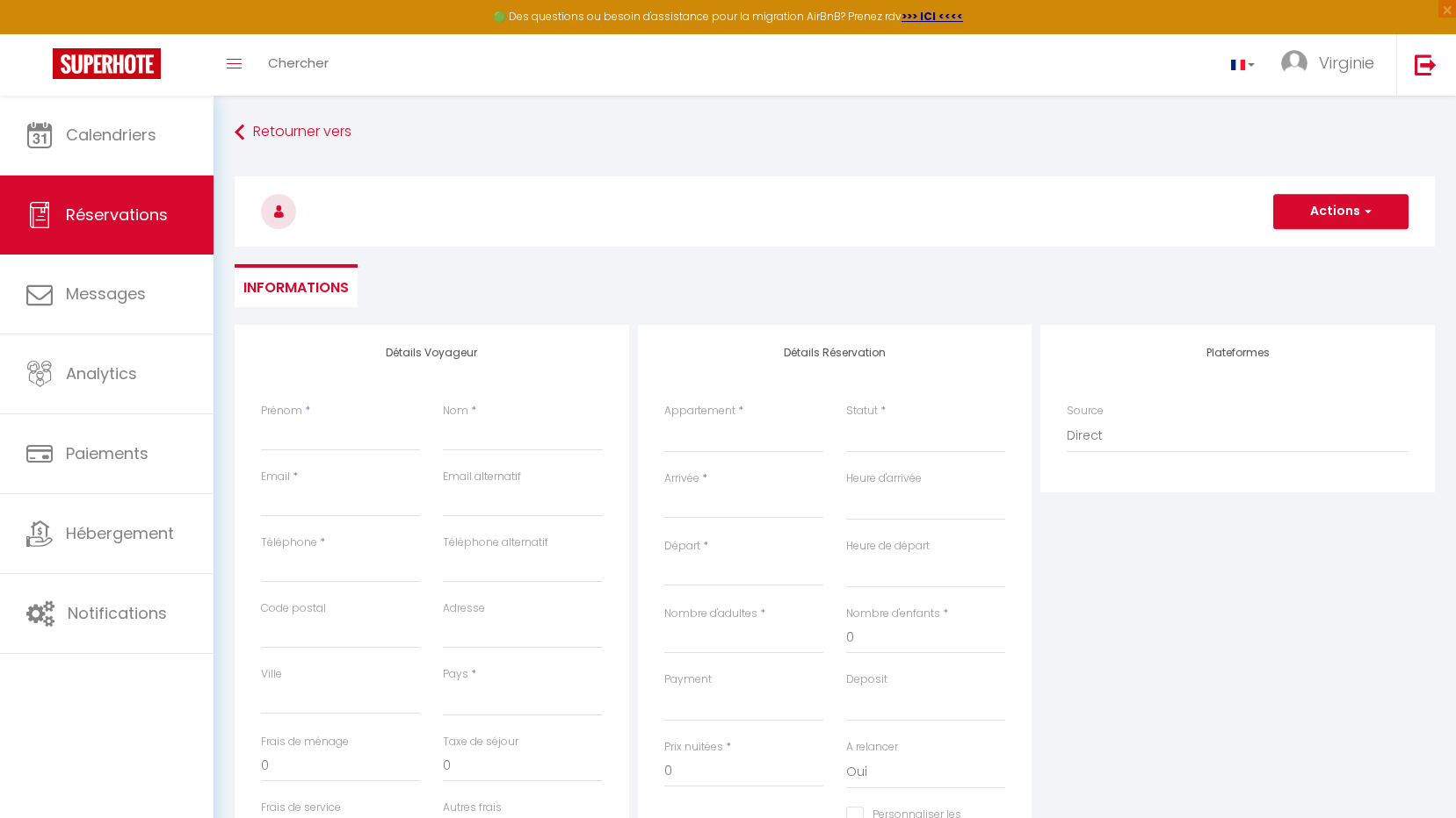
select select
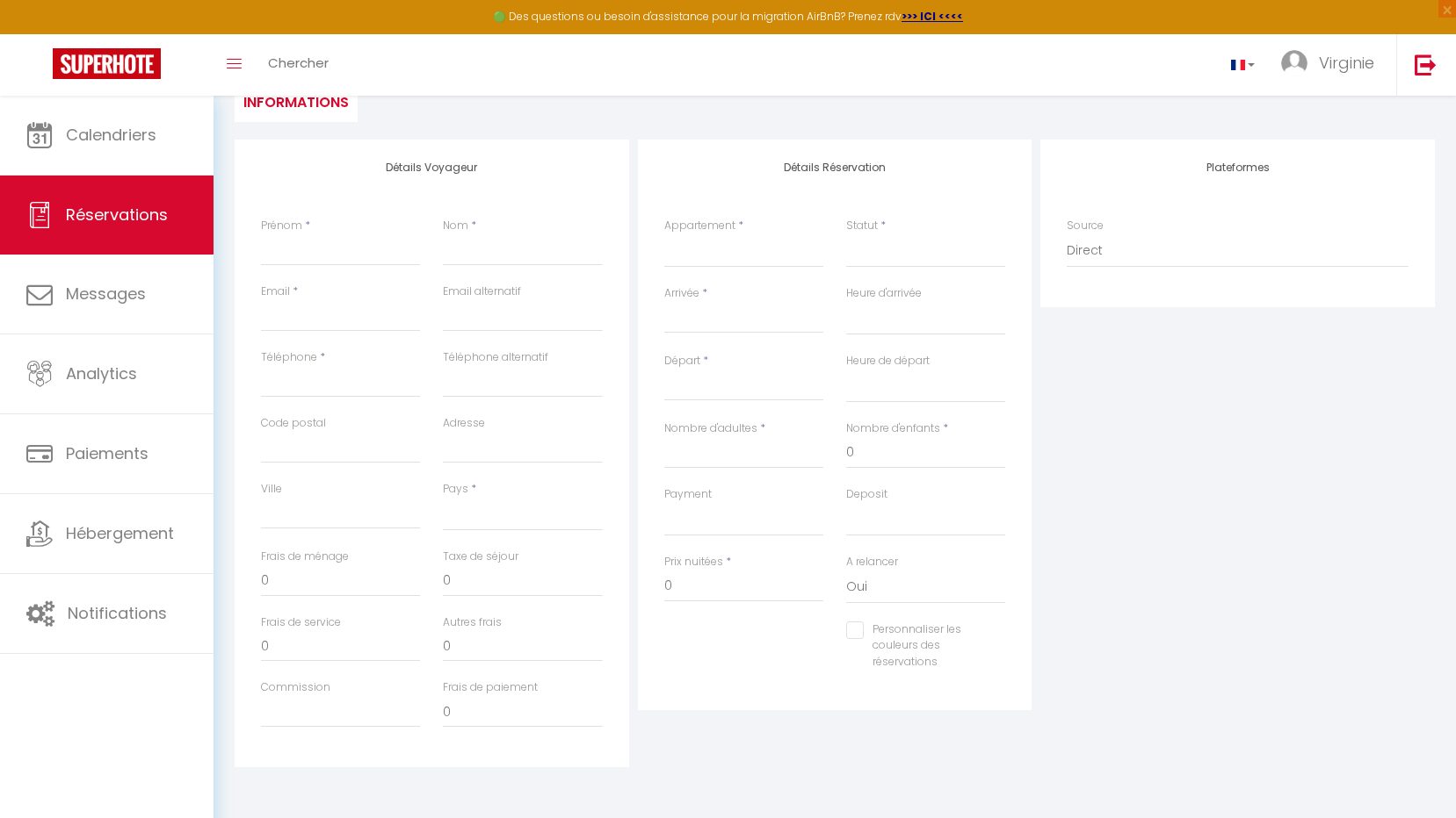
scroll to position [188, 0]
click at [451, 102] on ul "Informations" at bounding box center [834, 97] width 1200 height 43
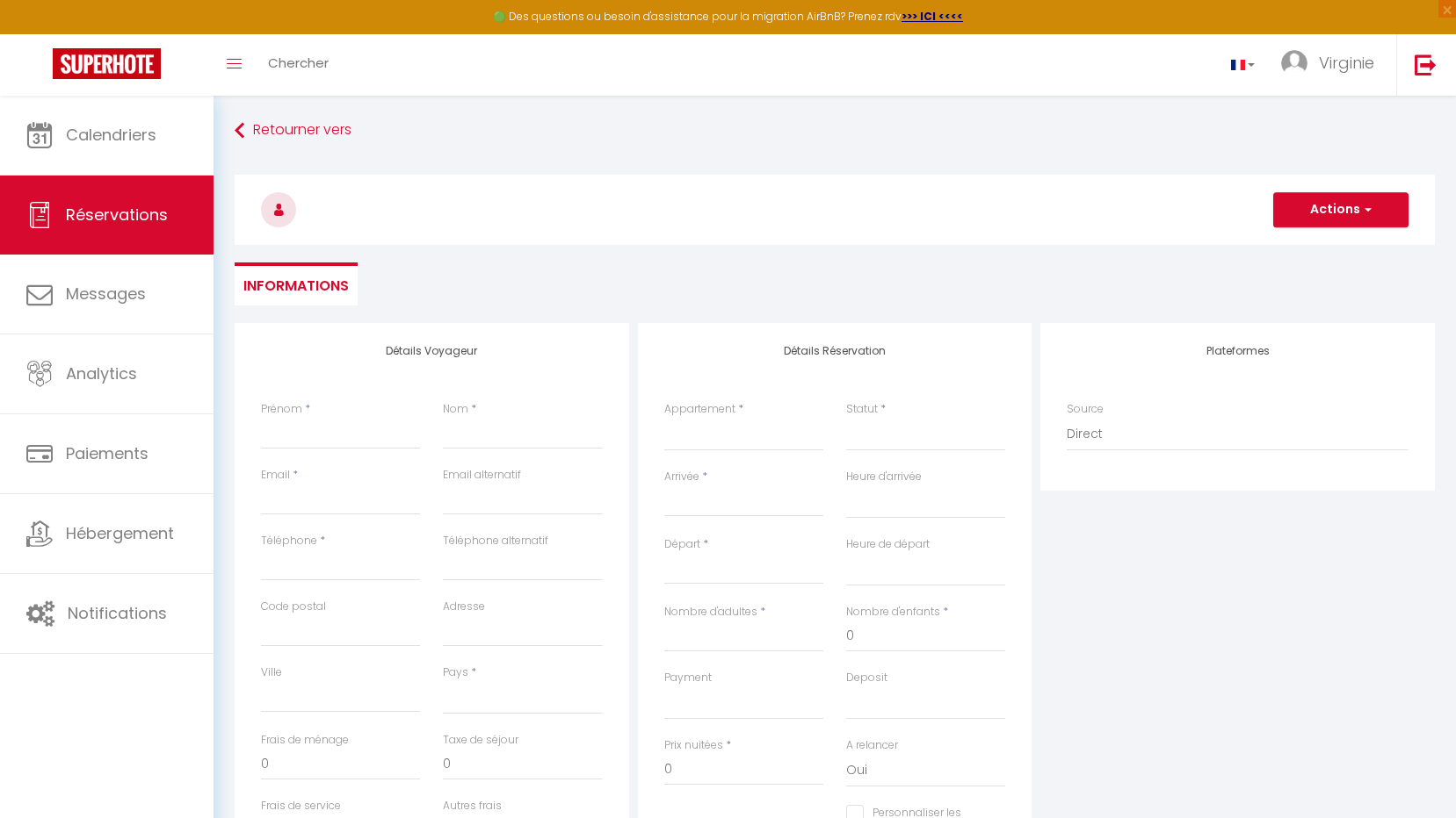
scroll to position [0, 0]
click at [311, 416] on div "Prénom *" at bounding box center [341, 427] width 159 height 48
click at [489, 435] on input "Nom" at bounding box center [523, 435] width 159 height 31
click at [603, 298] on ul "Informations" at bounding box center [834, 285] width 1200 height 43
click at [493, 423] on input "Nom" at bounding box center [523, 435] width 159 height 31
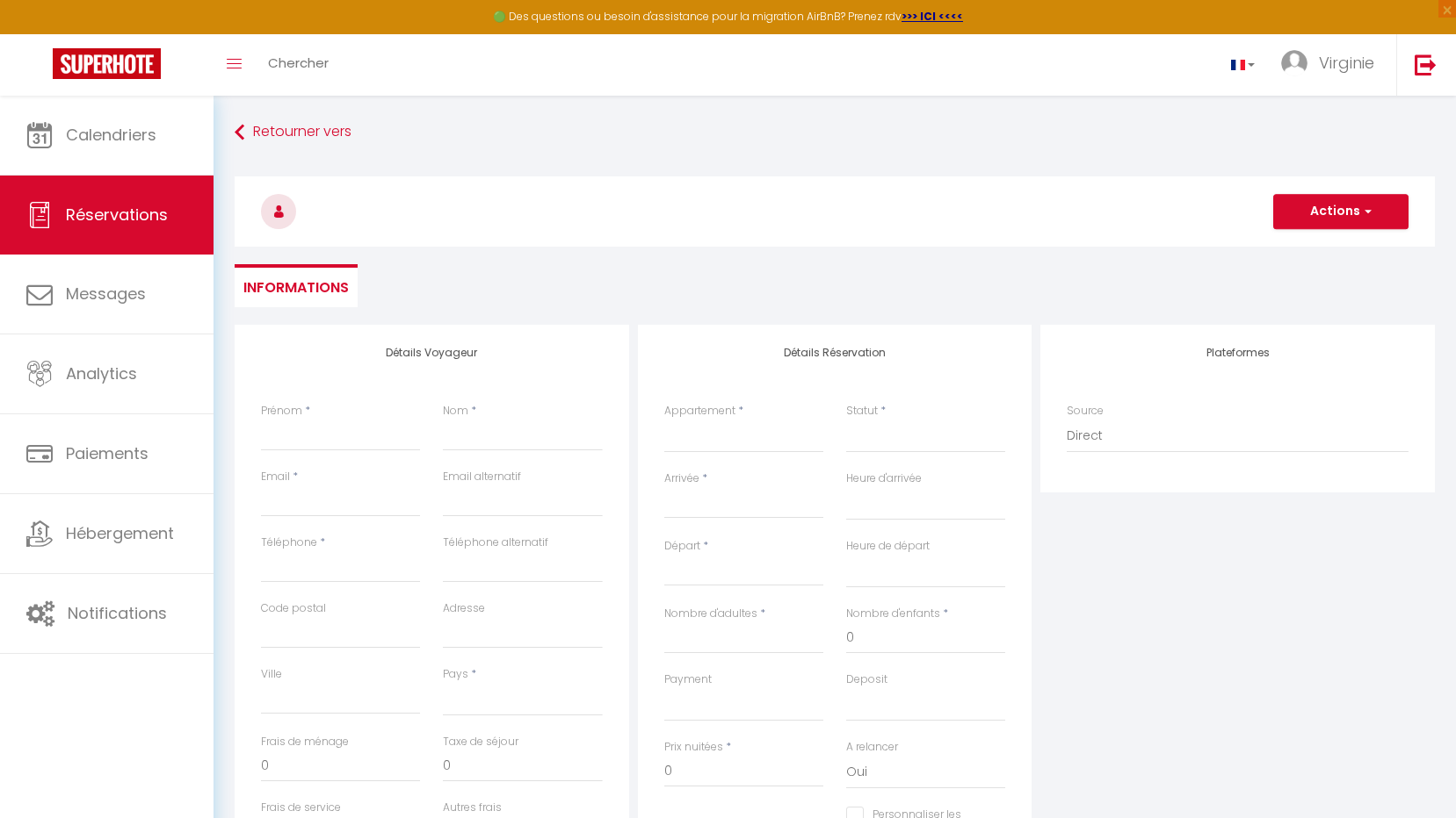
click at [567, 245] on h3 at bounding box center [834, 212] width 1200 height 70
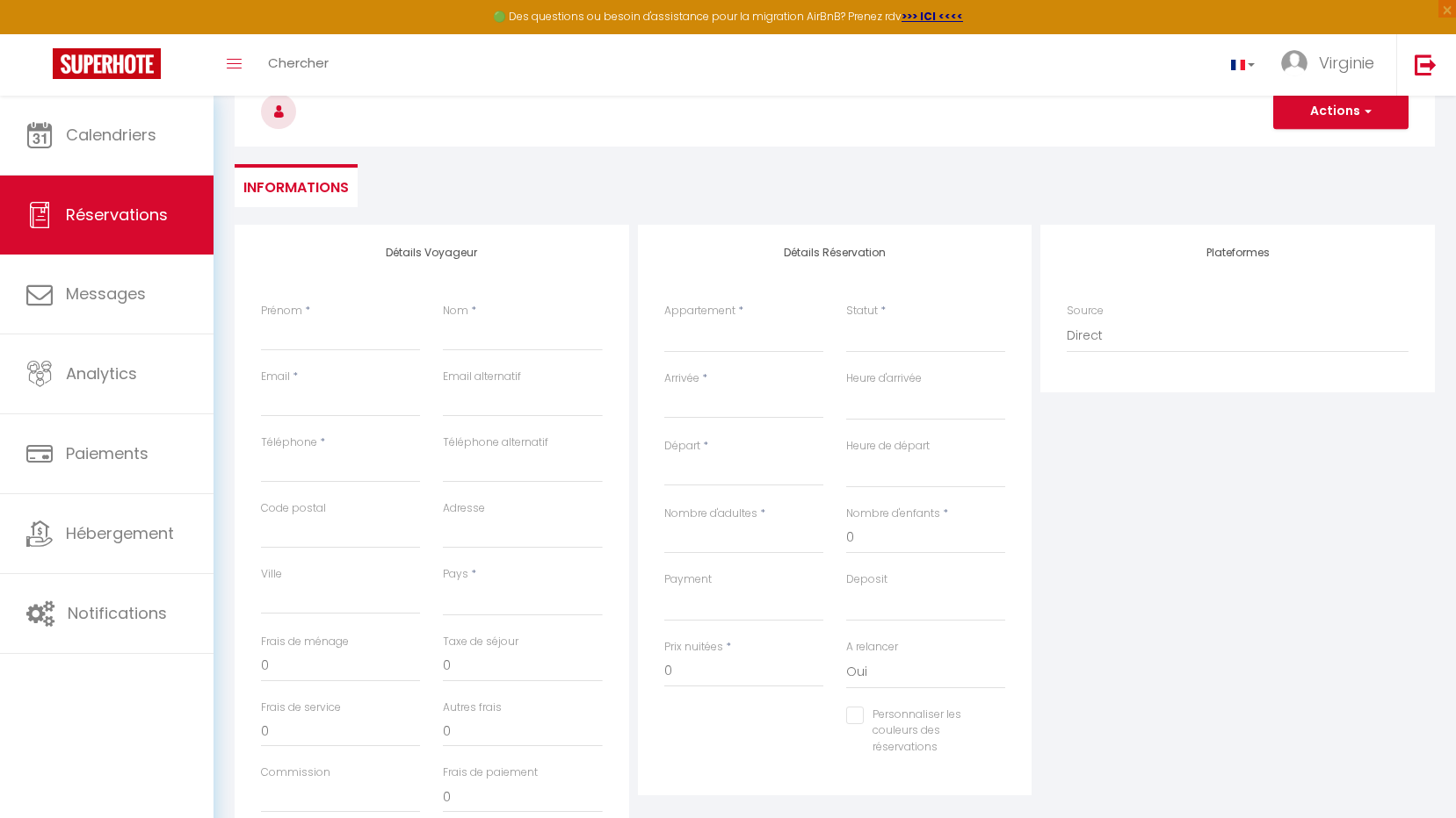
scroll to position [188, 0]
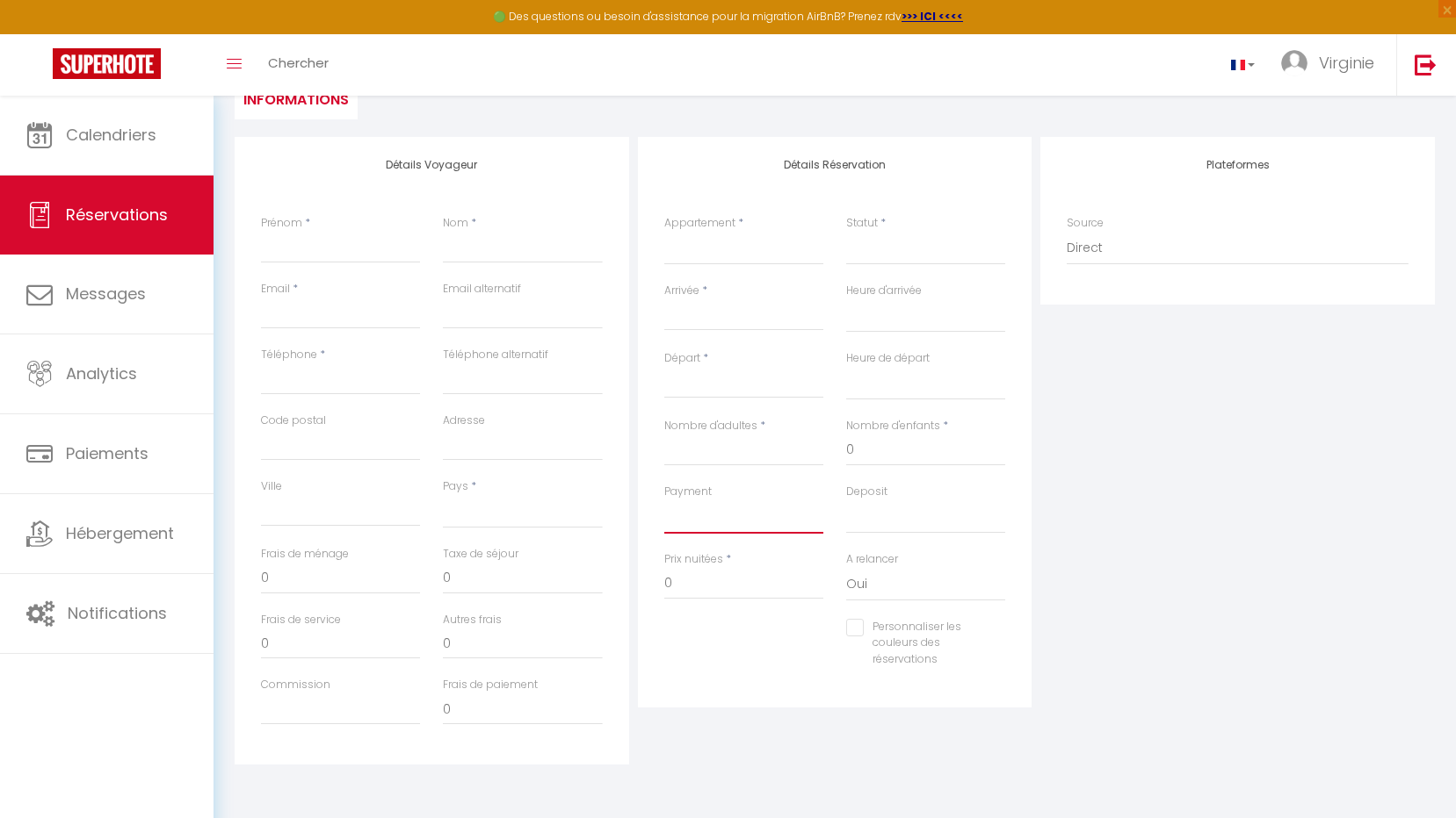
click at [698, 511] on select "OK KO" at bounding box center [744, 517] width 159 height 33
click at [1261, 562] on div "Plateformes Source Direct Airbnb.com Booking.com Chalet montagne Expedia Gite d…" at bounding box center [1237, 451] width 403 height 628
click at [888, 517] on select "OK KO" at bounding box center [926, 517] width 159 height 33
click at [889, 246] on select "Confirmé Non Confirmé Annulé Annulé par le voyageur No Show Request" at bounding box center [926, 248] width 159 height 33
click at [340, 706] on input "Commission" at bounding box center [341, 710] width 159 height 31
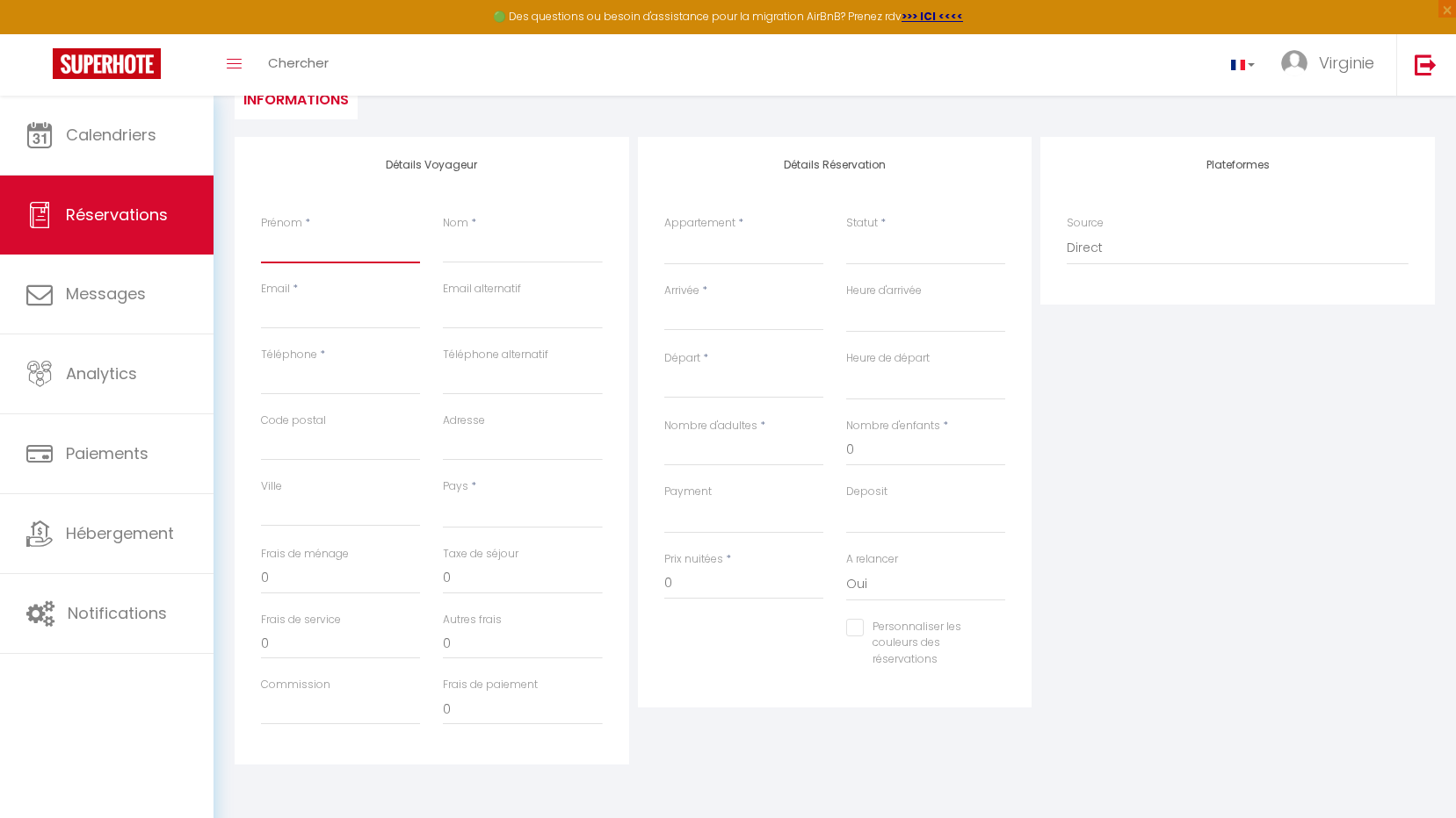
click at [337, 242] on input "Prénom" at bounding box center [341, 247] width 159 height 31
click at [363, 242] on input "Prénom" at bounding box center [341, 247] width 159 height 31
paste input "Naudet Reboisement"
type input "Naudet Reboisement"
select select
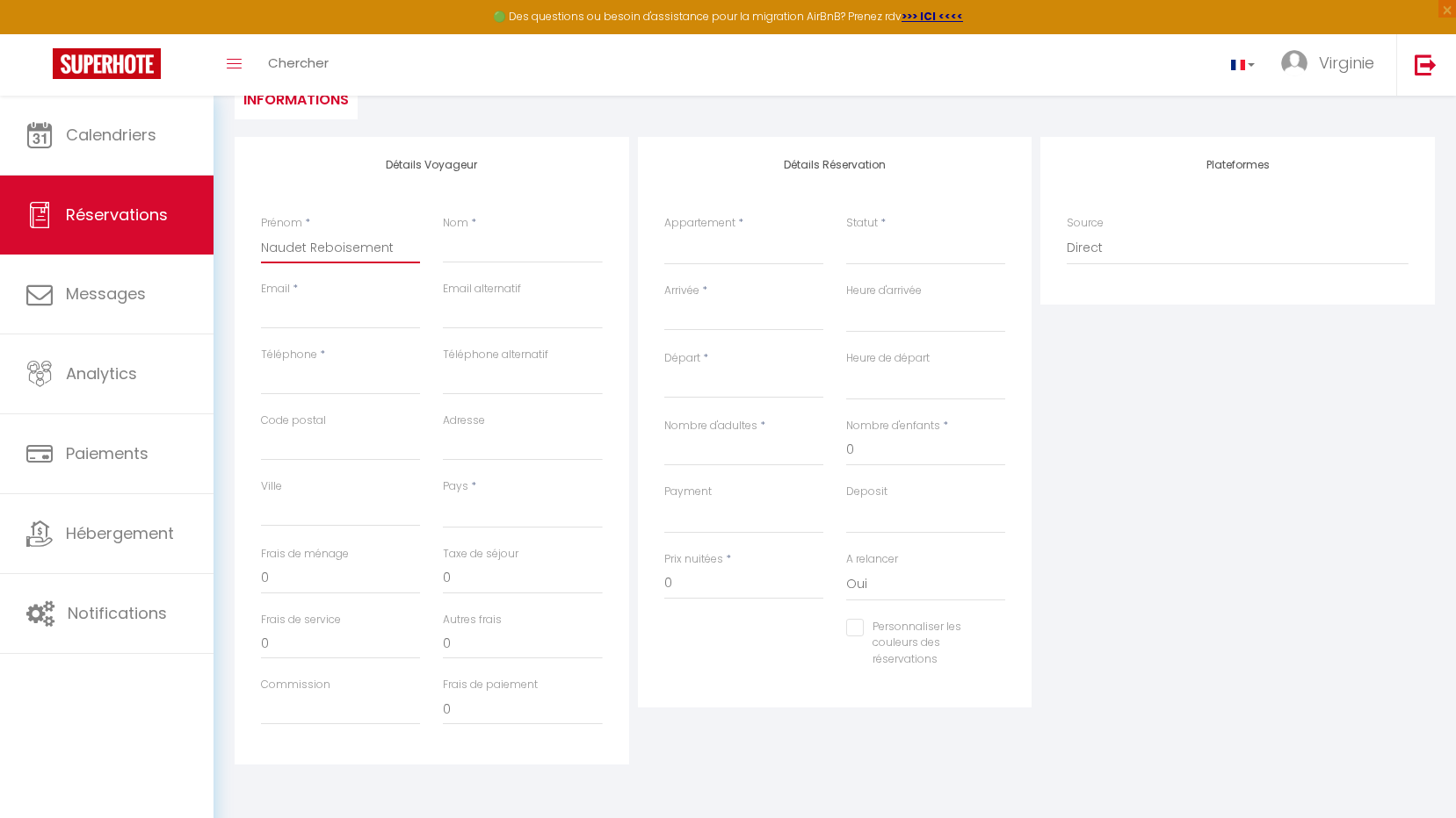
select select
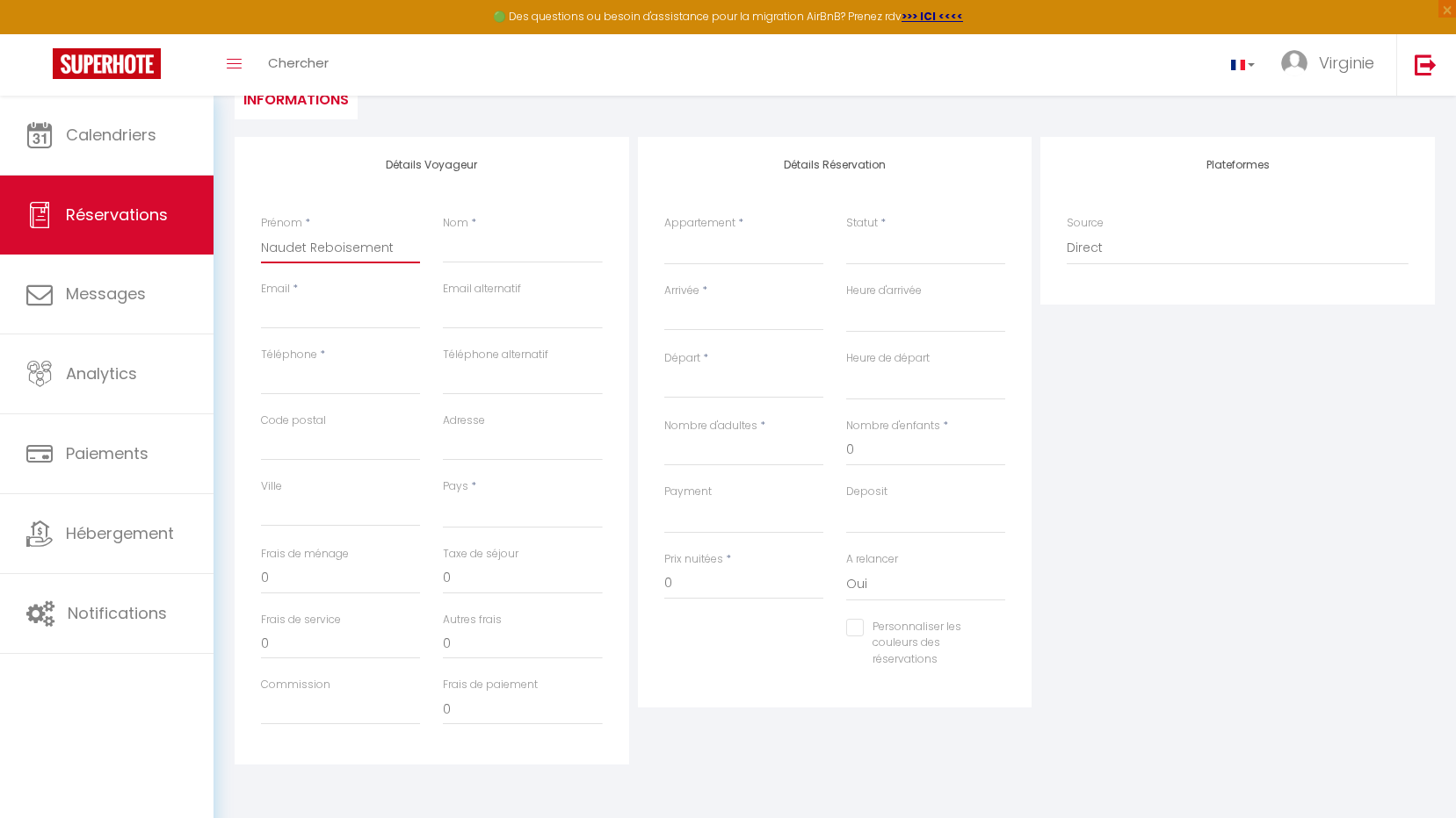
select select
checkbox input "false"
drag, startPoint x: 309, startPoint y: 248, endPoint x: 409, endPoint y: 251, distance: 100.0
click at [409, 251] on input "Naudet Reboisement" at bounding box center [341, 247] width 159 height 31
type input "Naudet"
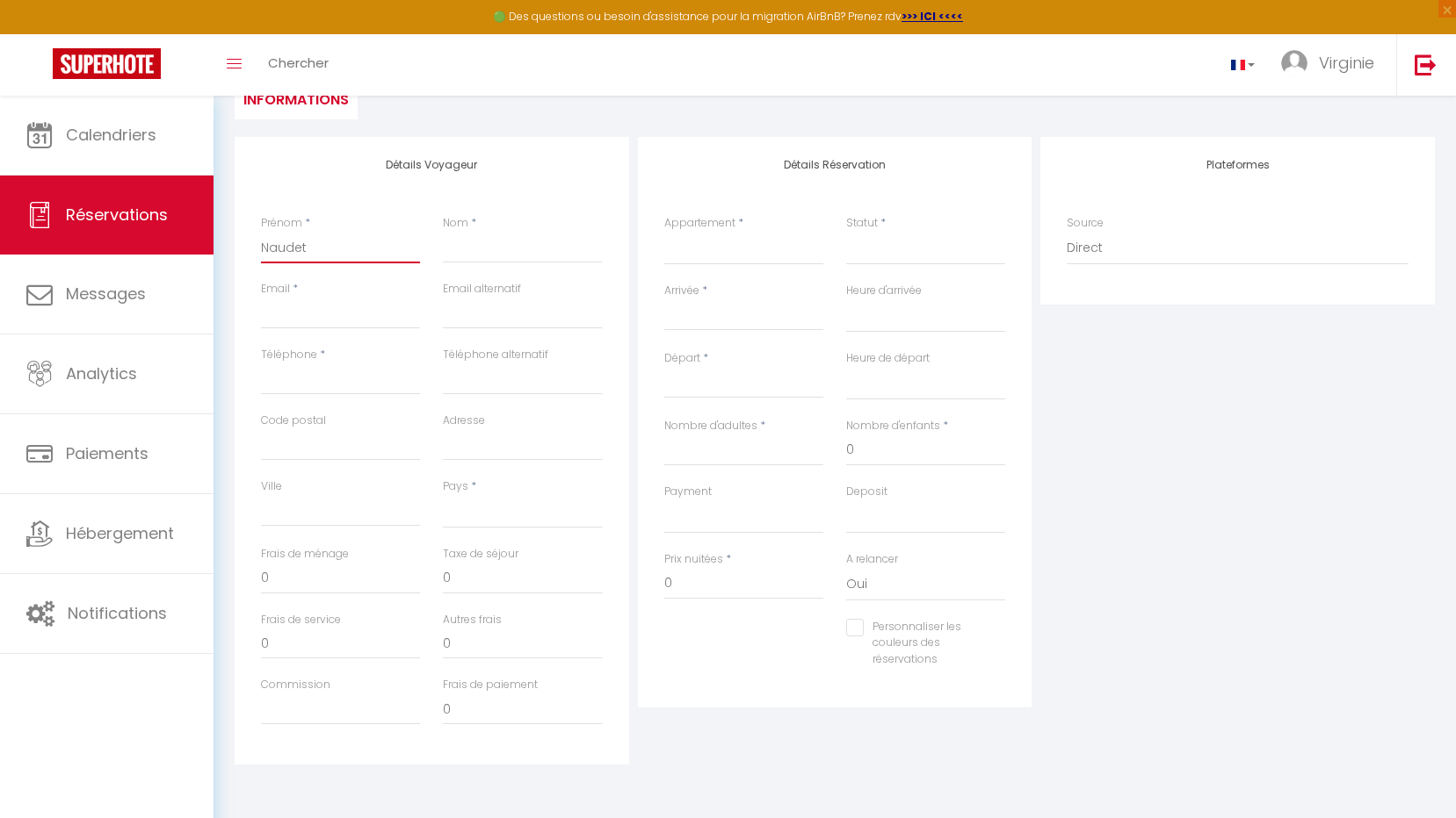
select select
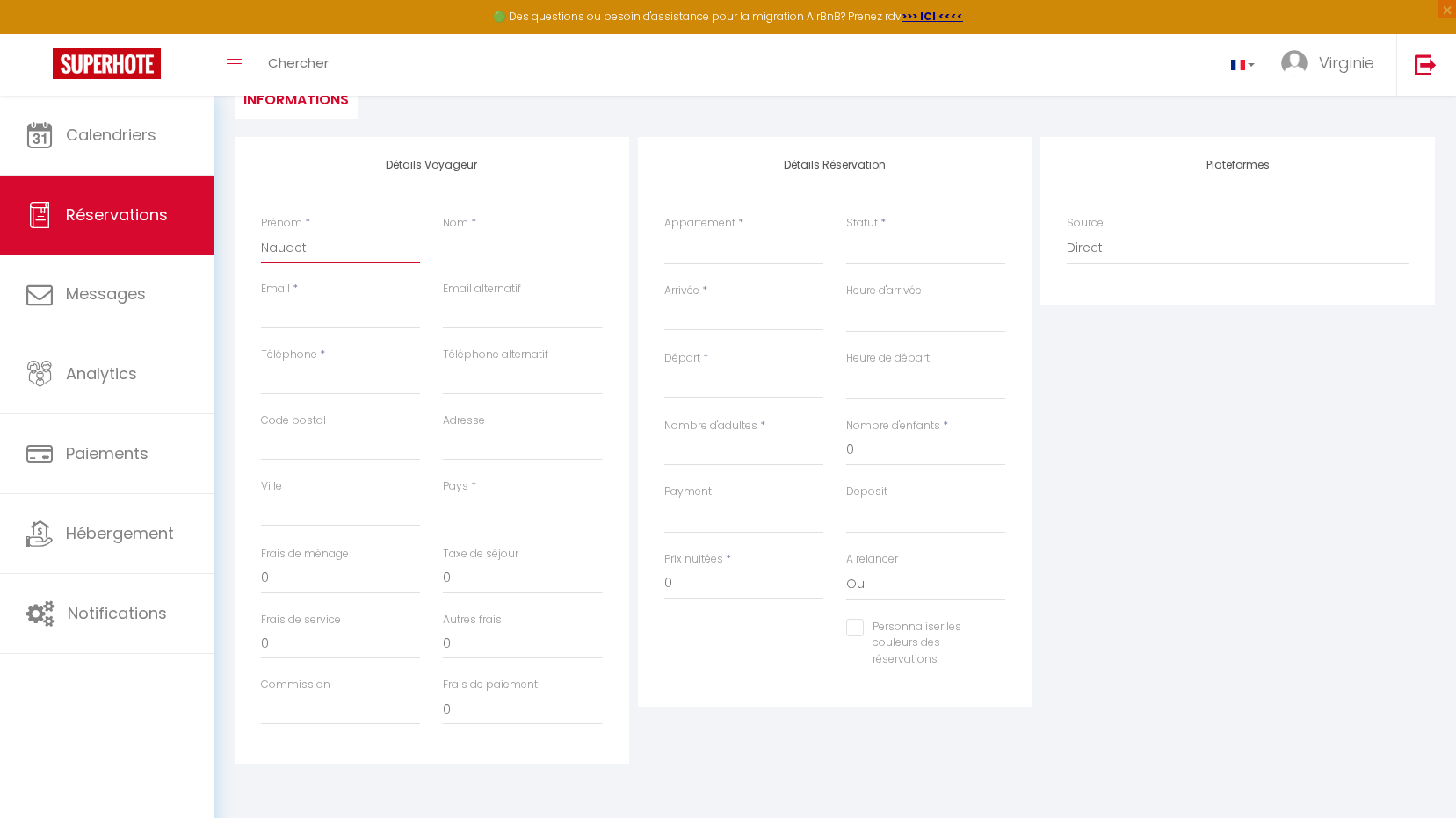
select select
checkbox input "false"
type input "Naudet"
click at [463, 252] on input "Nom" at bounding box center [523, 247] width 159 height 31
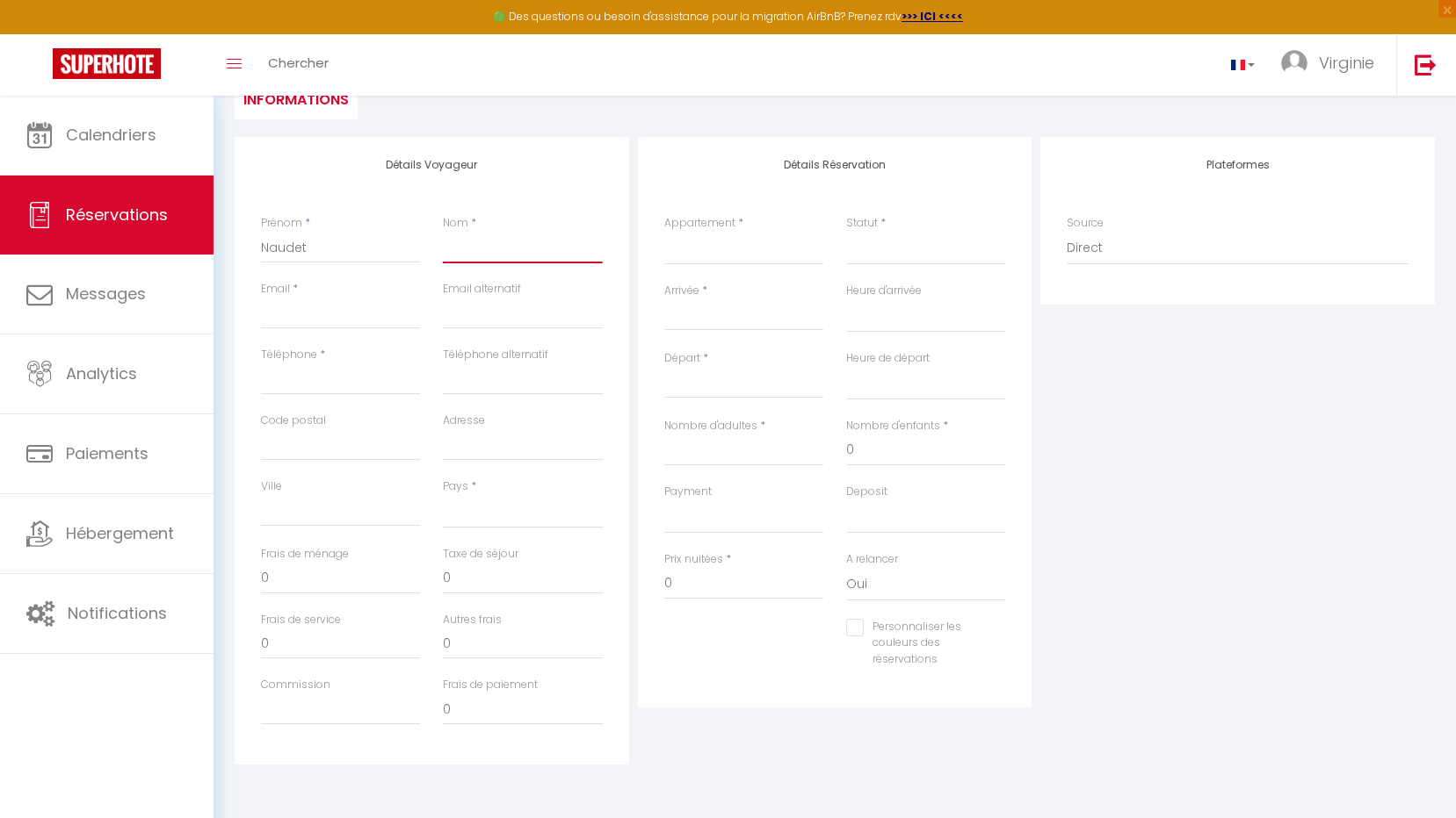
paste input "Reboisement"
type input "Reboisement"
select select
click at [317, 312] on input "Email" at bounding box center [341, 313] width 159 height 31
click at [270, 309] on input "Email" at bounding box center [341, 313] width 159 height 31
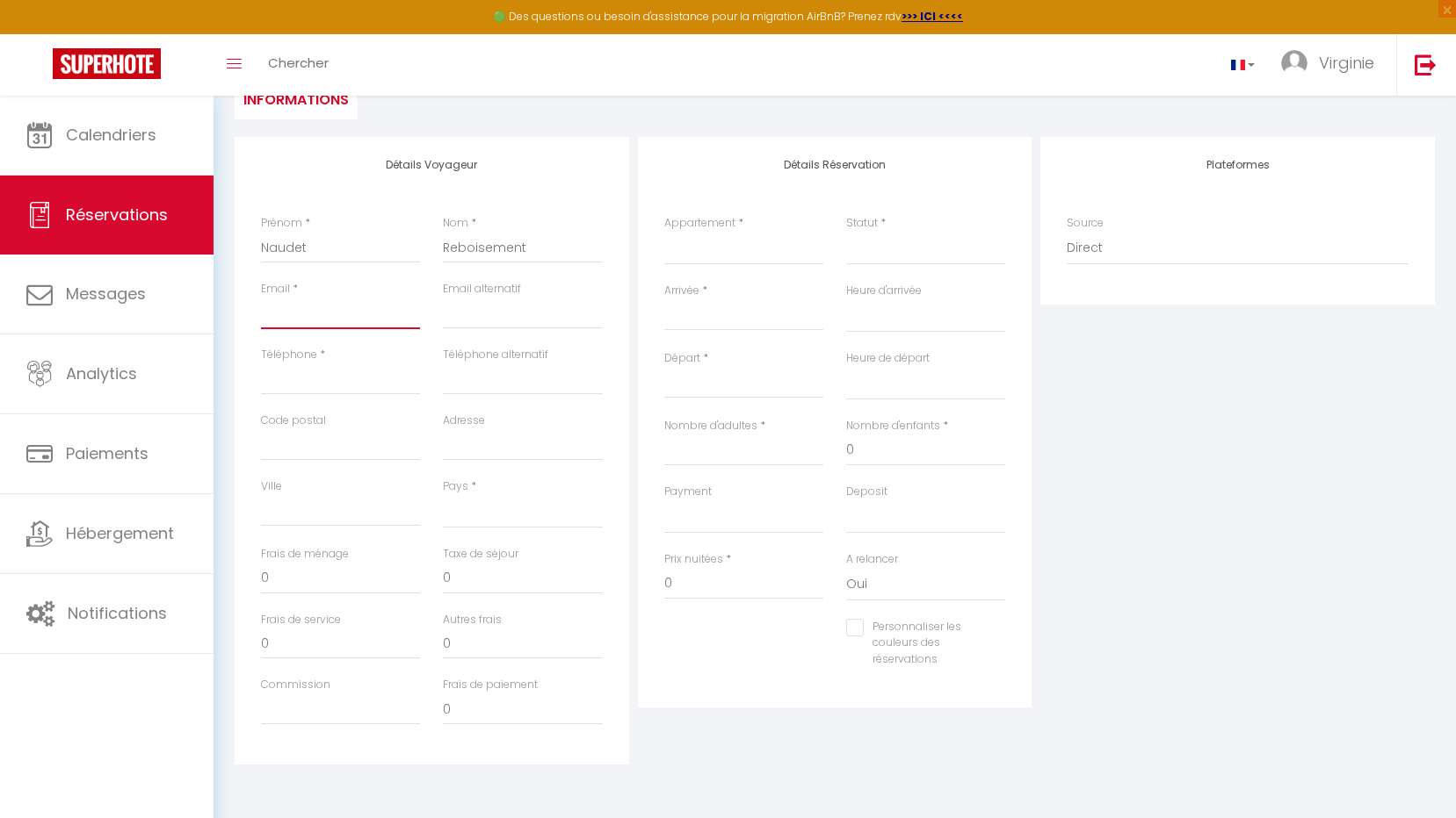
paste input "v.laissus@pepinieres-naudet.com"
click at [358, 378] on input "Téléphone" at bounding box center [341, 379] width 159 height 31
paste input "03 79 57 08 85"
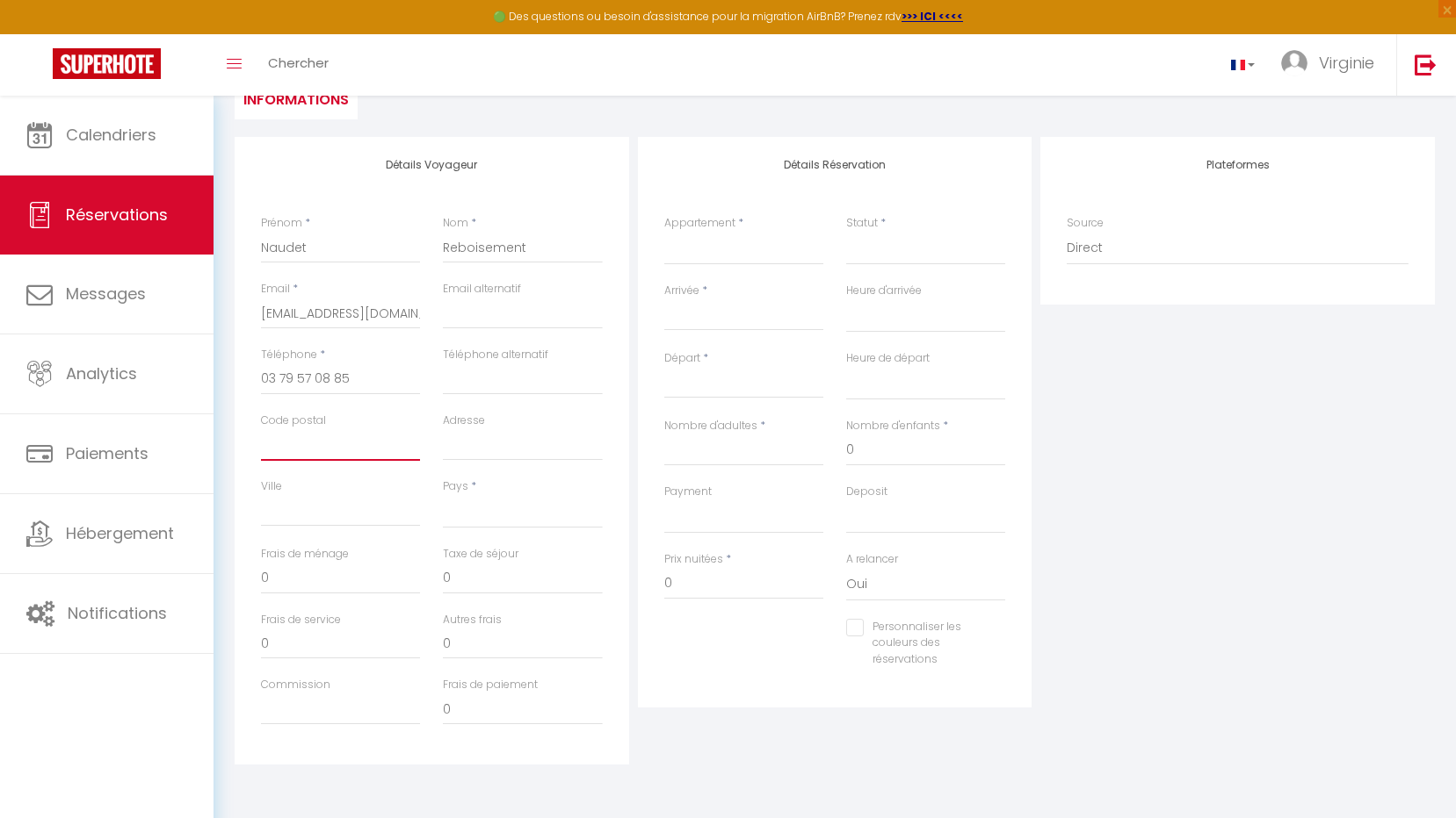
click at [308, 443] on input "Code postal" at bounding box center [341, 446] width 159 height 31
click at [323, 442] on input "Code postal" at bounding box center [341, 446] width 159 height 31
paste input "21290 Leuglay"
drag, startPoint x: 301, startPoint y: 445, endPoint x: 387, endPoint y: 444, distance: 86.0
click at [387, 444] on input "21290 Leuglay" at bounding box center [341, 446] width 159 height 31
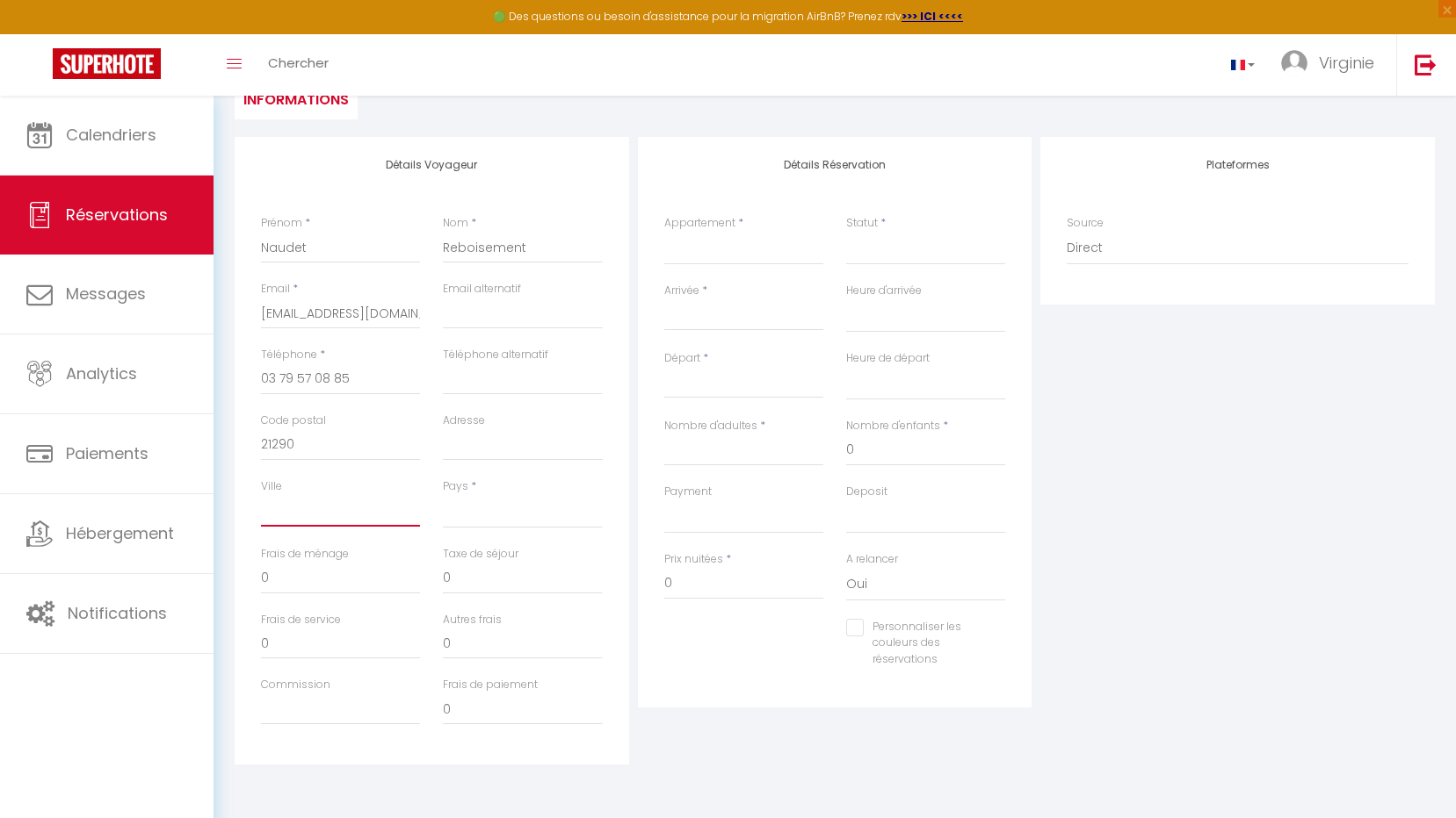
click at [346, 507] on input "Ville" at bounding box center [341, 511] width 159 height 31
paste input "Leuglay"
click at [491, 507] on select "France Portugal Afghanistan Albania Algeria American Samoa Andorra Angola Angui…" at bounding box center [523, 512] width 159 height 33
click at [443, 496] on select "France Portugal Afghanistan Albania Algeria American Samoa Andorra Angola Angui…" at bounding box center [523, 512] width 159 height 33
click at [498, 446] on input "Adresse" at bounding box center [523, 446] width 159 height 31
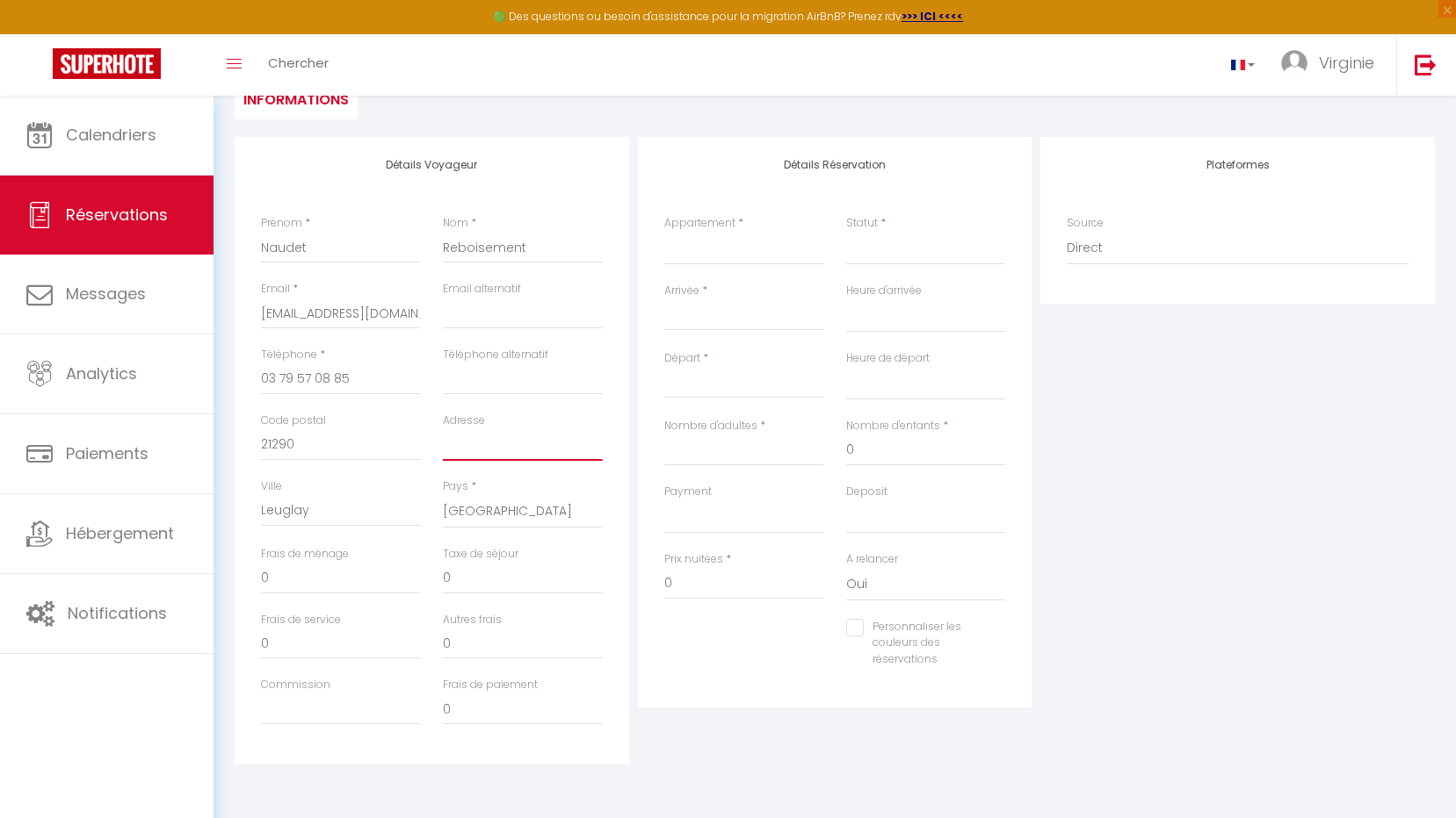
click at [497, 442] on input "Adresse" at bounding box center [523, 446] width 159 height 31
paste input "4 rue de Lugny"
click at [354, 579] on input "0" at bounding box center [341, 579] width 159 height 31
click at [484, 582] on input "0" at bounding box center [523, 579] width 159 height 31
click at [723, 233] on select "LA MEULIERE DE GUERLANDE LE CHALET FORESTIER" at bounding box center [744, 248] width 159 height 33
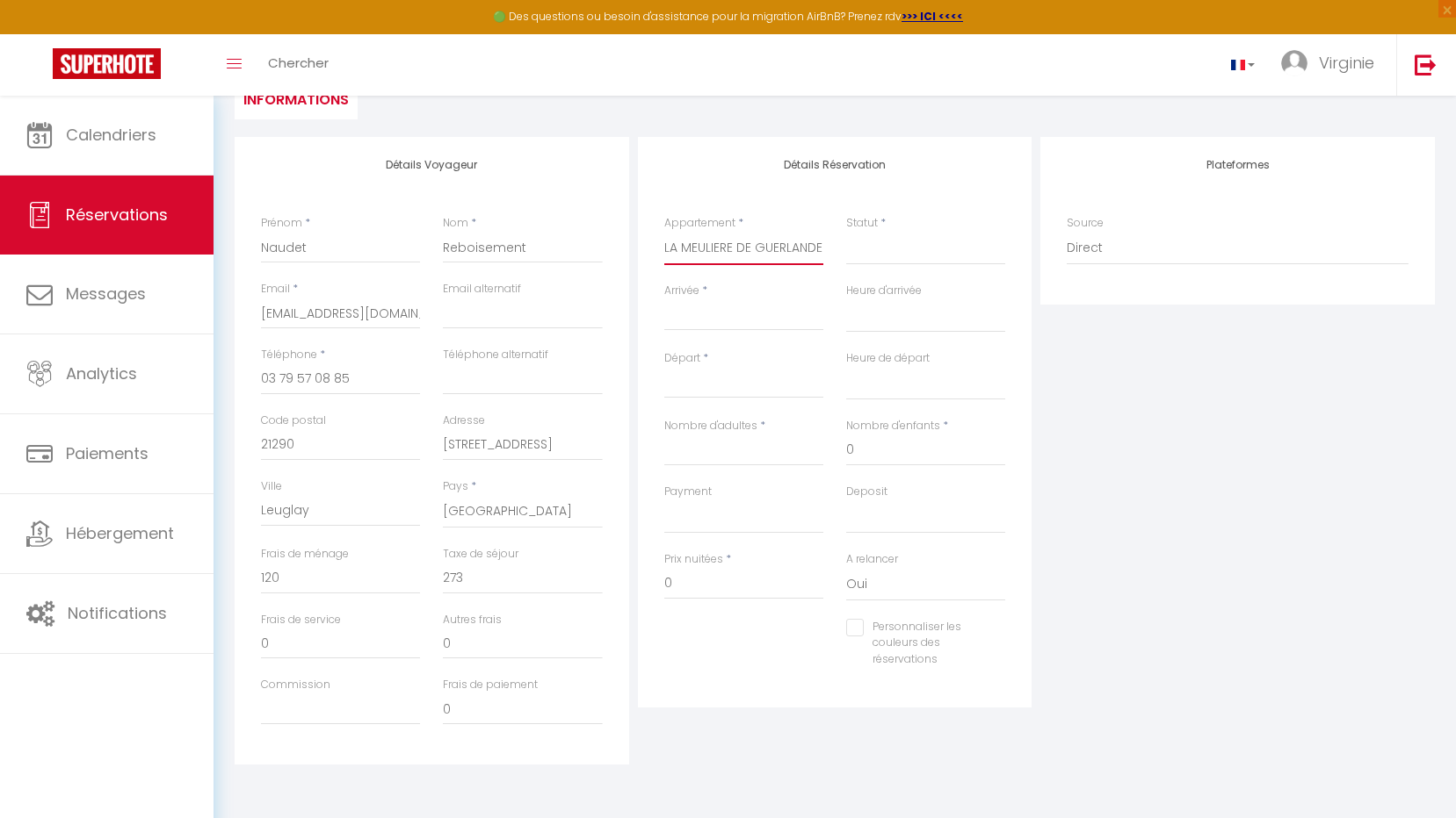
click at [665, 232] on select "LA MEULIERE DE GUERLANDE LE CHALET FORESTIER" at bounding box center [744, 248] width 159 height 33
click at [874, 252] on select "Confirmé Non Confirmé Annulé Annulé par le voyageur No Show Request" at bounding box center [926, 248] width 159 height 33
click at [846, 232] on select "Confirmé Non Confirmé Annulé Annulé par le voyageur No Show Request" at bounding box center [926, 248] width 159 height 33
click at [702, 312] on input "Arrivée" at bounding box center [744, 317] width 159 height 23
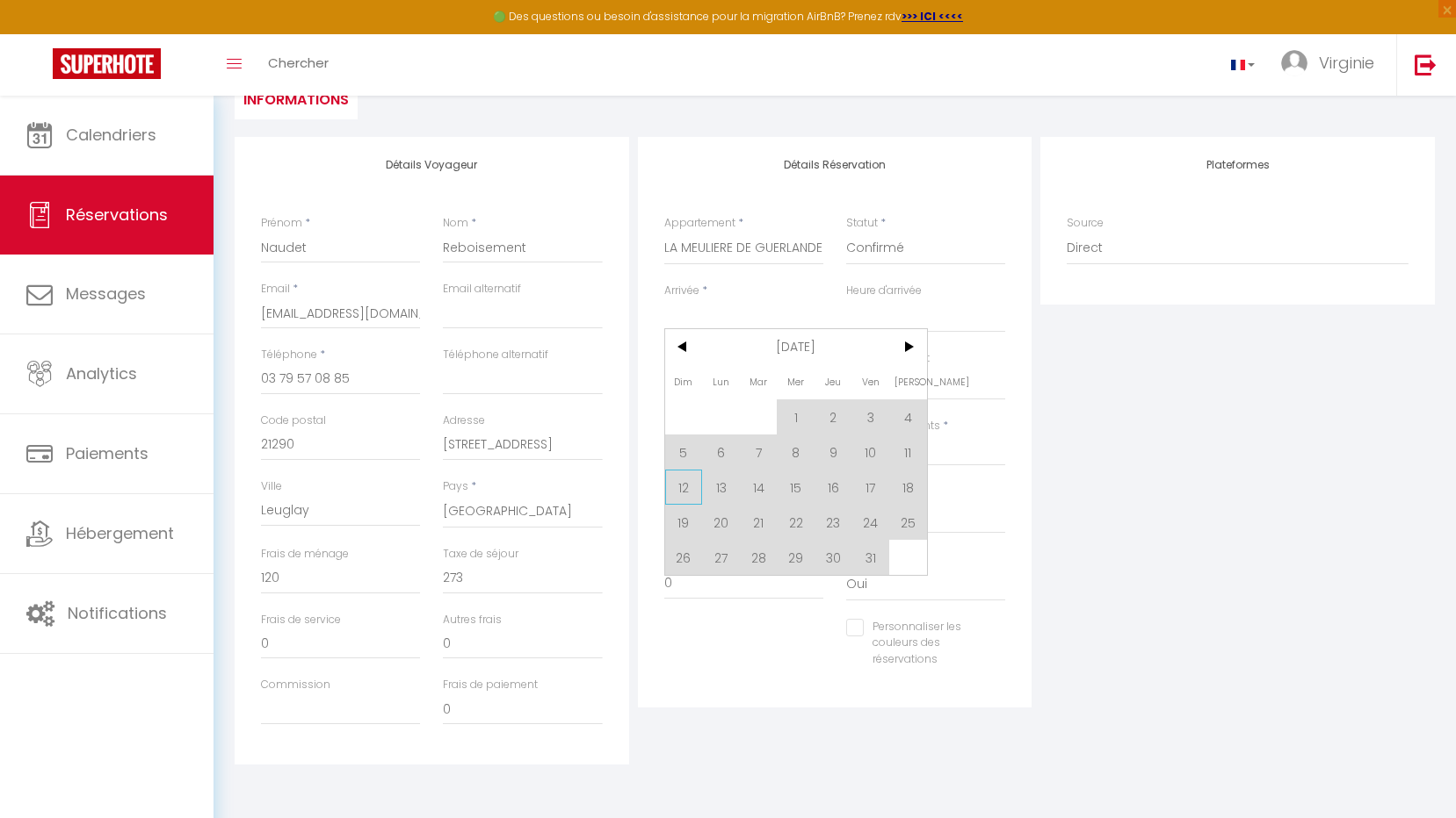
click at [690, 485] on span "12" at bounding box center [684, 487] width 38 height 35
click at [690, 485] on label "Payment" at bounding box center [688, 492] width 47 height 17
click at [846, 265] on select "Confirmé Non Confirmé Annulé Annulé par le voyageur No Show Request" at bounding box center [926, 248] width 159 height 33
click at [690, 485] on label "Payment" at bounding box center [688, 492] width 47 height 17
click at [846, 265] on select "Confirmé Non Confirmé Annulé Annulé par le voyageur No Show Request" at bounding box center [926, 248] width 159 height 33
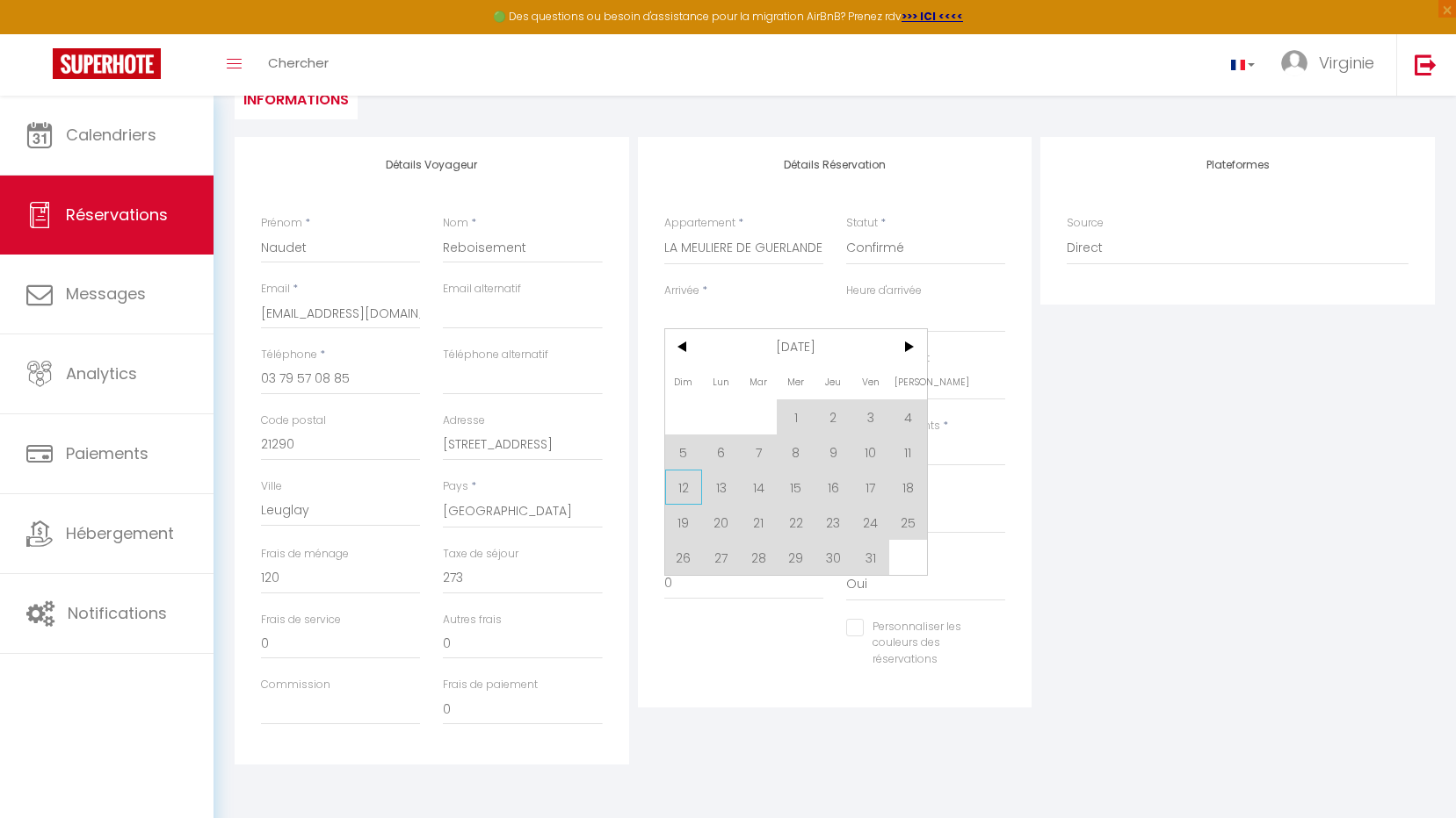
click at [690, 485] on label "Payment" at bounding box center [688, 492] width 47 height 17
click at [846, 265] on select "Confirmé Non Confirmé Annulé Annulé par le voyageur No Show Request" at bounding box center [926, 248] width 159 height 33
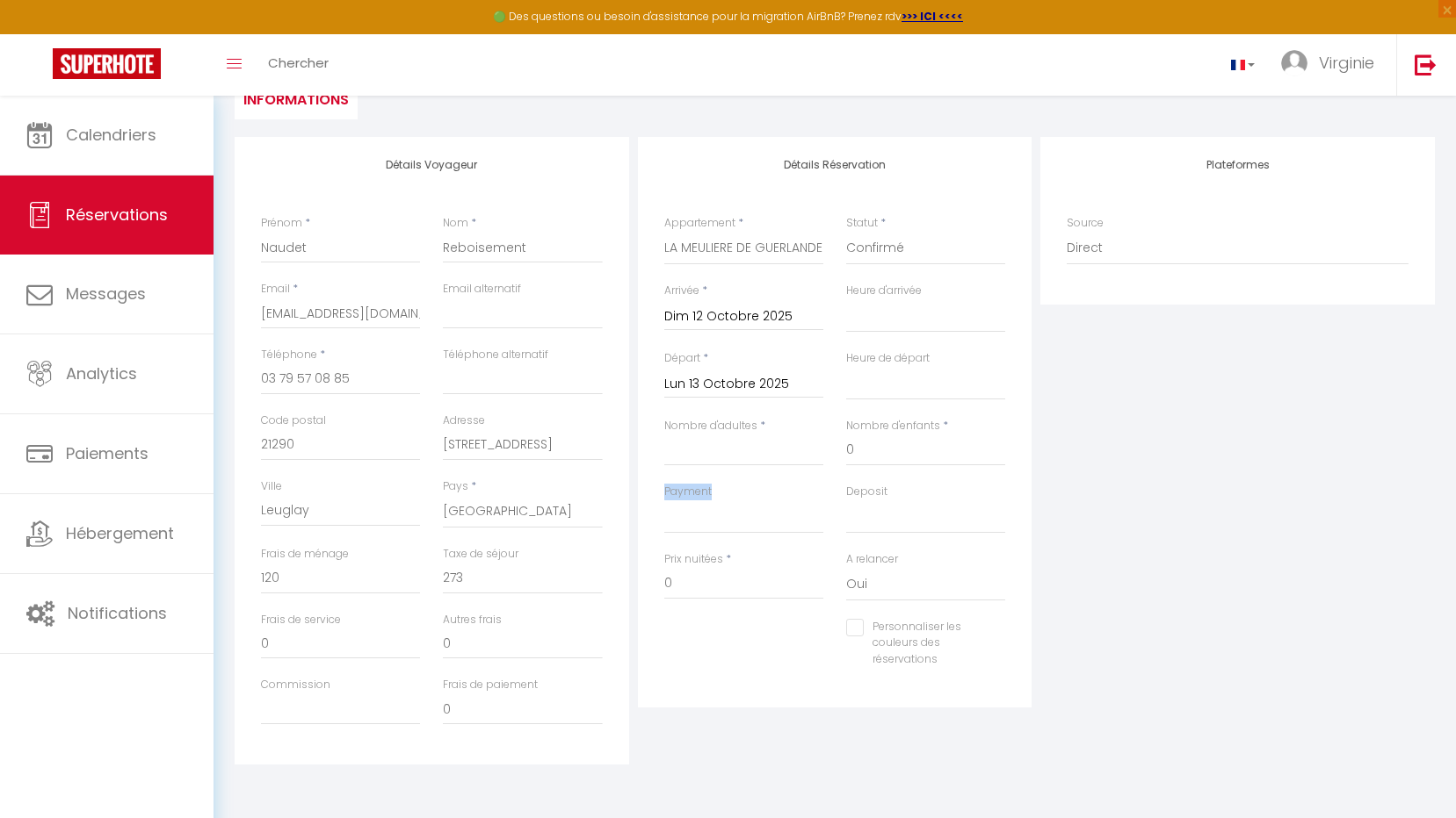
click at [690, 485] on label "Payment" at bounding box center [688, 492] width 47 height 17
click at [846, 265] on select "Confirmé Non Confirmé Annulé Annulé par le voyageur No Show Request" at bounding box center [926, 248] width 159 height 33
drag, startPoint x: 690, startPoint y: 485, endPoint x: 778, endPoint y: 480, distance: 88.1
click at [778, 480] on div "Nombre d'adultes *" at bounding box center [743, 450] width 182 height 66
click at [774, 379] on input "Lun 13 Octobre 2025" at bounding box center [744, 384] width 159 height 23
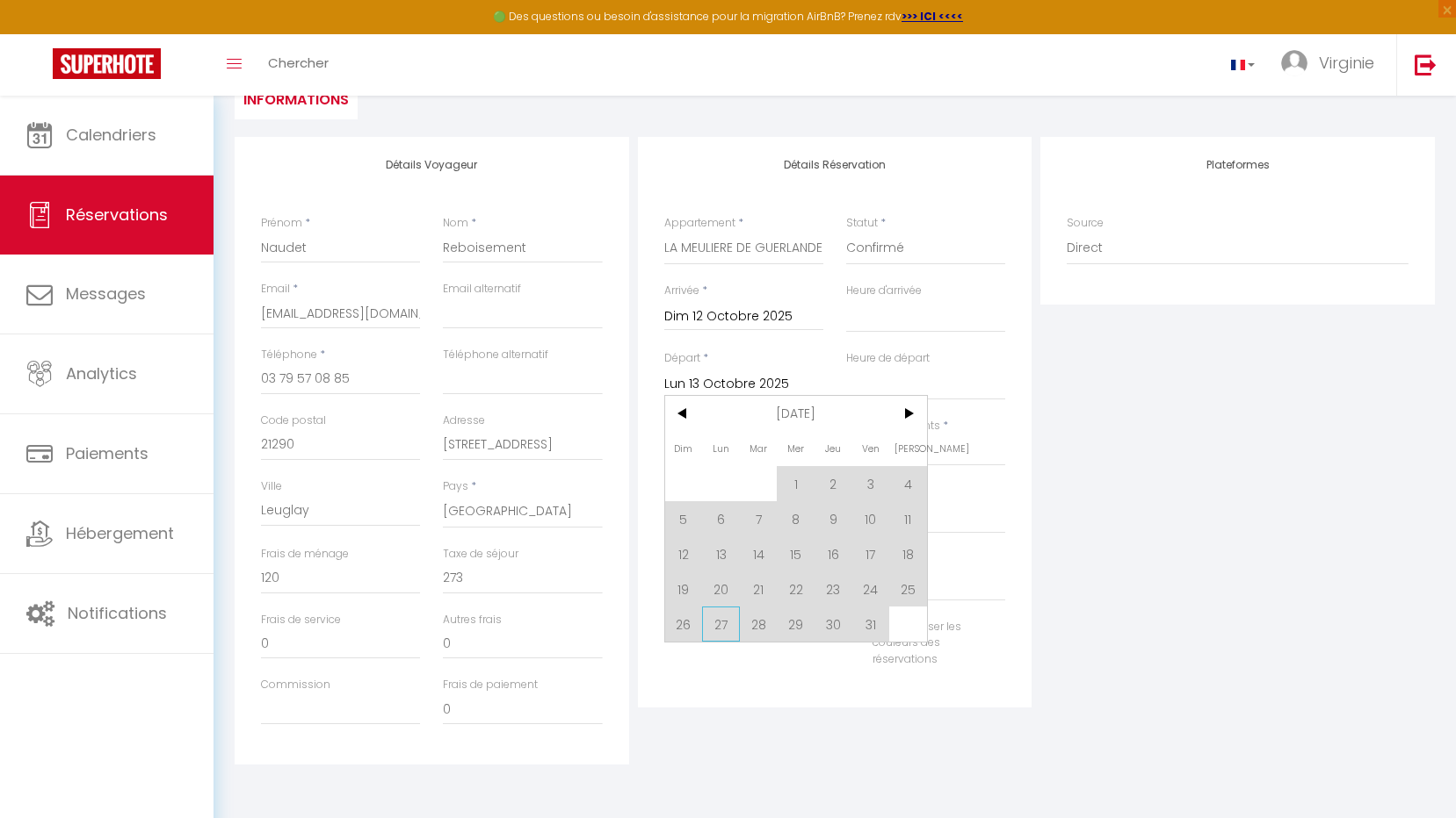
click at [721, 621] on span "27" at bounding box center [720, 624] width 38 height 35
click at [721, 621] on div "Personnaliser les couleurs des réservations #D7092E" at bounding box center [834, 652] width 364 height 68
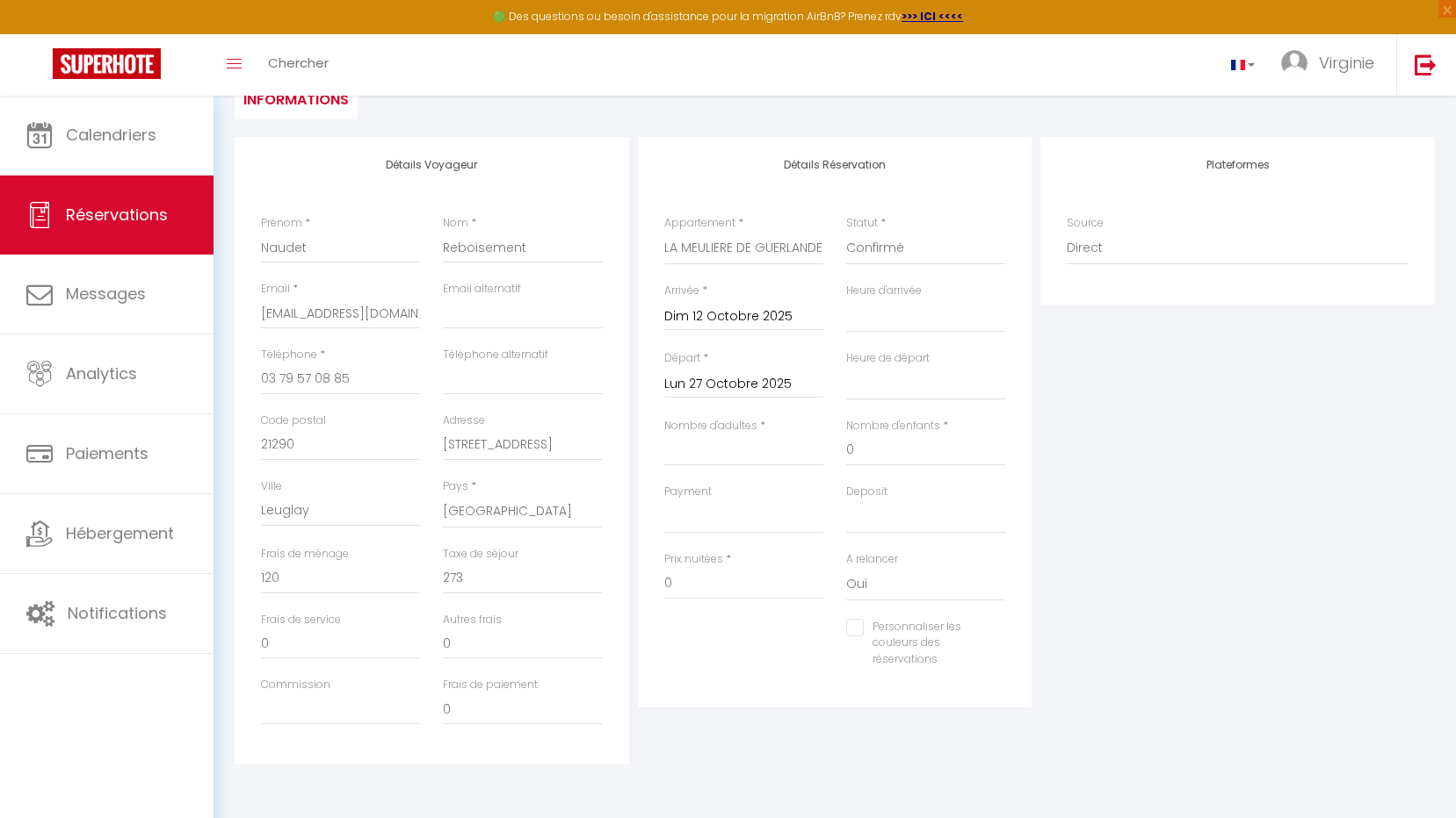
click at [721, 621] on div "Personnaliser les couleurs des réservations #D7092E" at bounding box center [834, 652] width 364 height 68
click at [711, 313] on input "Dim 12 Octobre 2025" at bounding box center [744, 317] width 159 height 23
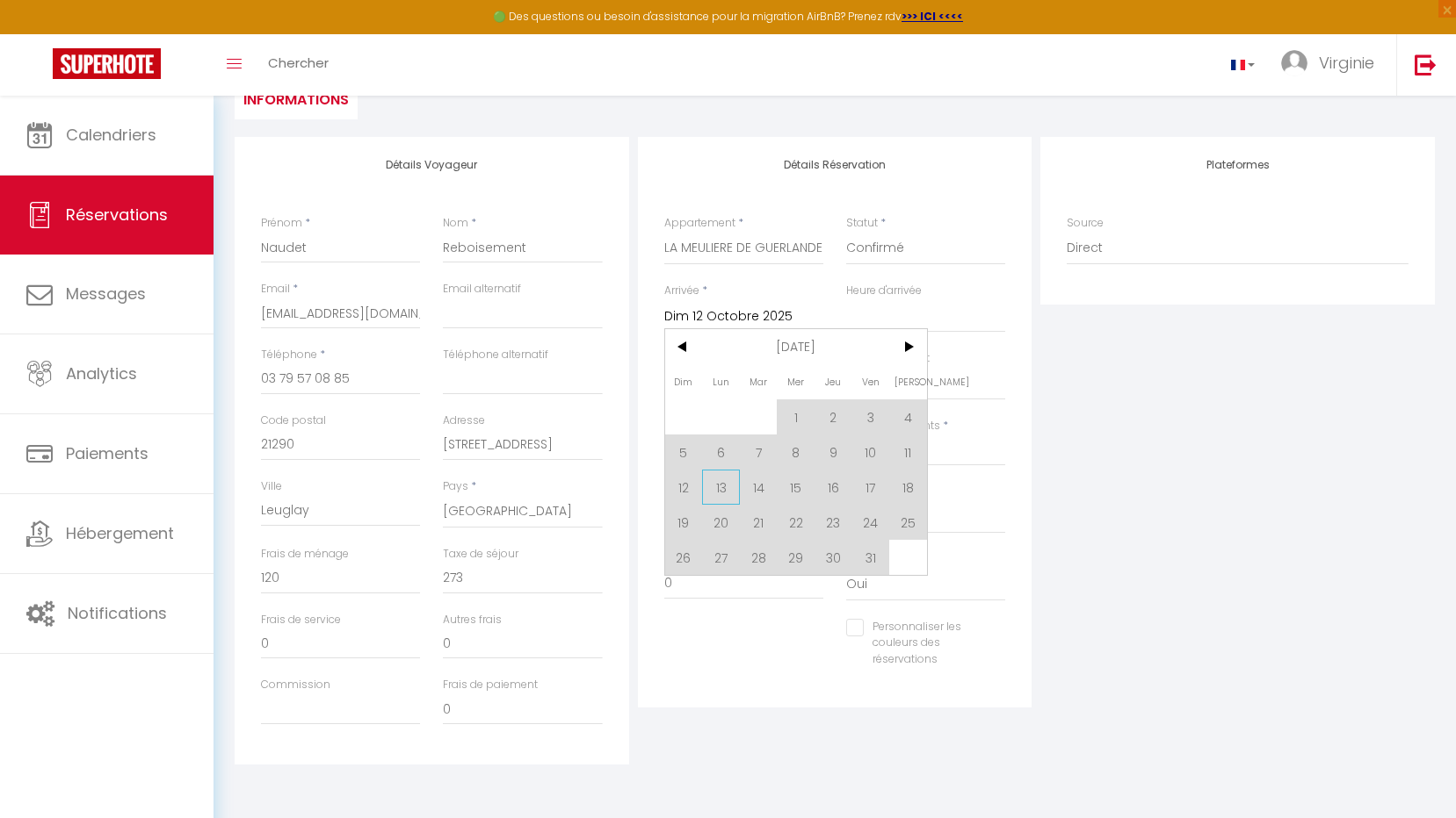
click at [720, 486] on span "13" at bounding box center [720, 487] width 38 height 35
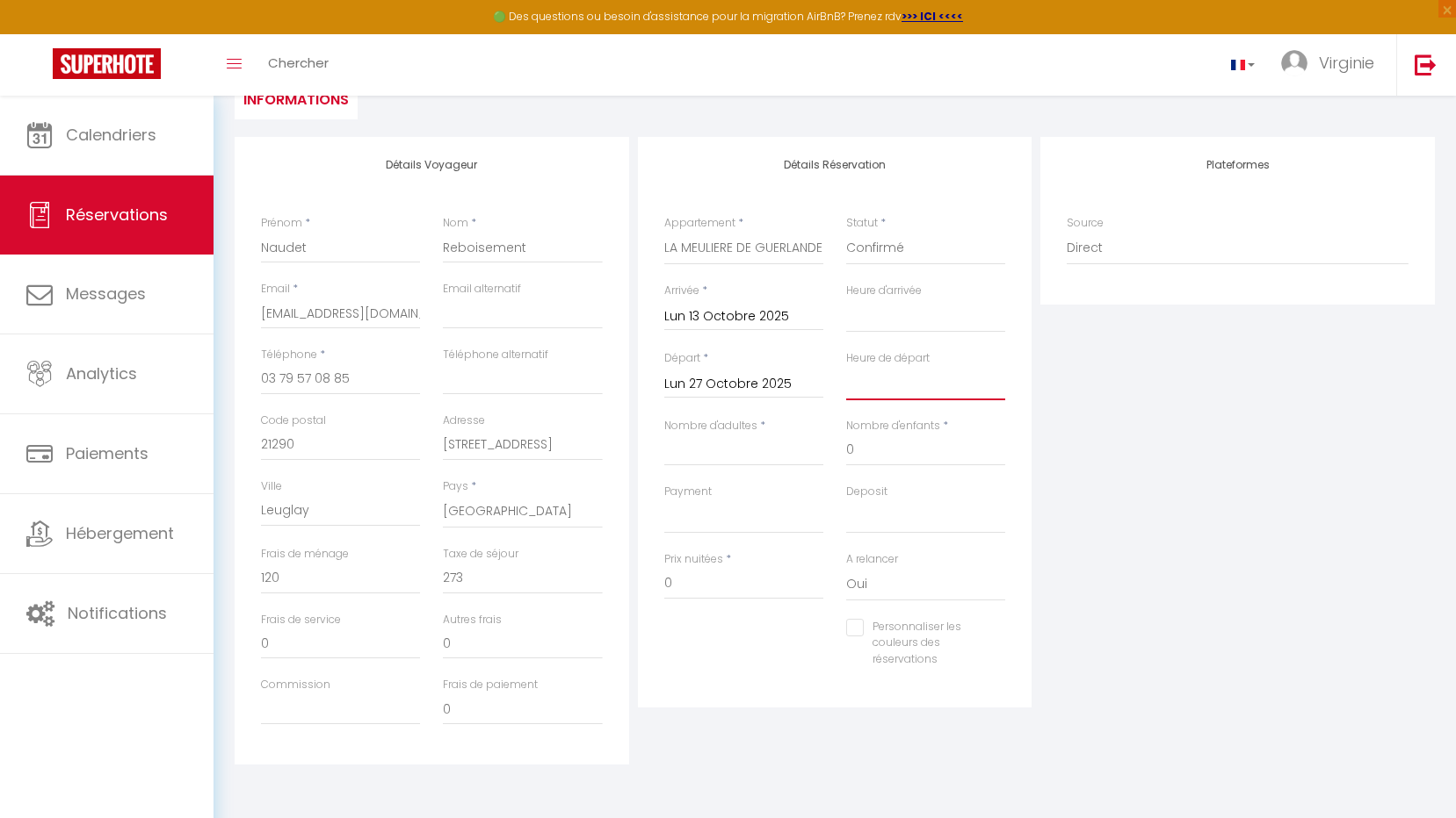
click at [918, 384] on select "00:00 00:30 01:00 01:30 02:00 02:30 03:00 03:30 04:00 04:30 05:00 05:30 06:00 0…" at bounding box center [926, 384] width 159 height 33
click at [846, 367] on select "00:00 00:30 01:00 01:30 02:00 02:30 03:00 03:30 04:00 04:30 05:00 05:30 06:00 0…" at bounding box center [926, 384] width 159 height 33
click at [734, 449] on input "Nombre d'adultes" at bounding box center [744, 450] width 159 height 31
click at [732, 514] on select "OK KO" at bounding box center [744, 517] width 159 height 33
click at [665, 500] on select "OK KO" at bounding box center [744, 517] width 159 height 33
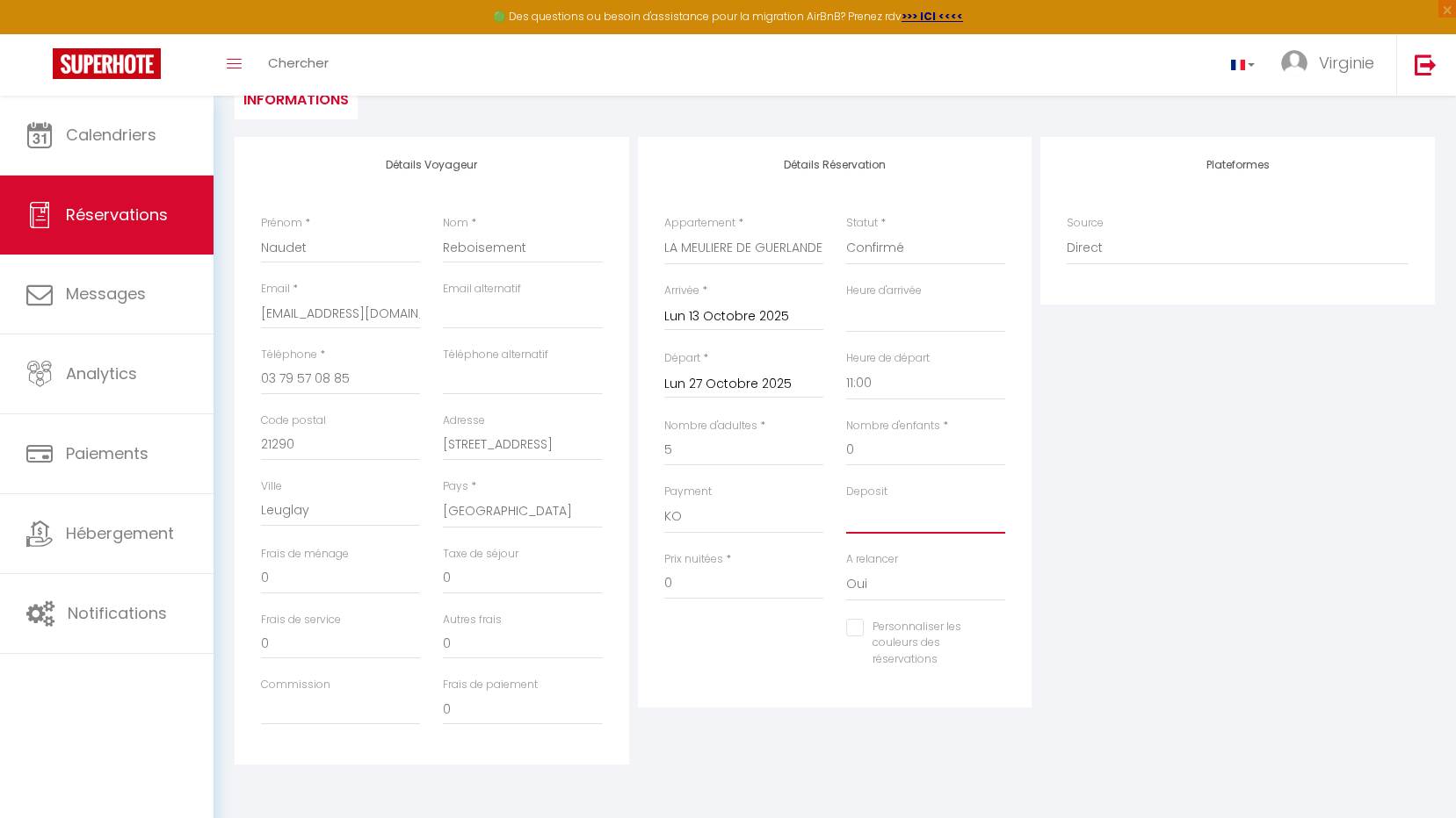
click at [879, 517] on select "OK KO" at bounding box center [926, 517] width 159 height 33
click at [846, 500] on select "OK KO" at bounding box center [926, 517] width 159 height 33
click at [753, 592] on input "0" at bounding box center [744, 584] width 159 height 31
click at [885, 558] on label "A relancer" at bounding box center [872, 560] width 52 height 17
click at [885, 568] on select "Oui Non" at bounding box center [926, 585] width 159 height 33
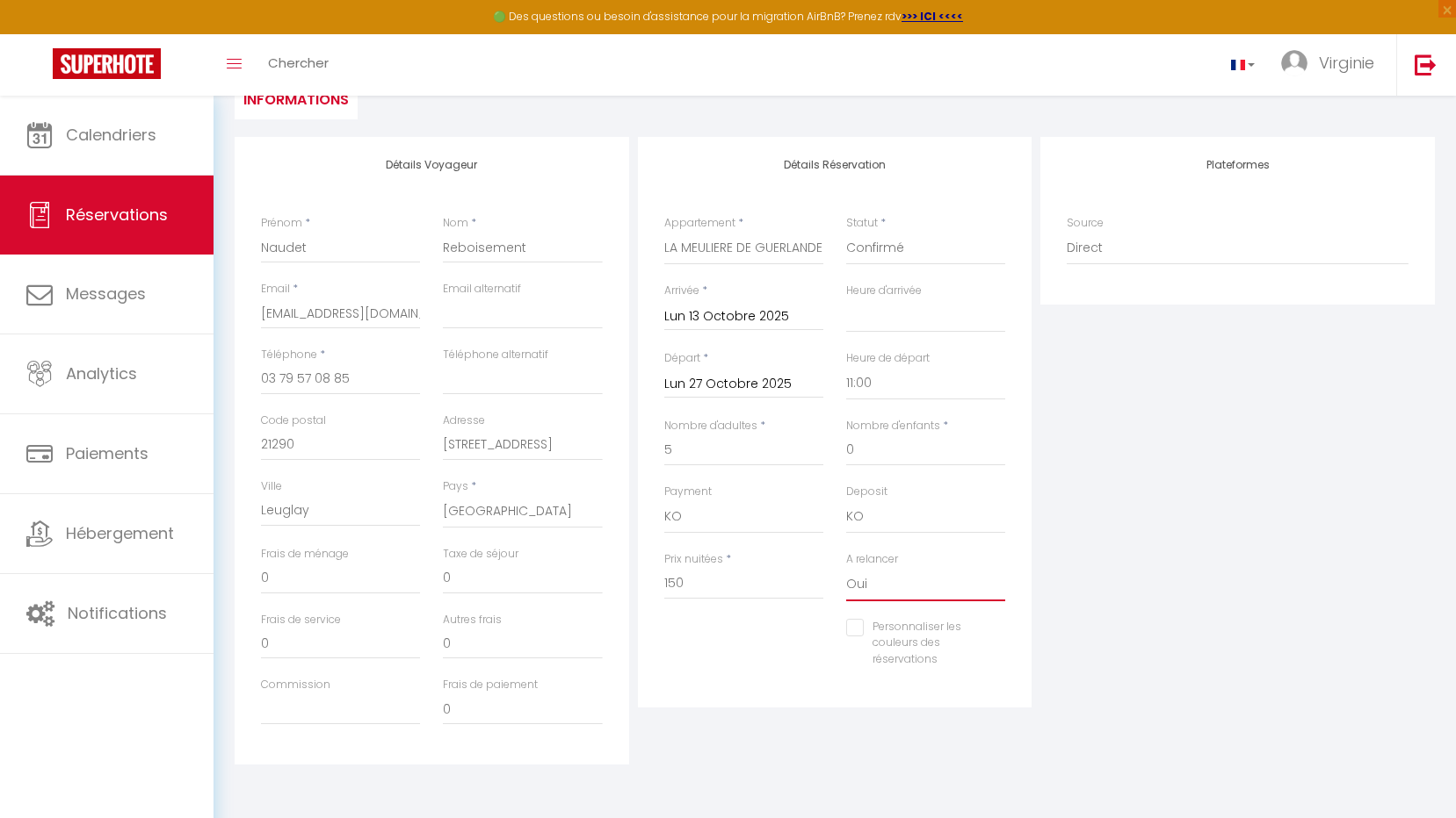
click at [885, 580] on select "Oui Non" at bounding box center [926, 585] width 159 height 33
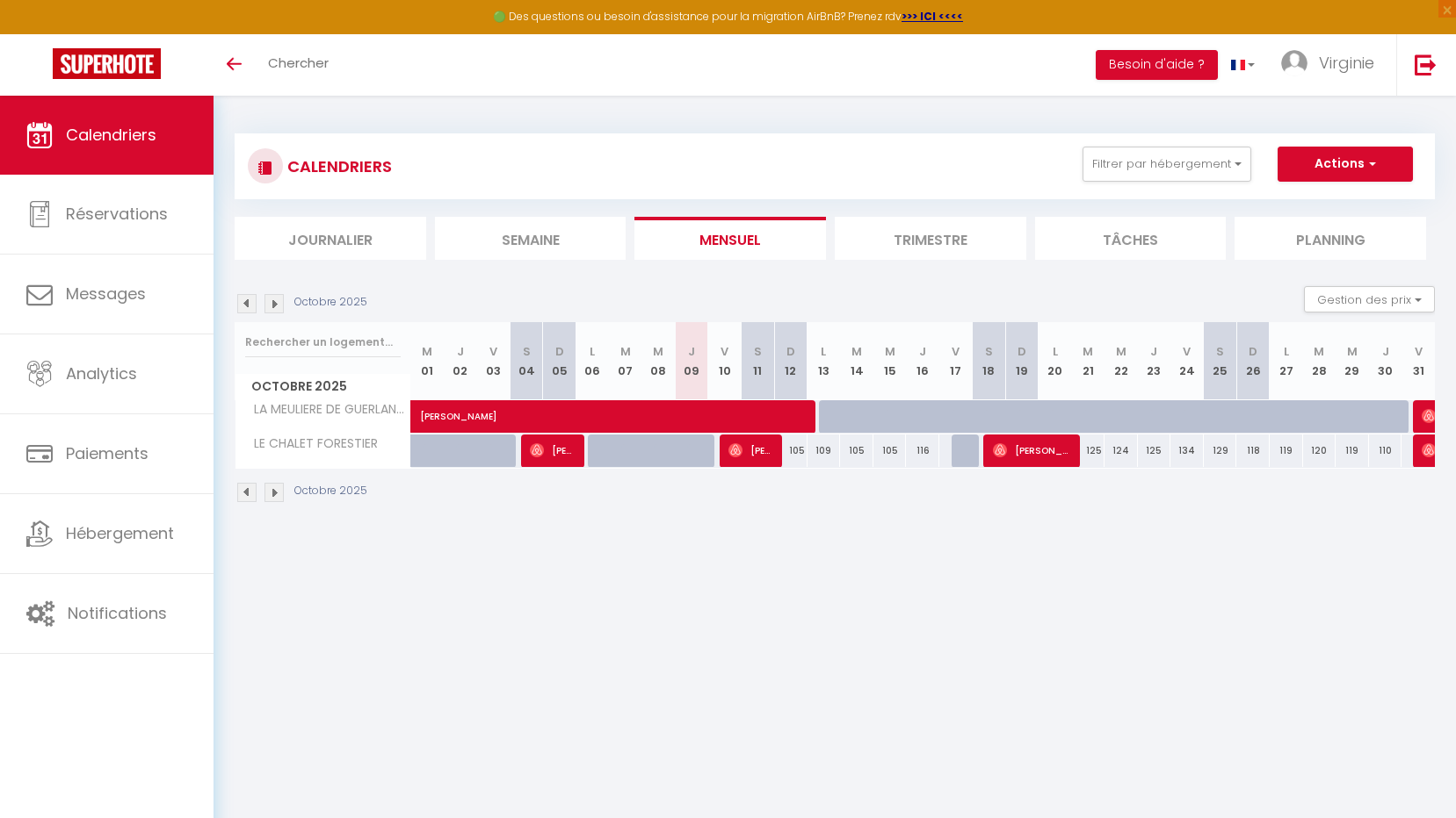
click at [893, 238] on li "Trimestre" at bounding box center [931, 238] width 192 height 43
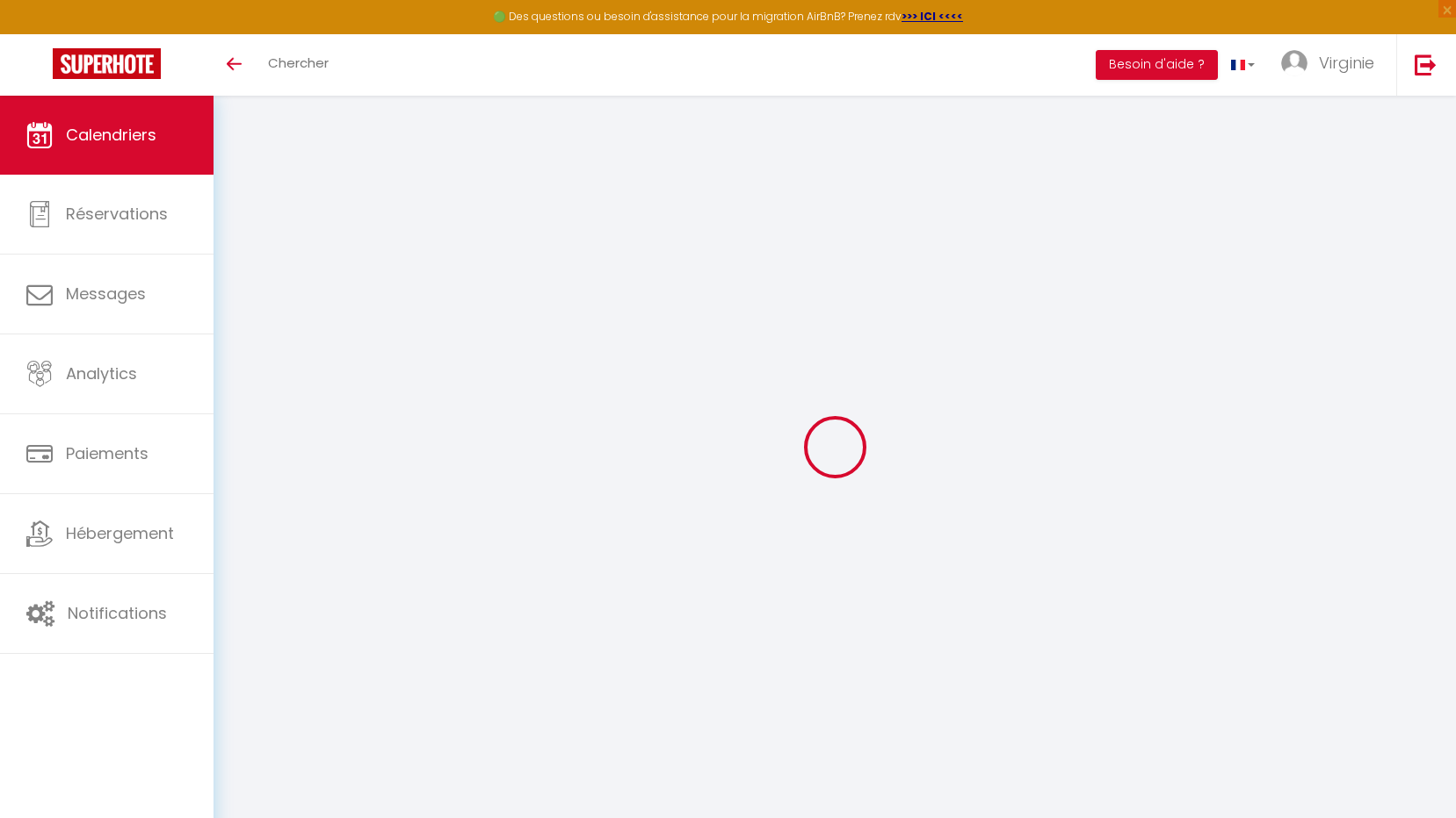
select select
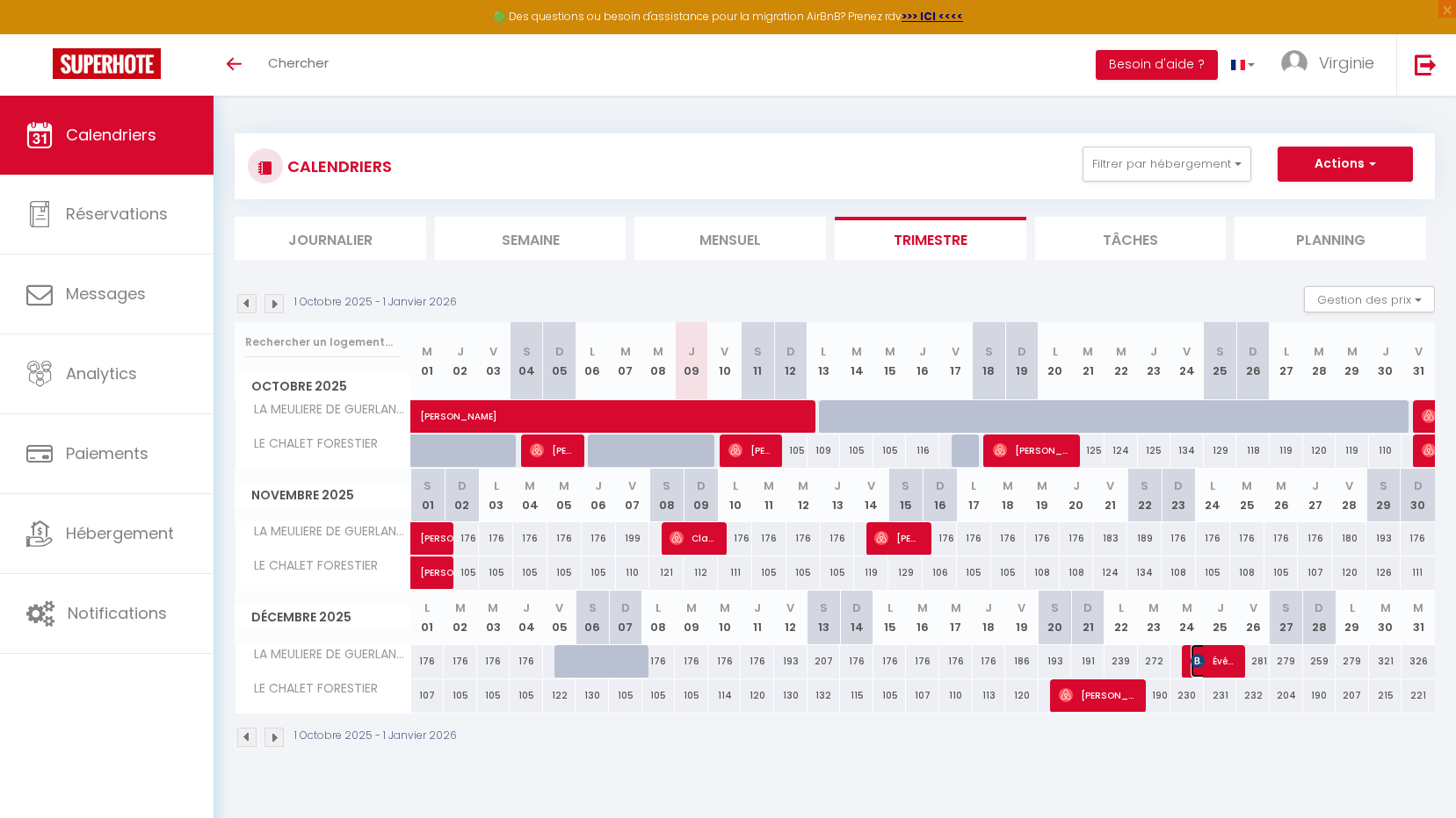
click at [1232, 662] on span "Évé la Duchesse" at bounding box center [1212, 661] width 44 height 33
select select "OK"
select select "0"
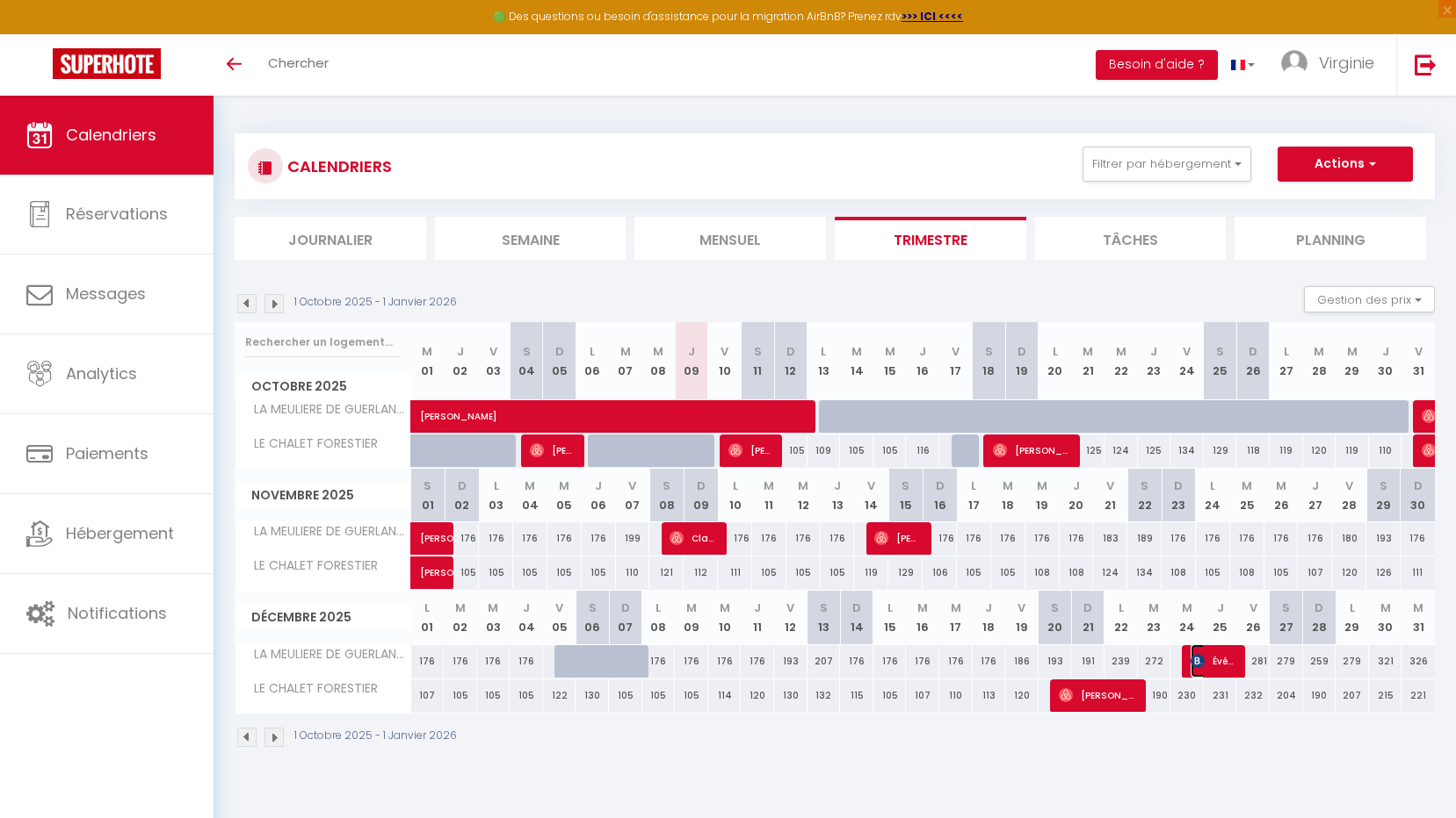
select select "1"
select select
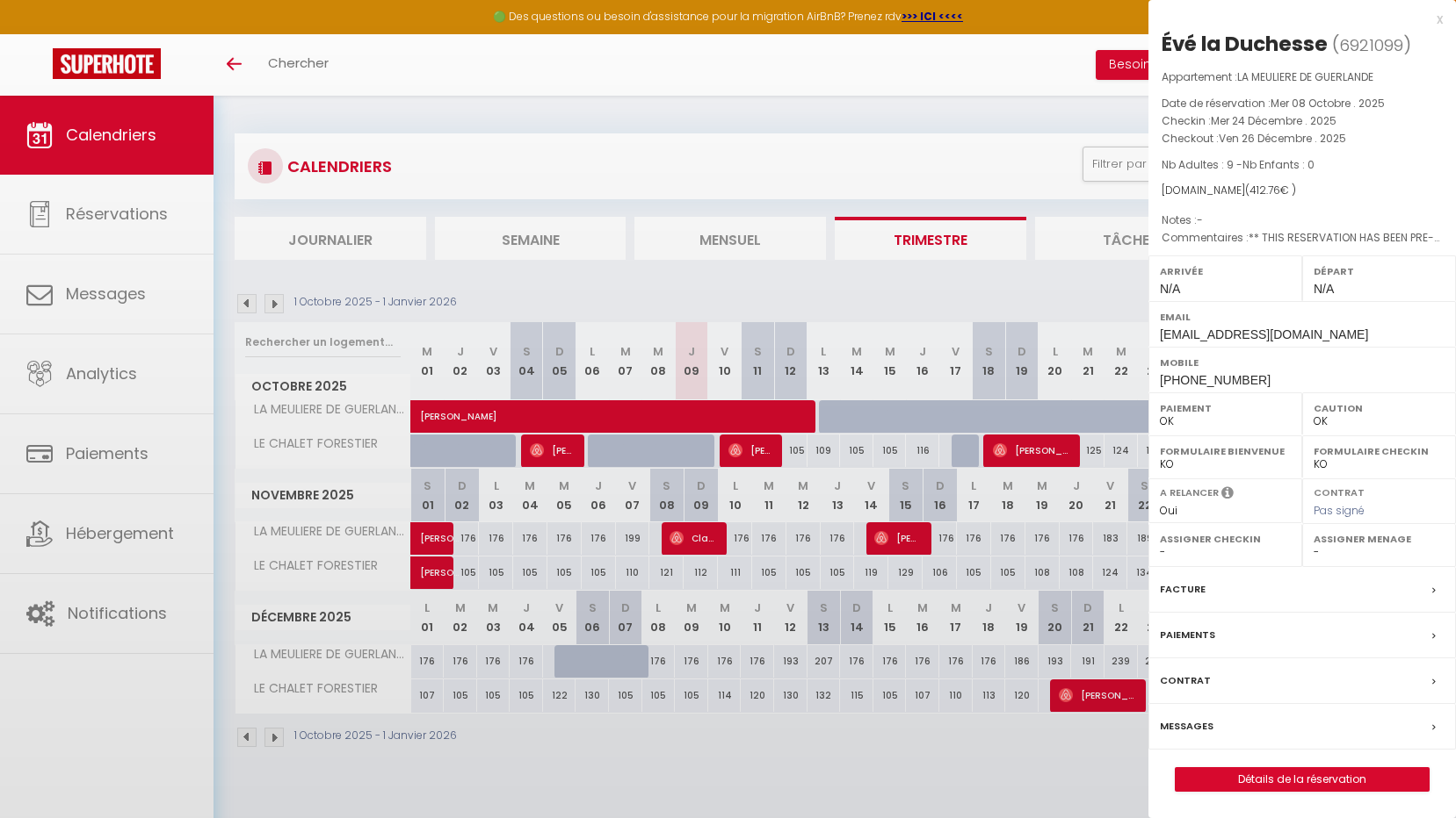
select select "53207"
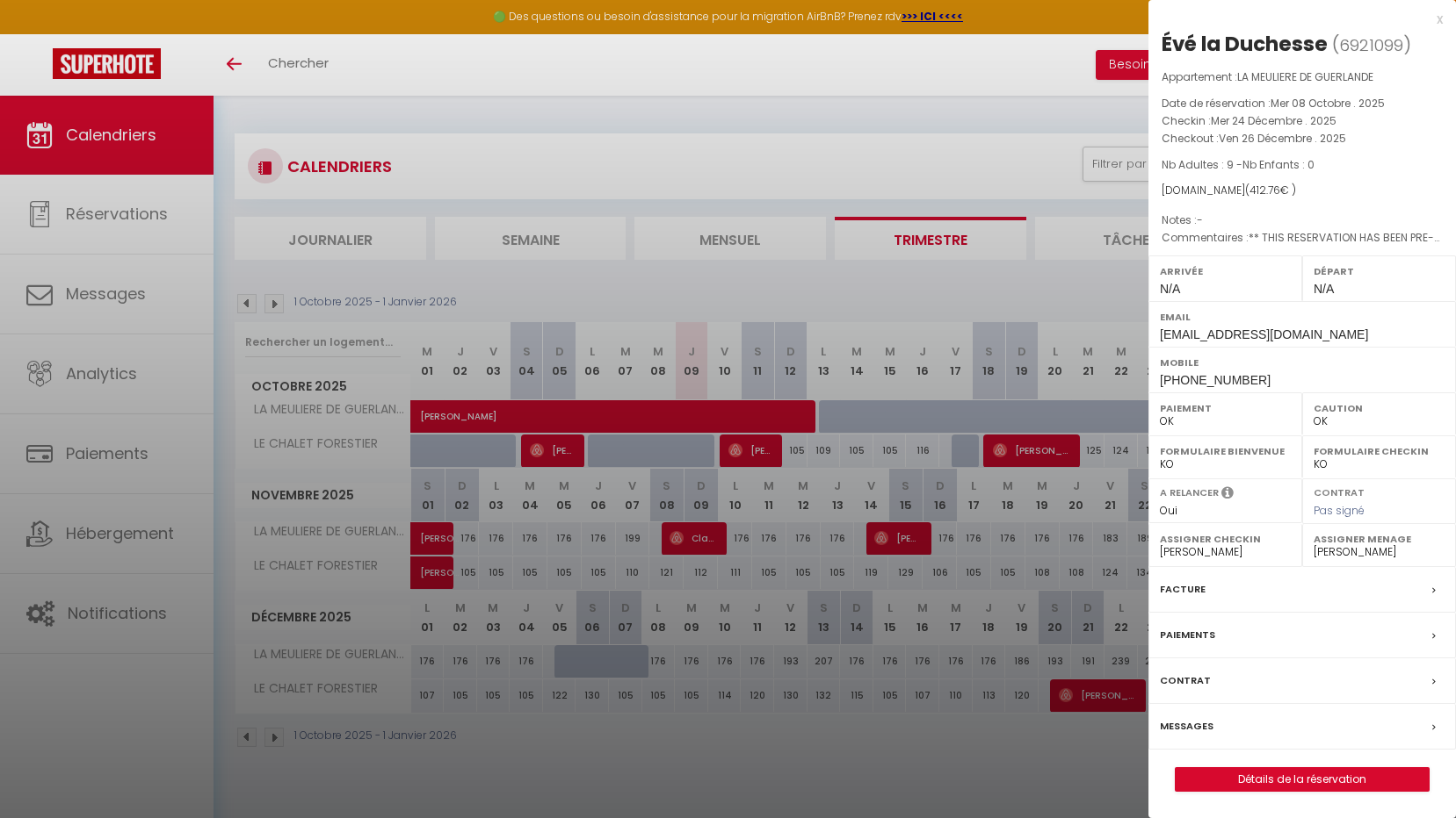
click at [1223, 494] on icon at bounding box center [1227, 495] width 12 height 19
click at [1227, 493] on icon at bounding box center [1227, 495] width 12 height 19
click at [799, 140] on div at bounding box center [728, 409] width 1456 height 818
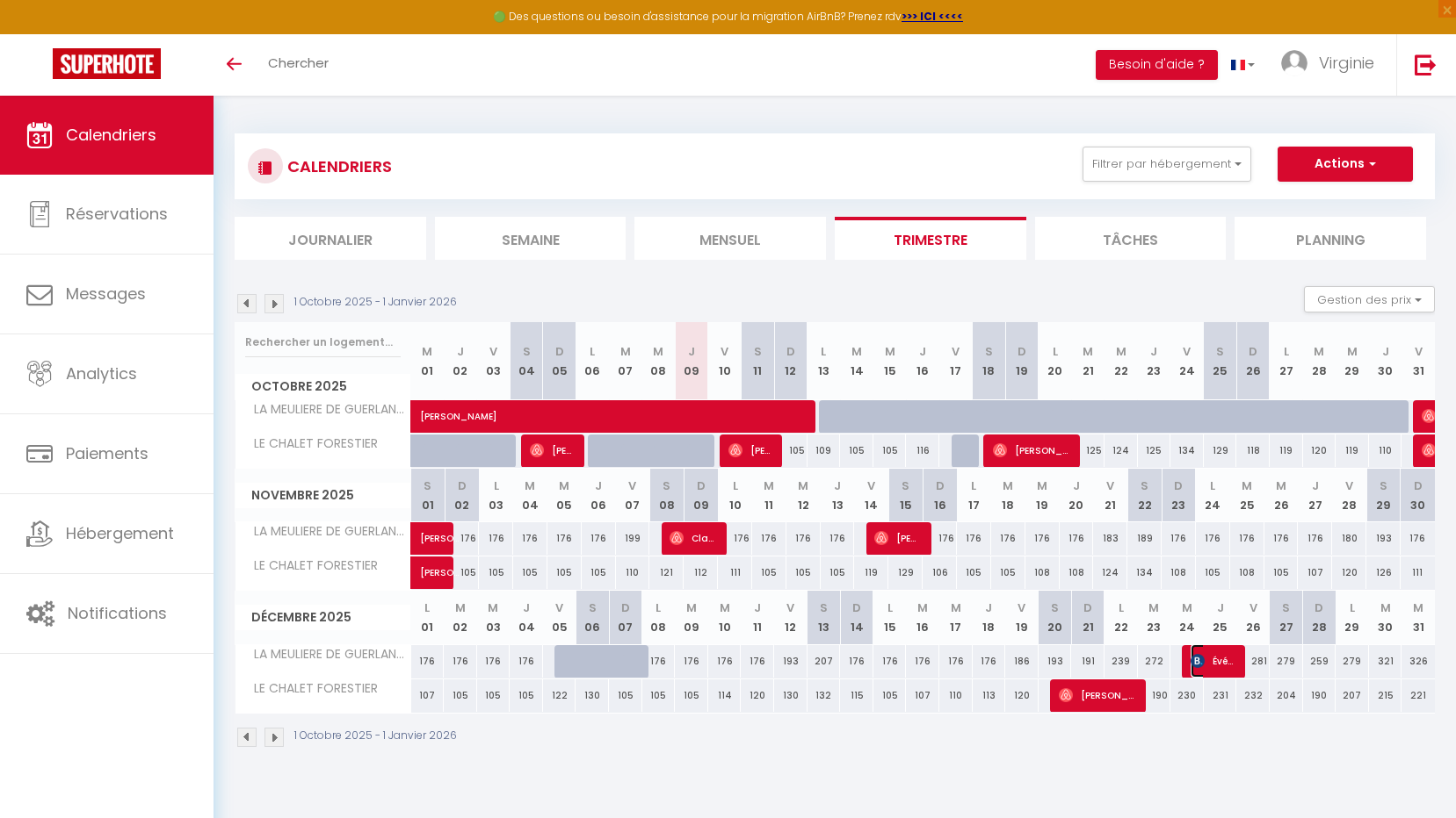
click at [1196, 662] on img at bounding box center [1196, 661] width 14 height 14
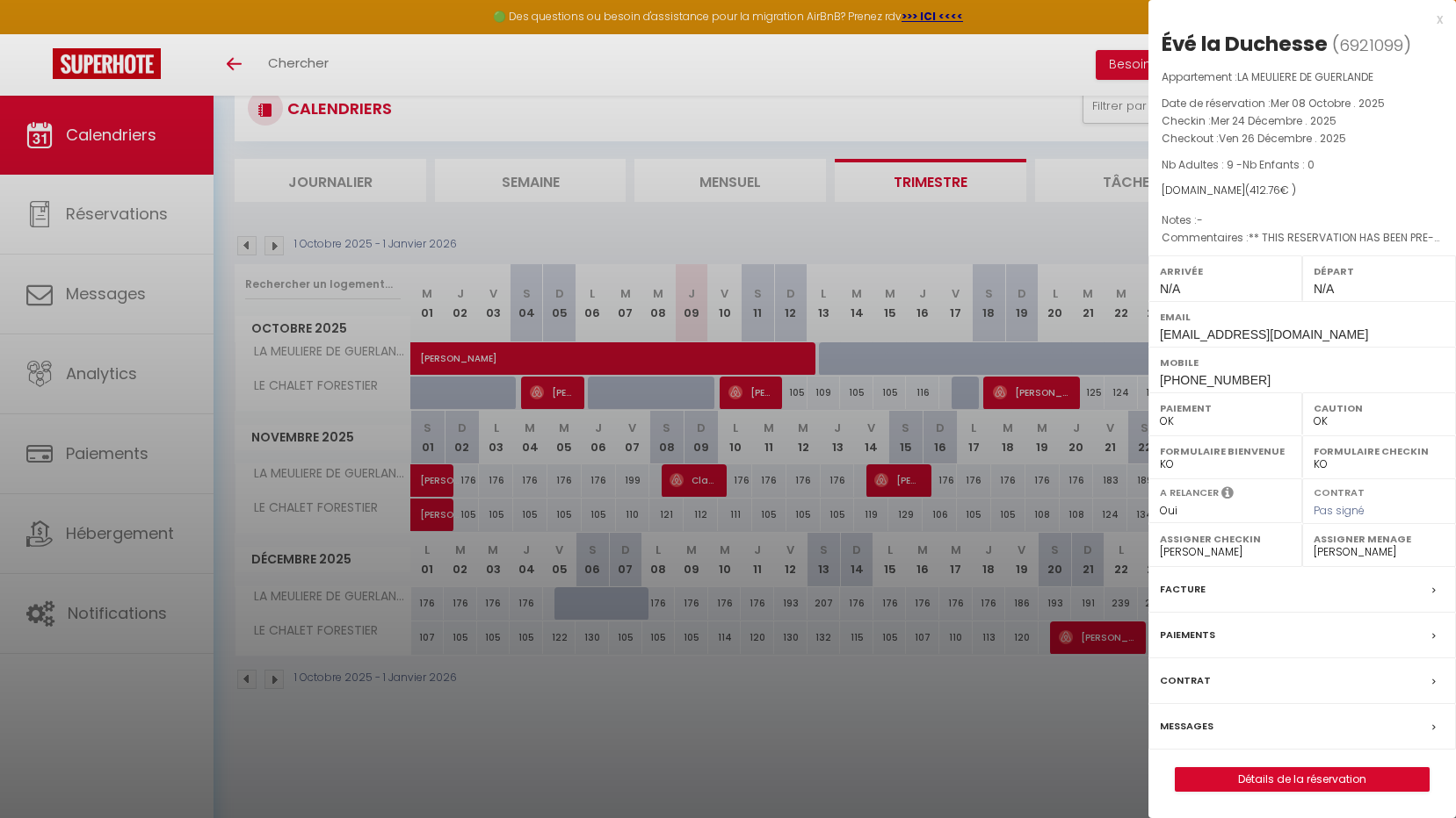
scroll to position [95, 0]
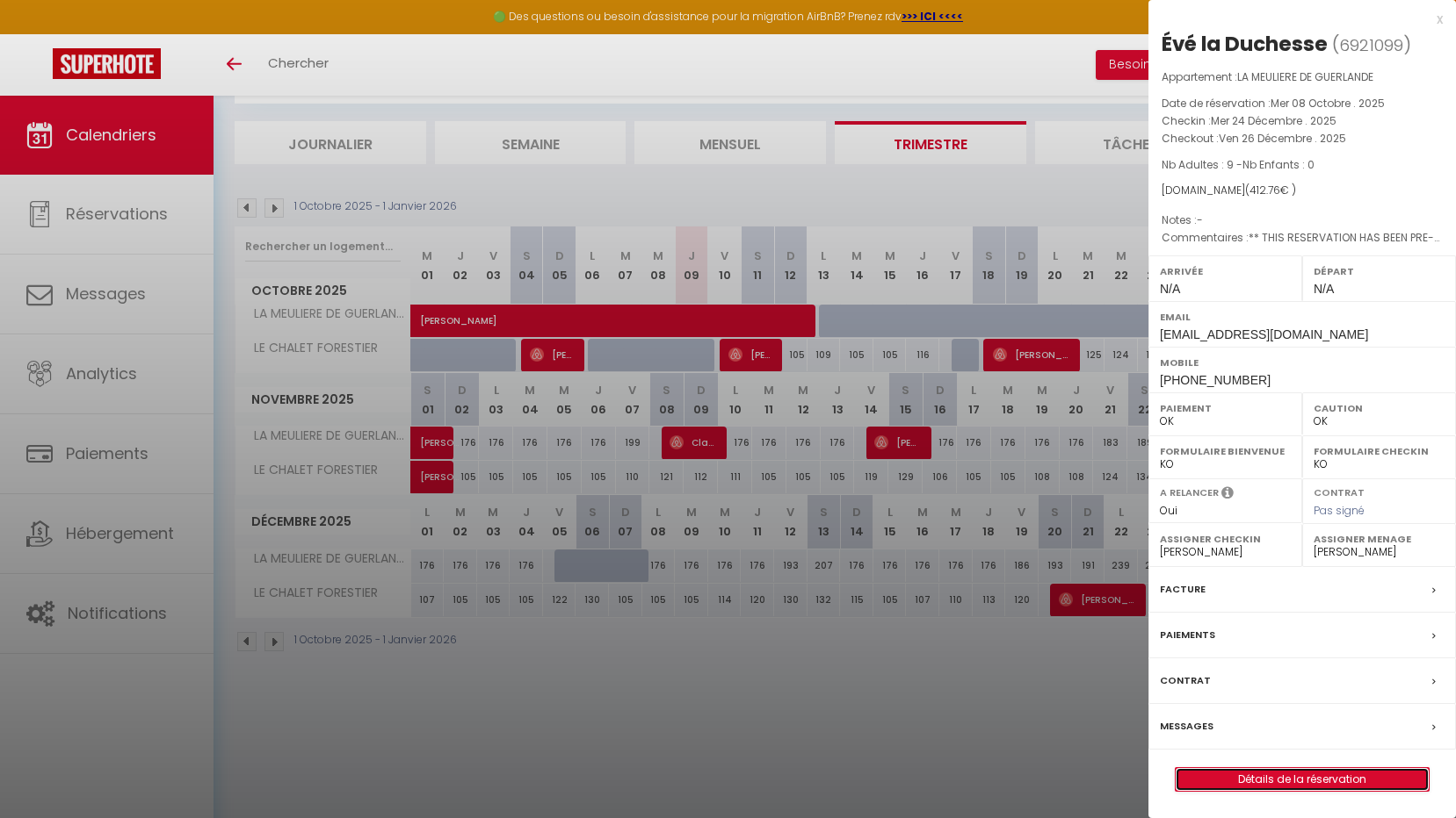
click at [1237, 771] on link "Détails de la réservation" at bounding box center [1301, 779] width 253 height 23
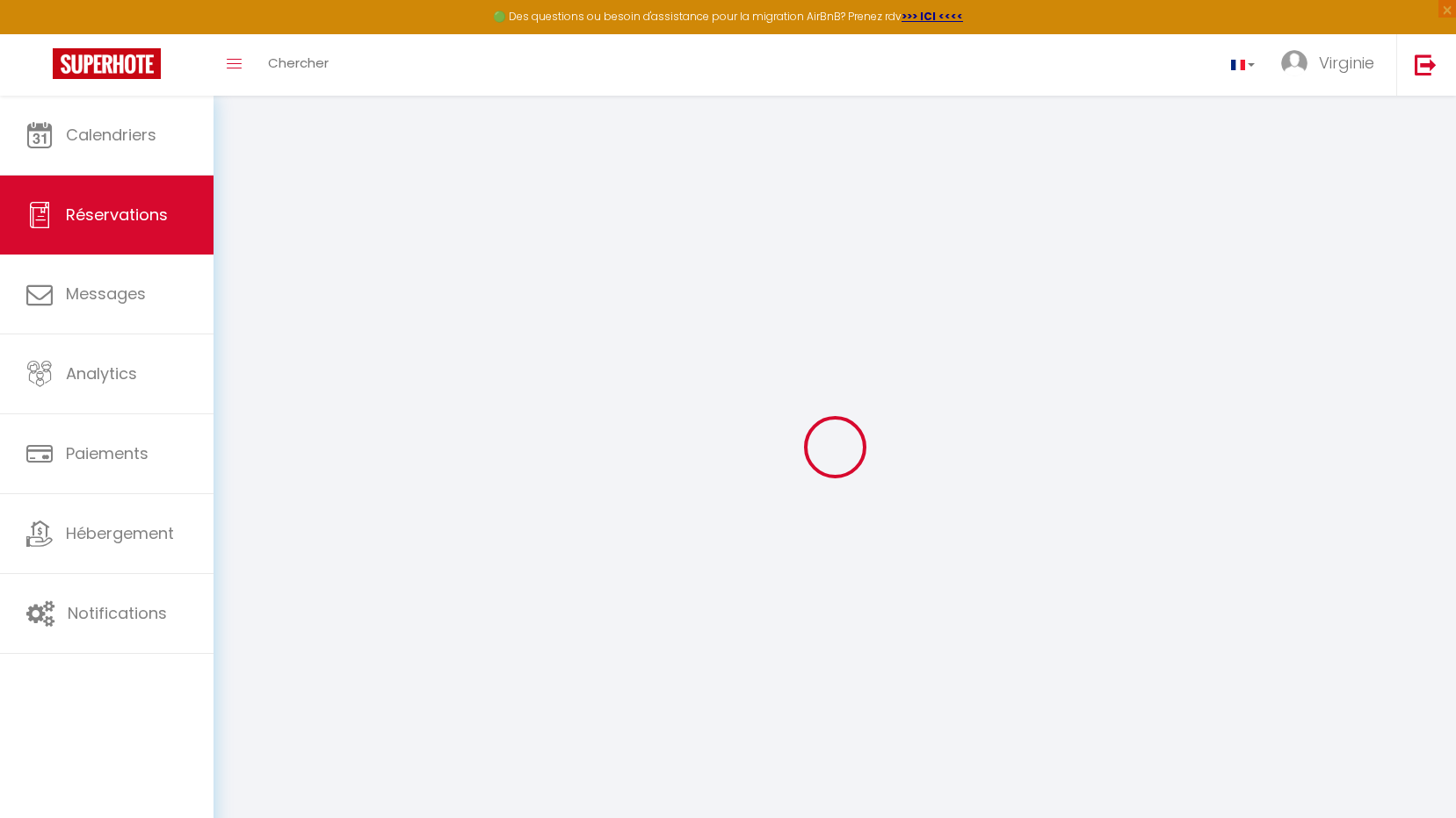
type input "Évé"
type input "la Duchesse"
type input "[EMAIL_ADDRESS][DOMAIN_NAME]"
type input "[PHONE_NUMBER]"
type input "."
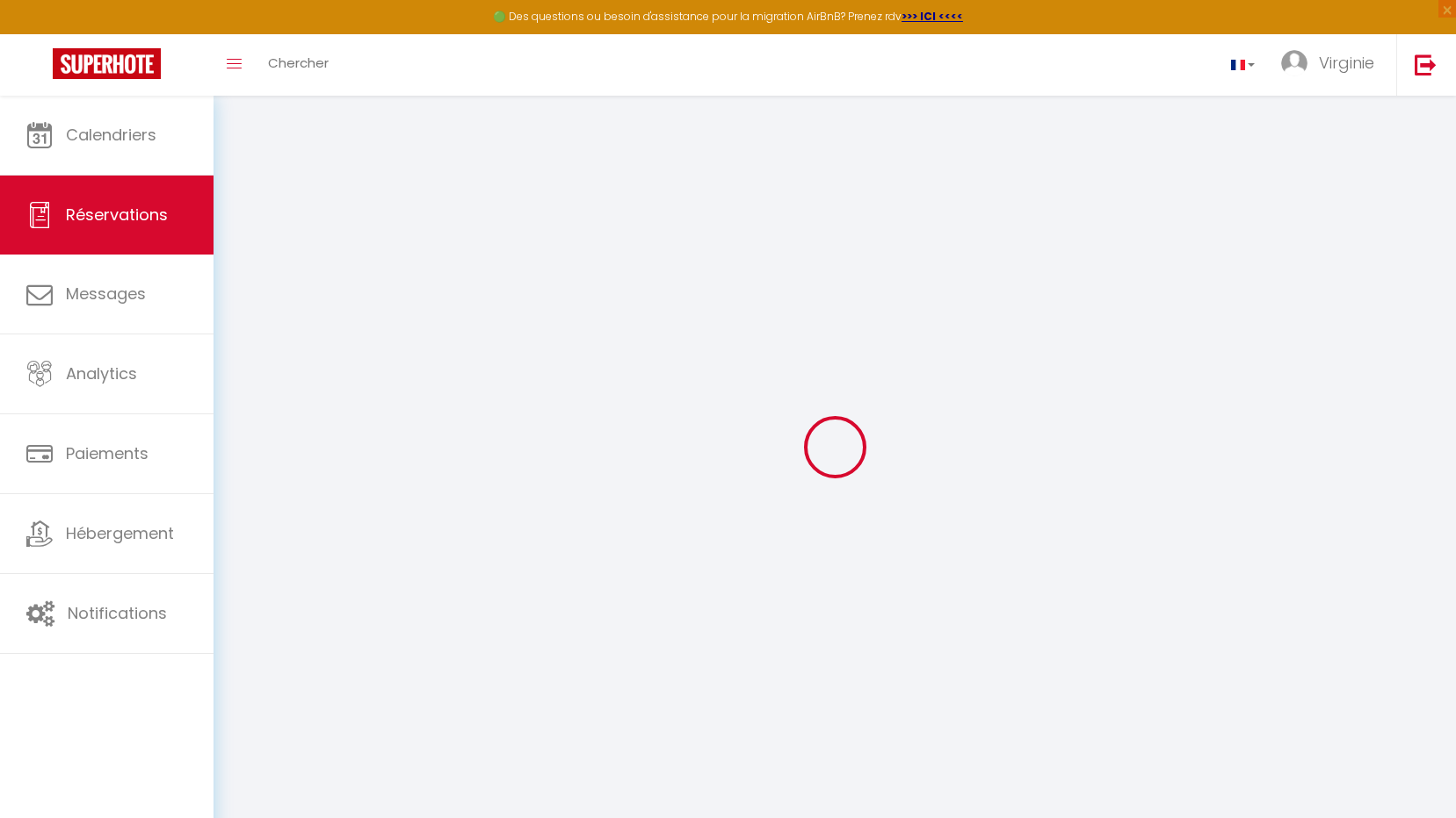
select select "FR"
type input "70.17"
type input "5.78"
select select "77875"
select select "1"
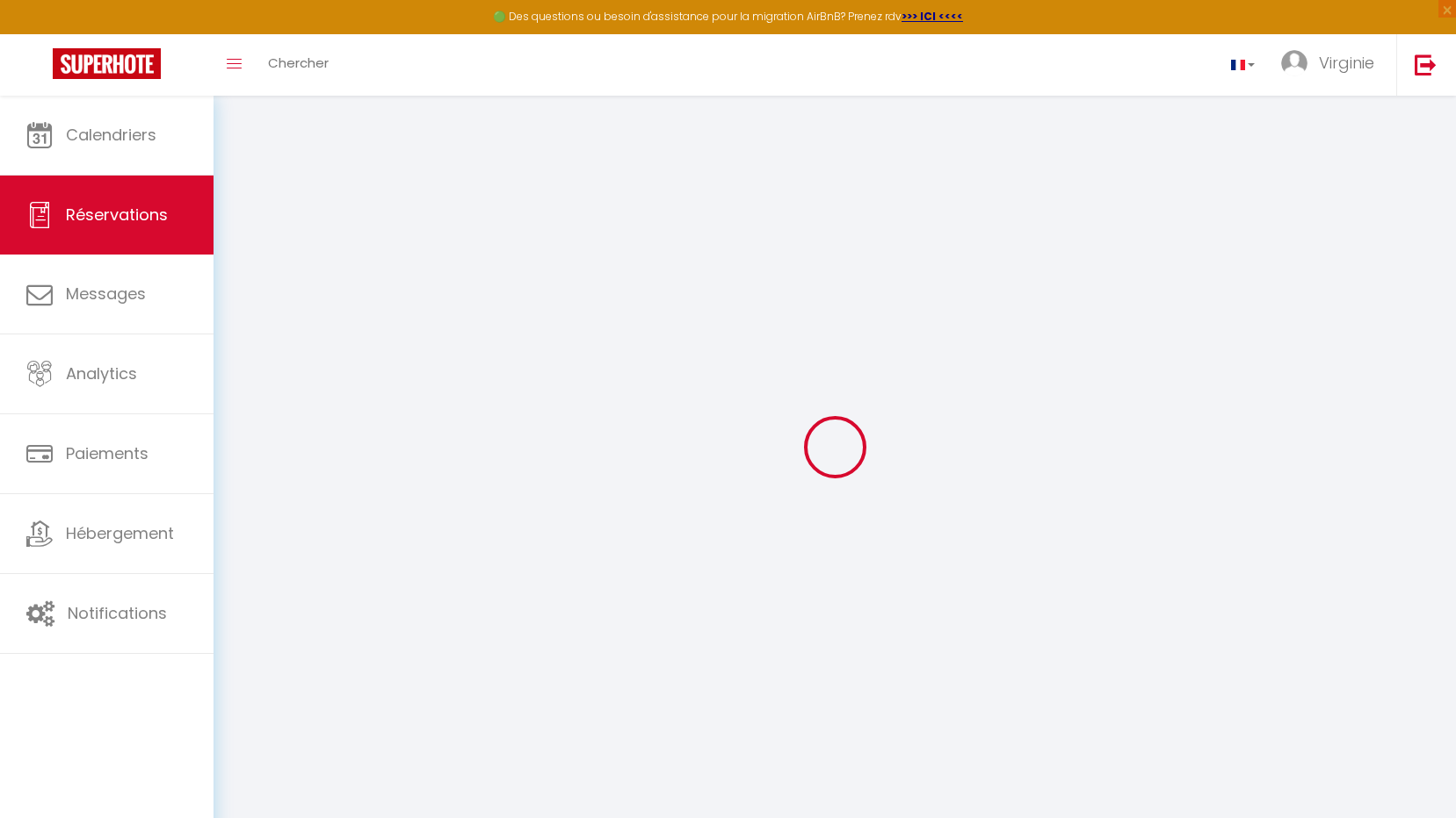
select select
type input "9"
select select "12"
select select "15"
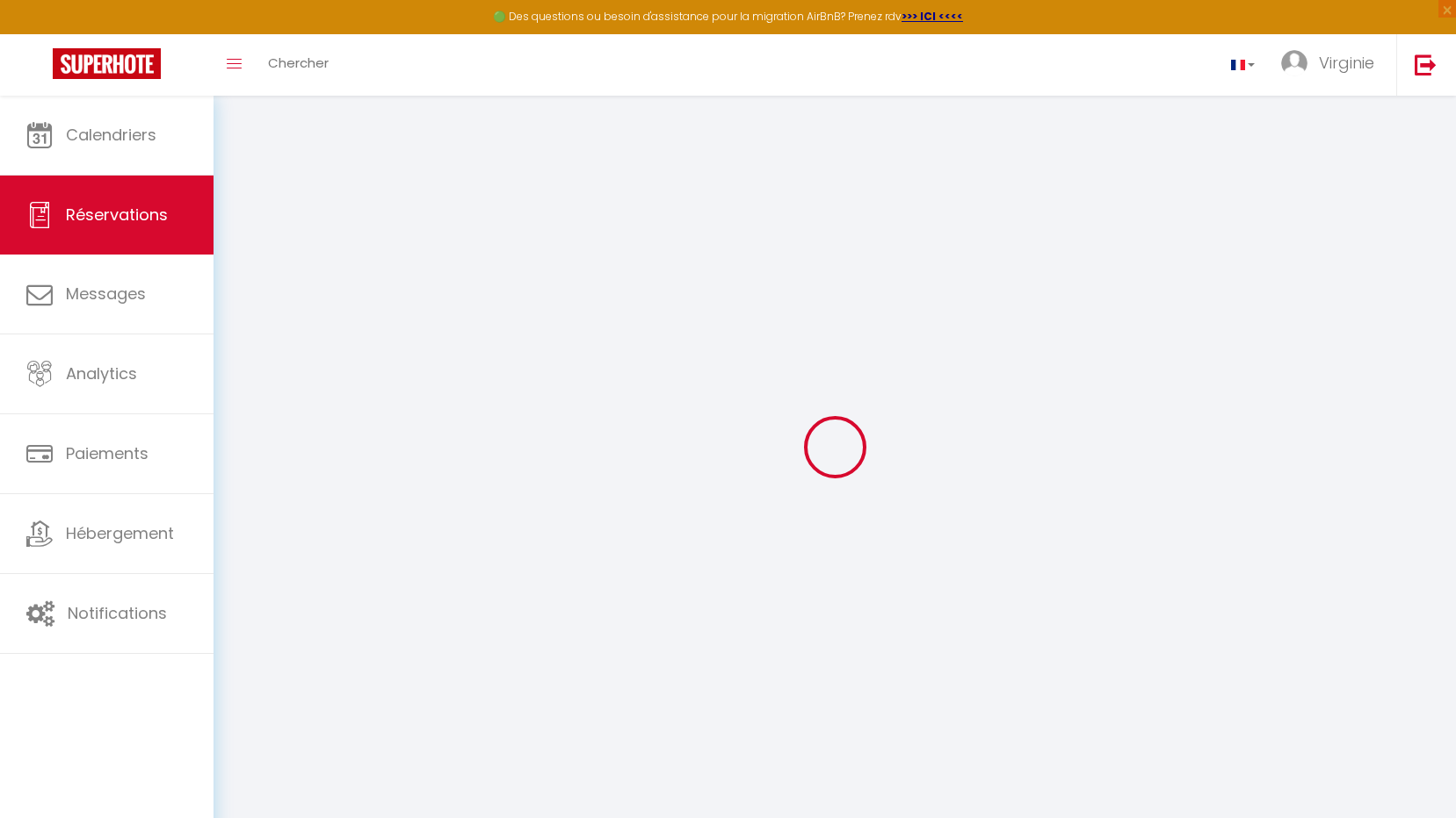
type input "412.76"
checkbox input "false"
select select "2"
type input "0"
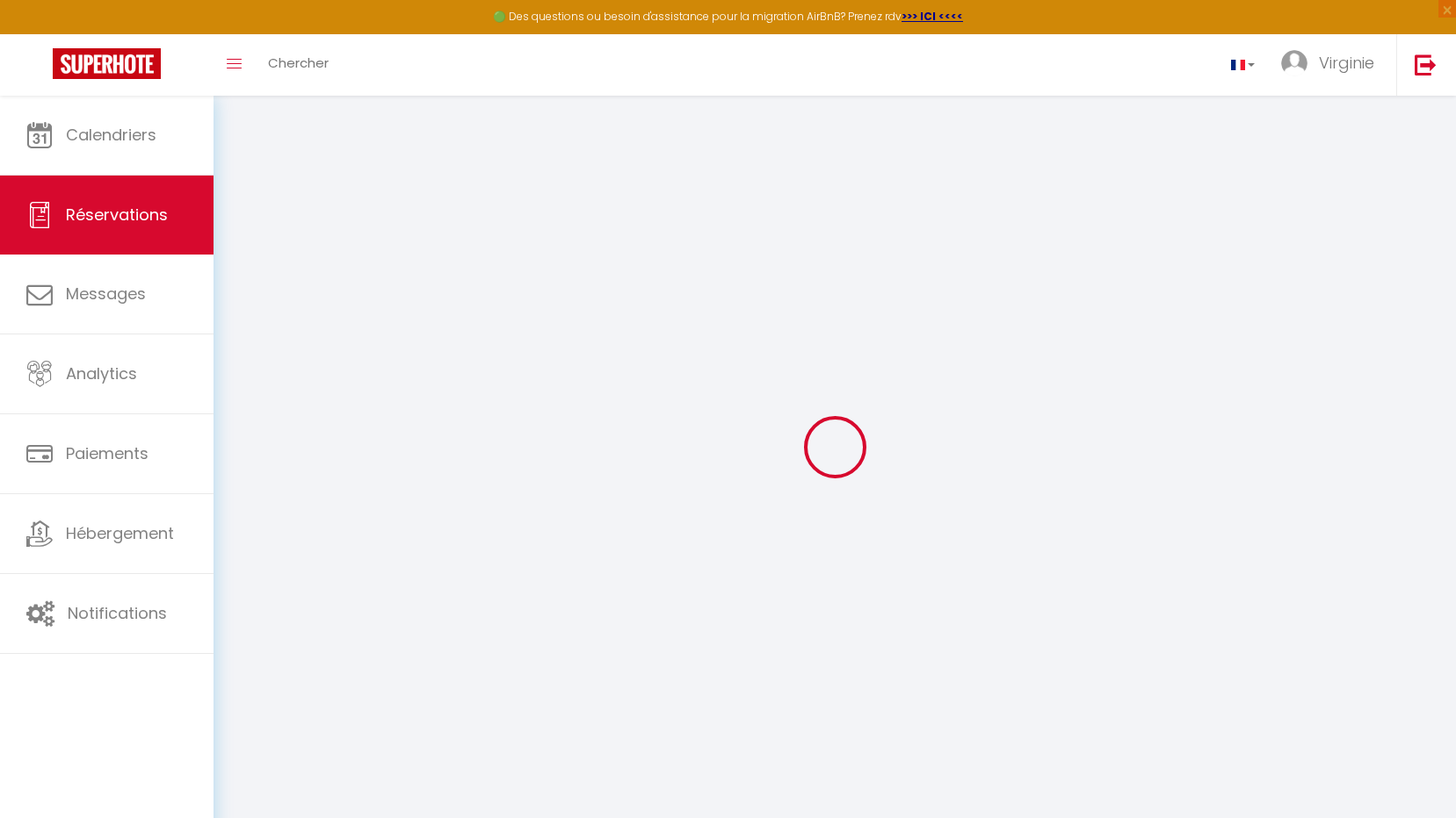
type input "0"
select select
checkbox input "false"
select select
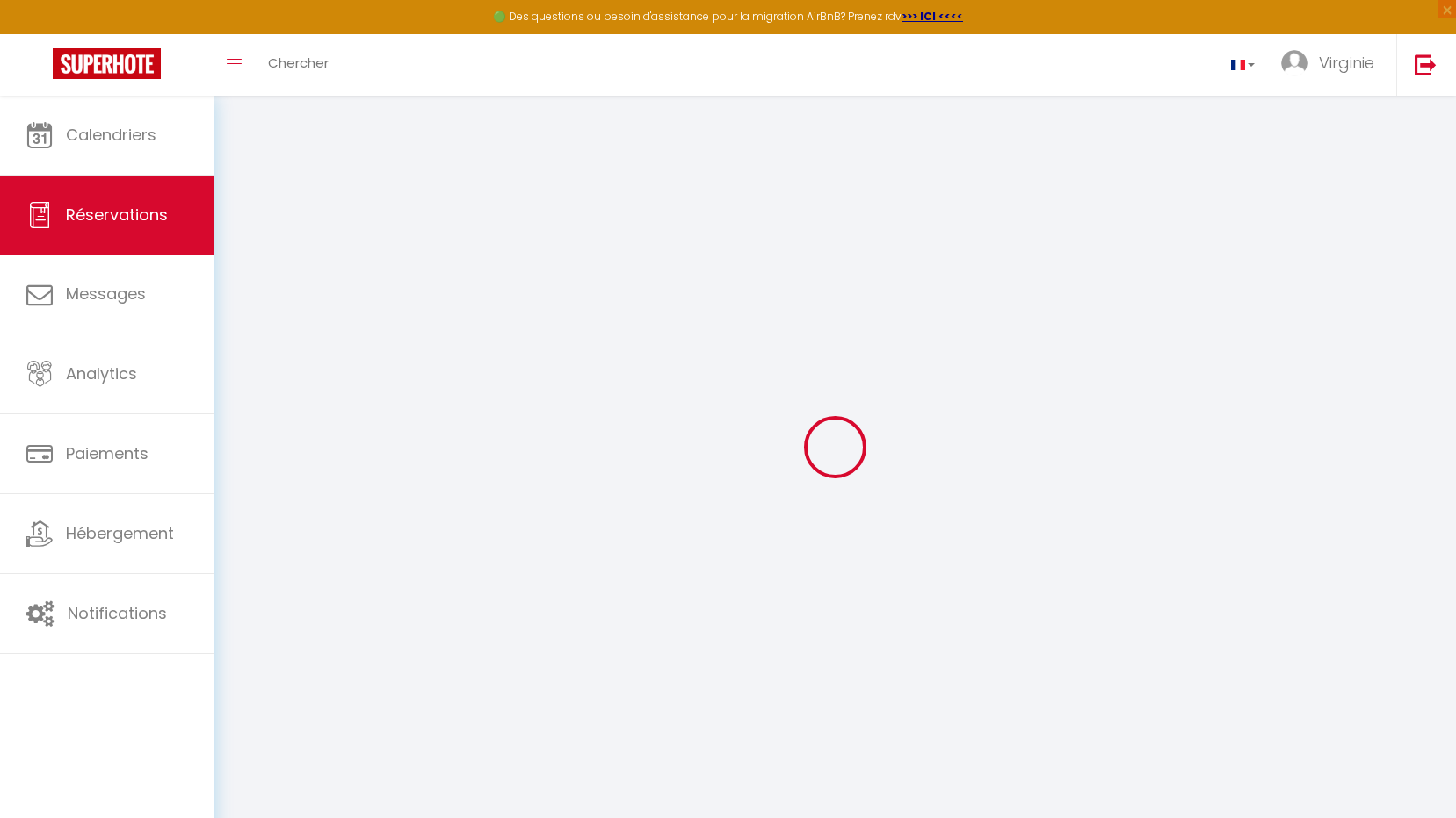
select select
checkbox input "false"
select select
checkbox input "false"
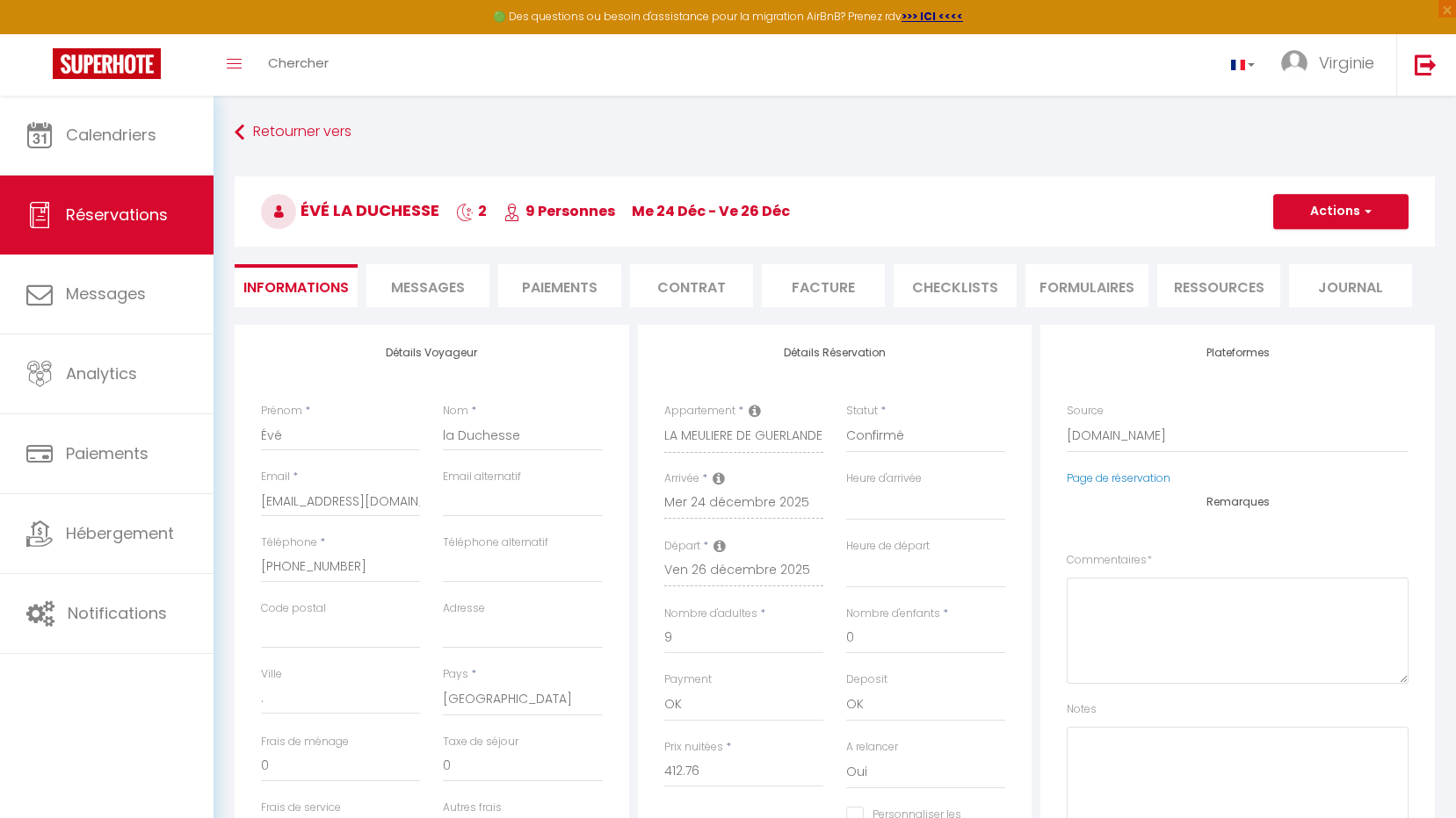
select select
checkbox input "false"
type textarea "** THIS RESERVATION HAS BEEN PRE-PAID ** BOOKING NOTE : Payment charge is EUR 5…"
select select
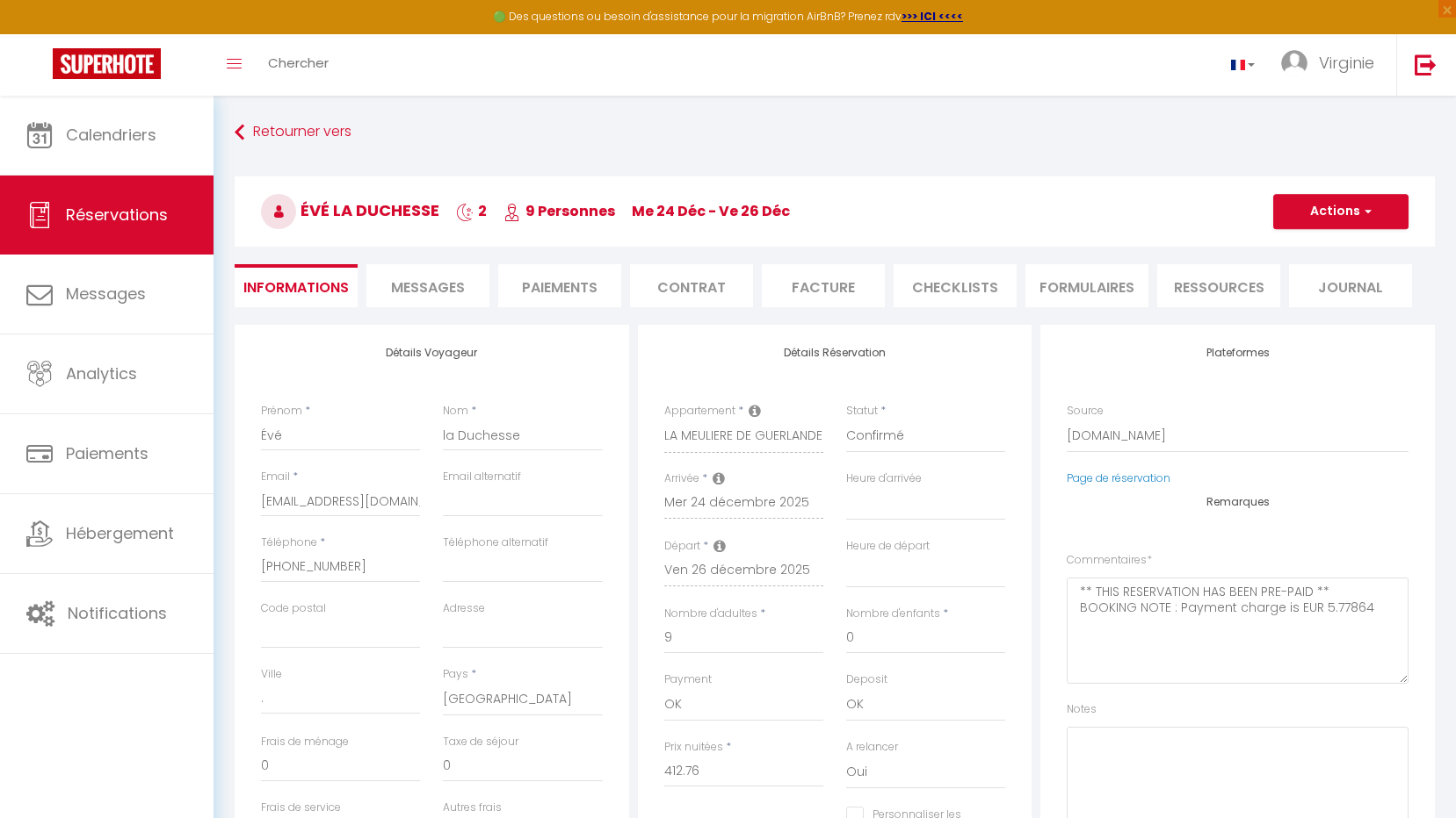
select select
checkbox input "false"
select select
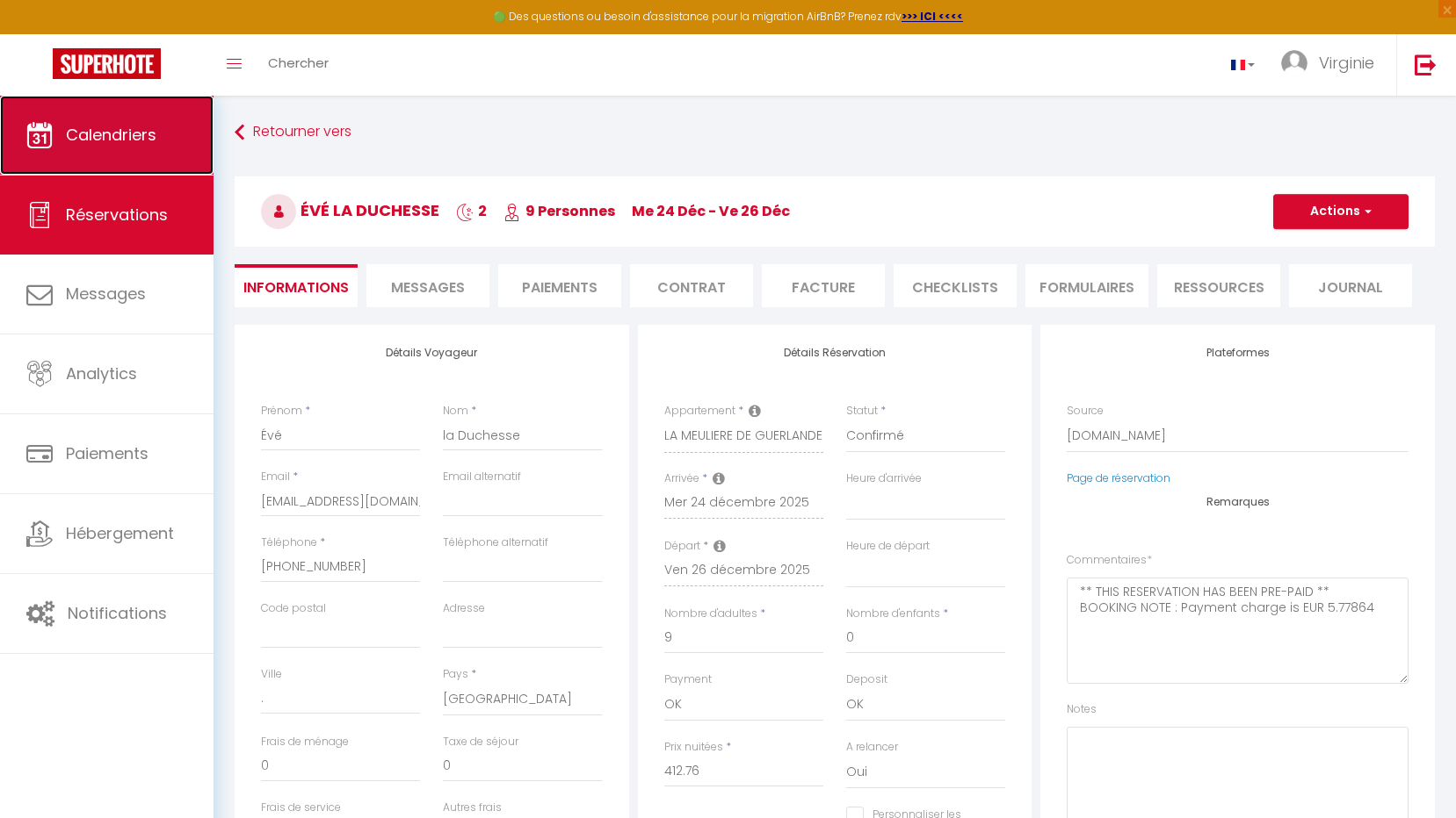
click at [139, 153] on link "Calendriers" at bounding box center [107, 134] width 213 height 79
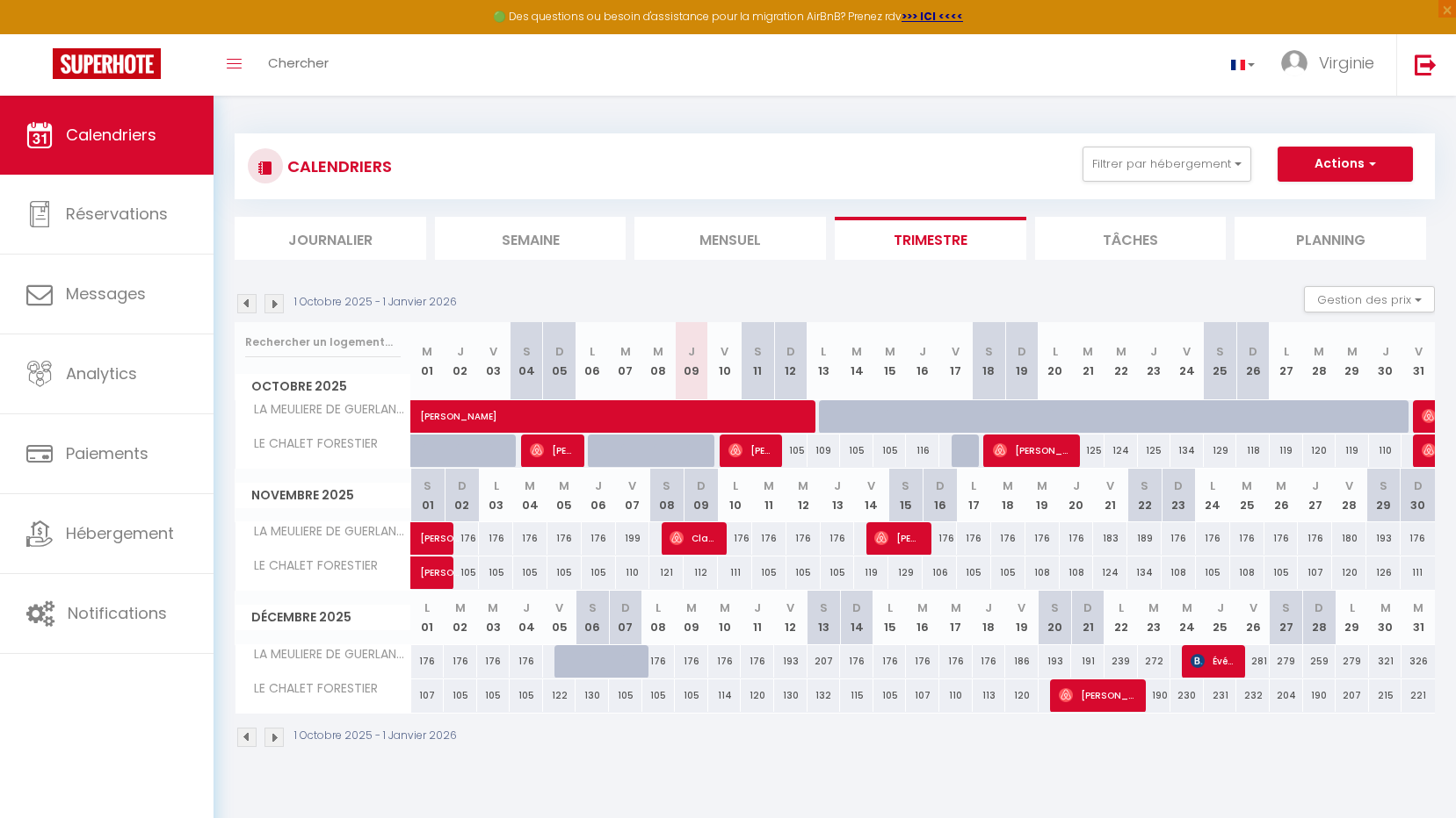
click at [273, 304] on img at bounding box center [273, 304] width 19 height 19
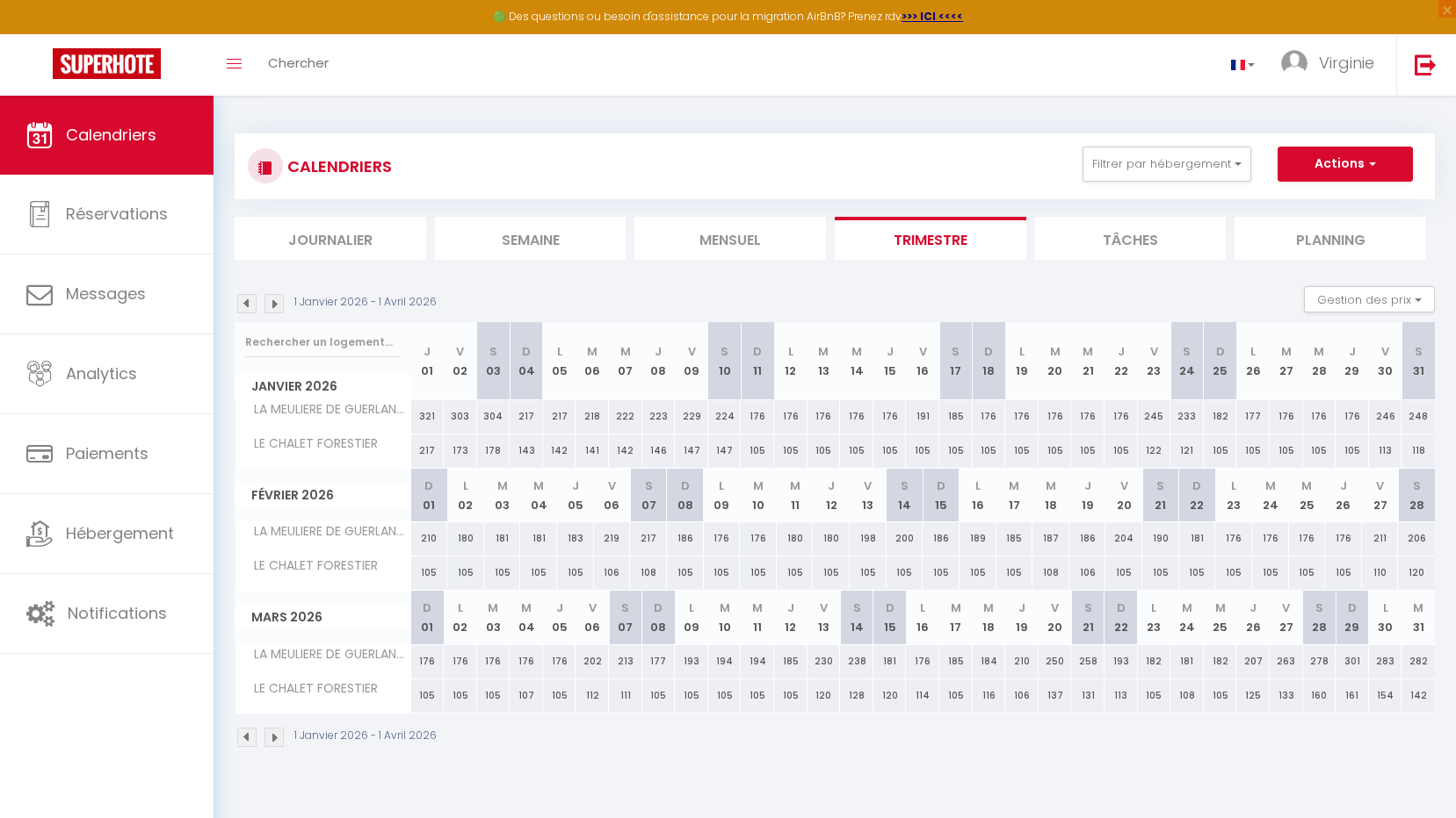
click at [246, 306] on img at bounding box center [247, 304] width 19 height 19
